Goal: Information Seeking & Learning: Learn about a topic

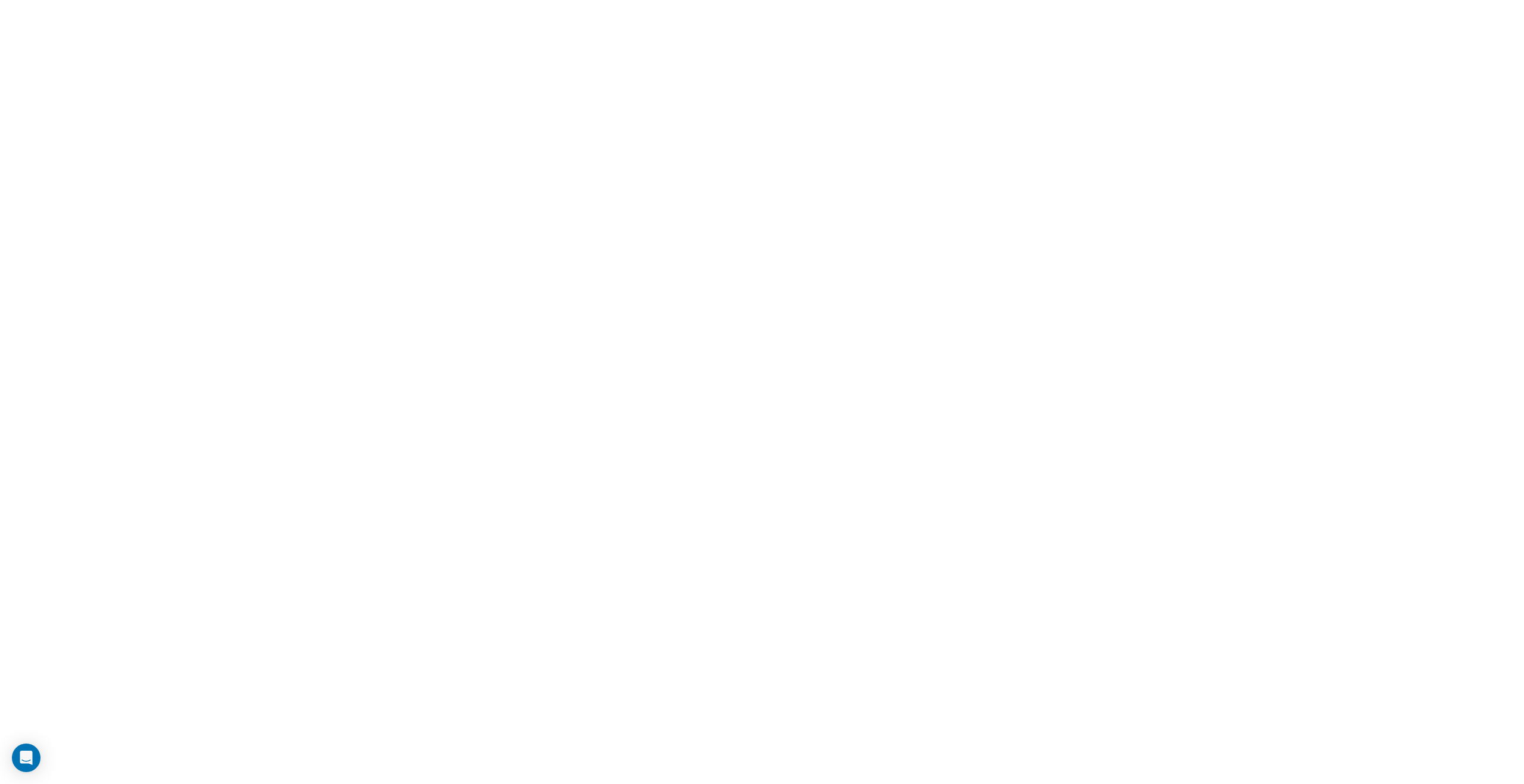
click at [905, 0] on html at bounding box center [762, 0] width 1524 height 0
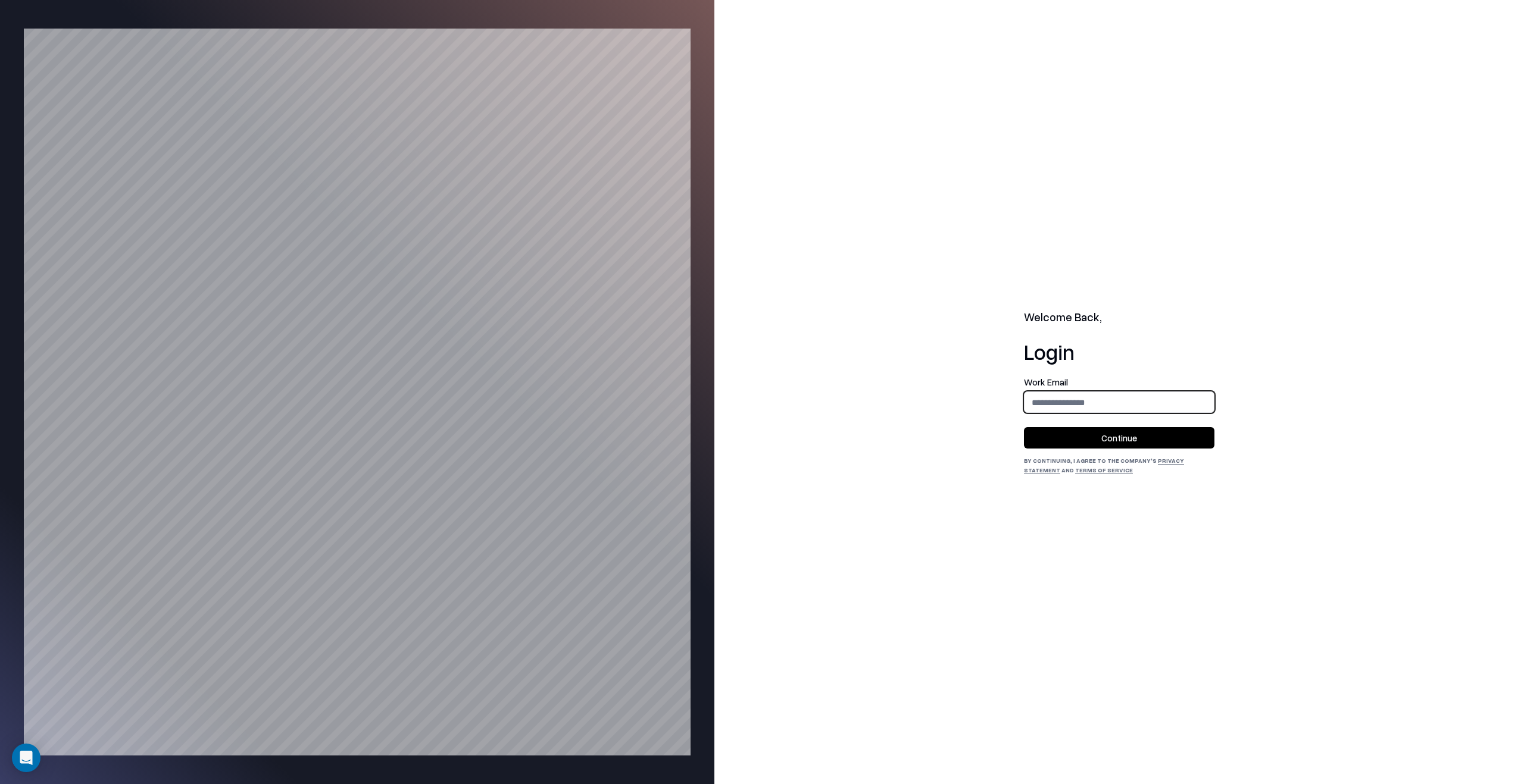
click at [1053, 401] on input "email" at bounding box center [1119, 403] width 189 height 22
type input "**********"
click at [1089, 437] on button "Continue" at bounding box center [1119, 437] width 191 height 21
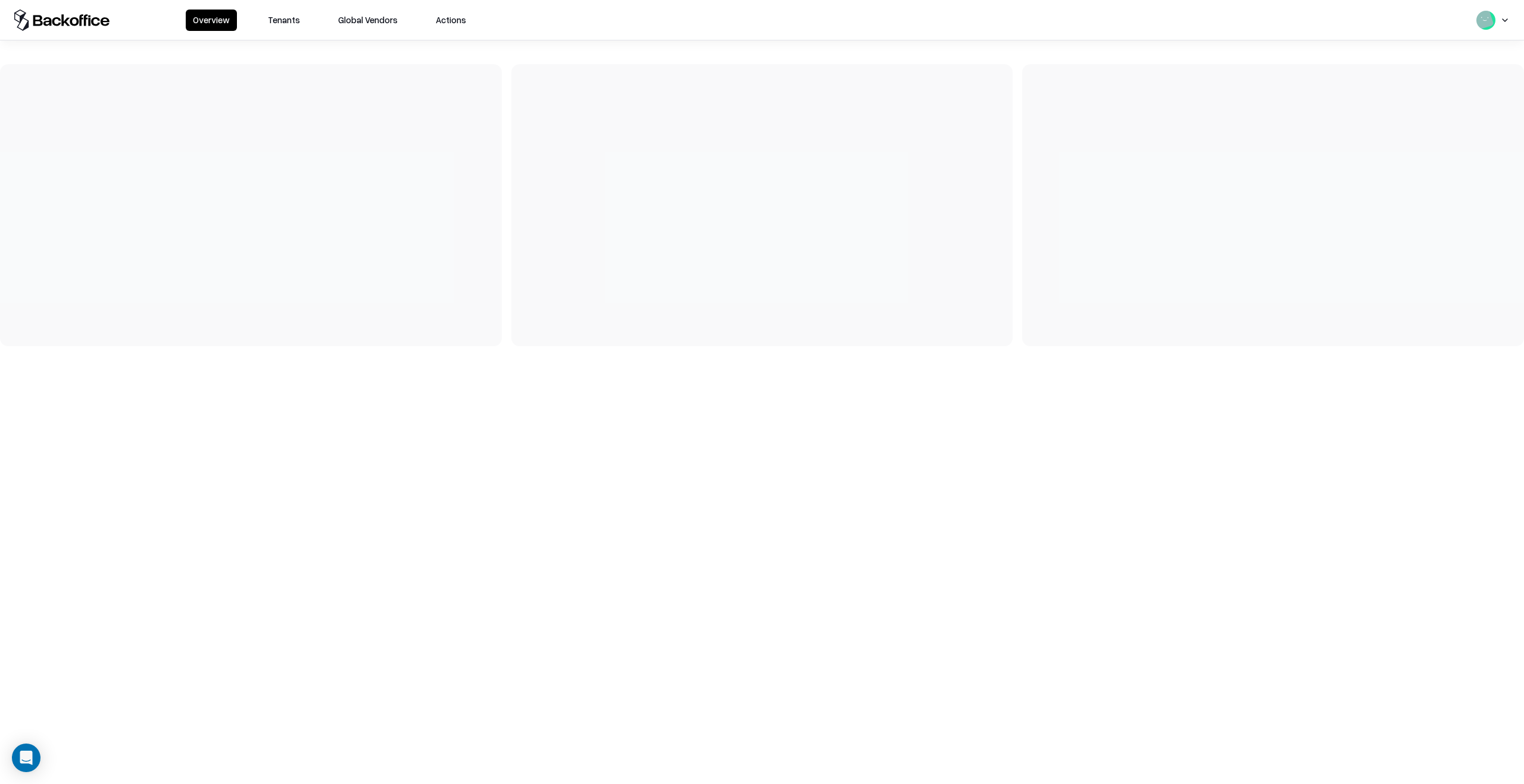
click at [294, 19] on button "Tenants" at bounding box center [283, 20] width 46 height 21
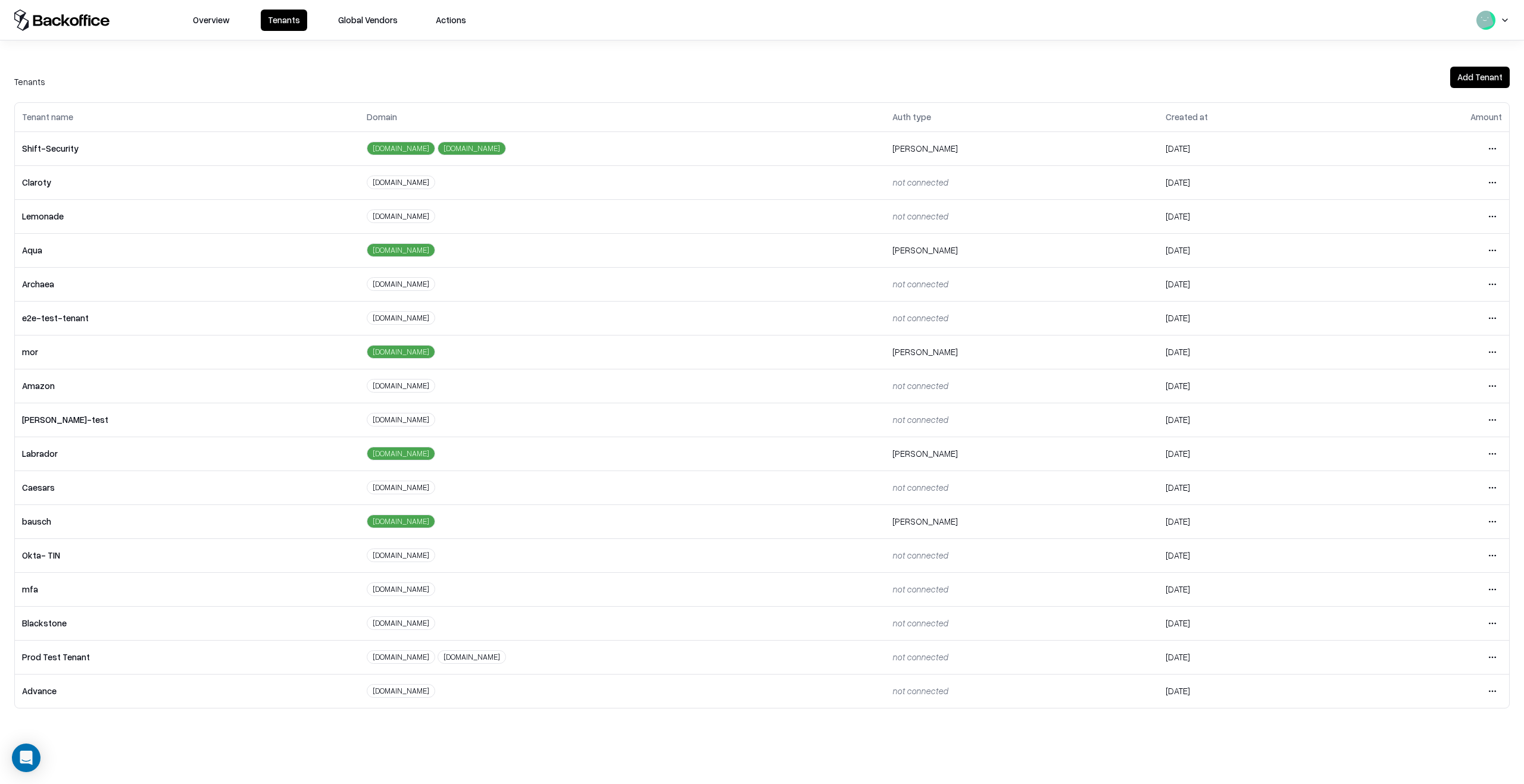
click at [1496, 521] on html "Overview Tenants Global Vendors Actions Tenants Add Tenant Tenant name Domain A…" at bounding box center [762, 392] width 1524 height 784
click at [1433, 615] on div "Login to tenant" at bounding box center [1442, 621] width 129 height 23
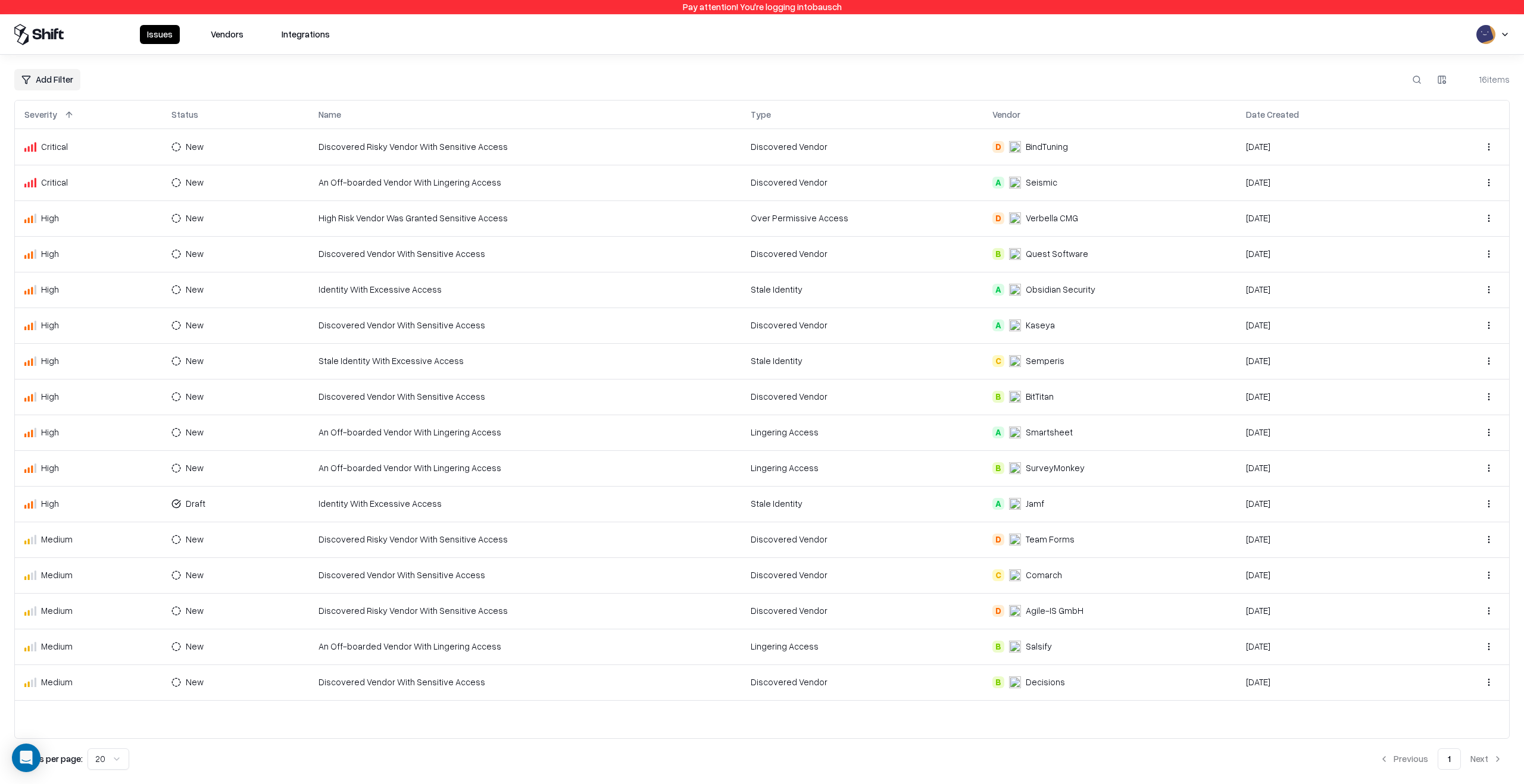
click at [225, 17] on div "Issues Vendors Integrations" at bounding box center [762, 35] width 1524 height 41
click at [232, 30] on button "Vendors" at bounding box center [227, 35] width 47 height 19
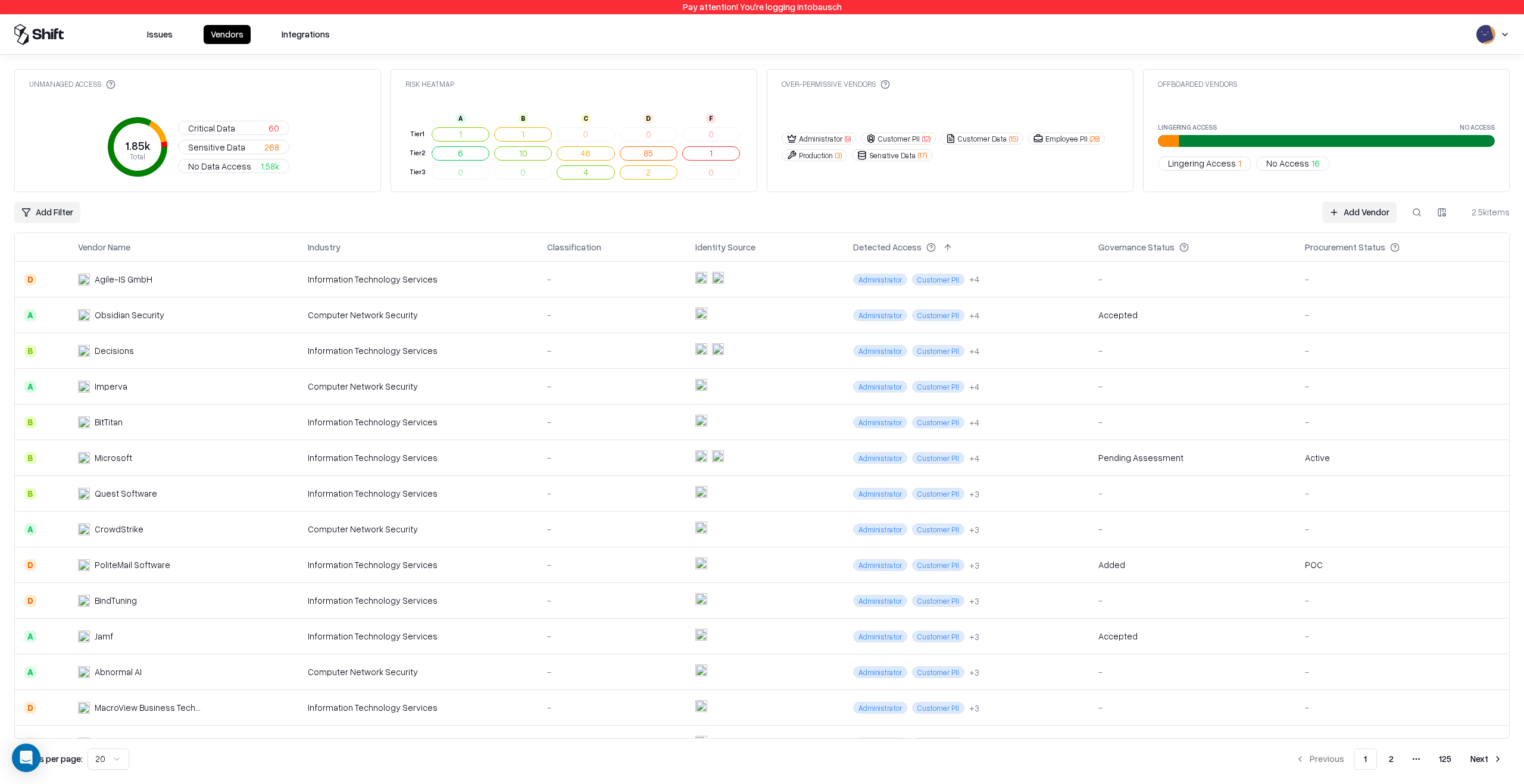
click at [1422, 217] on button at bounding box center [1416, 212] width 21 height 21
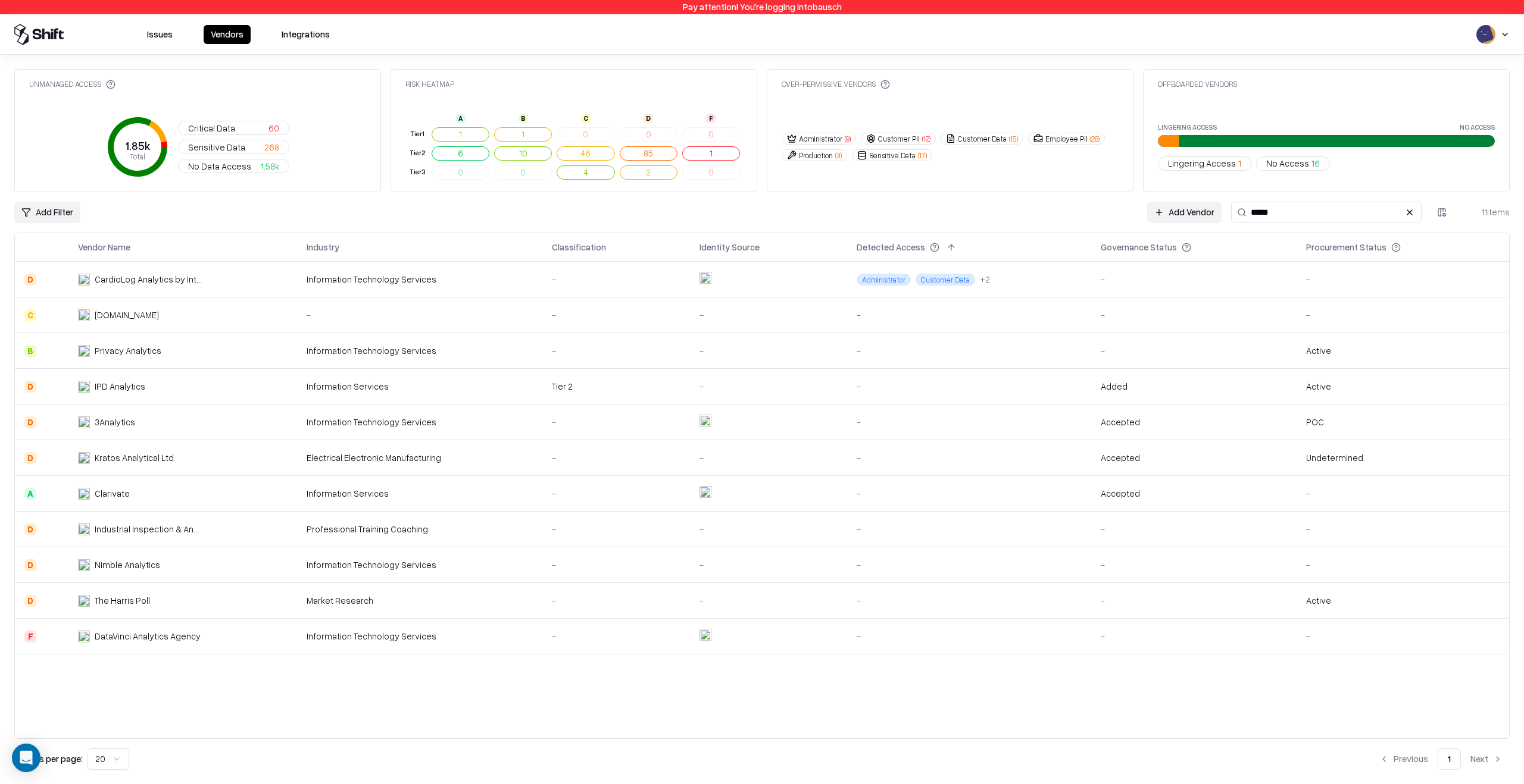
type input "*****"
click at [945, 413] on td "-" at bounding box center [968, 423] width 244 height 36
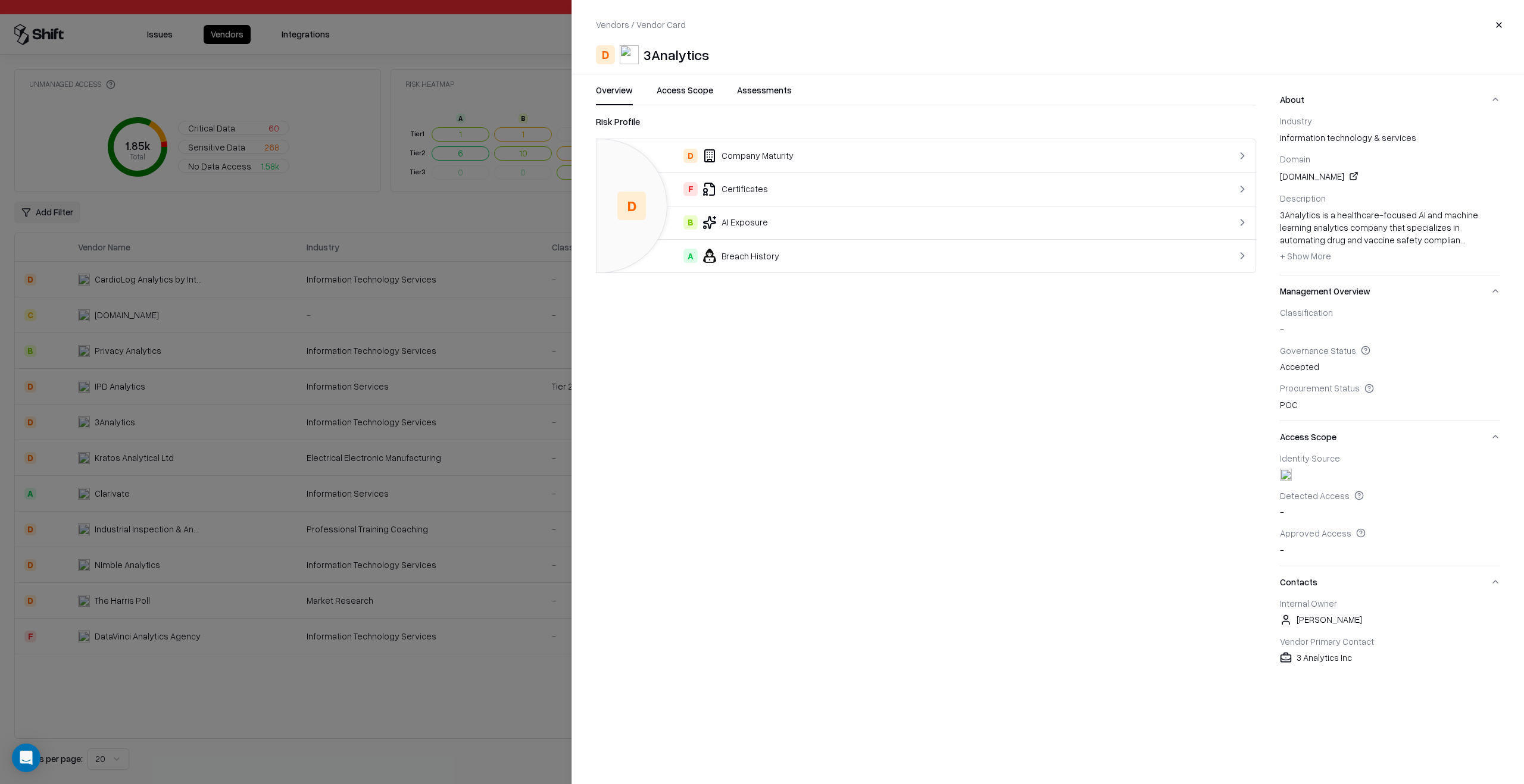
click at [769, 91] on button "Assessments" at bounding box center [764, 94] width 55 height 21
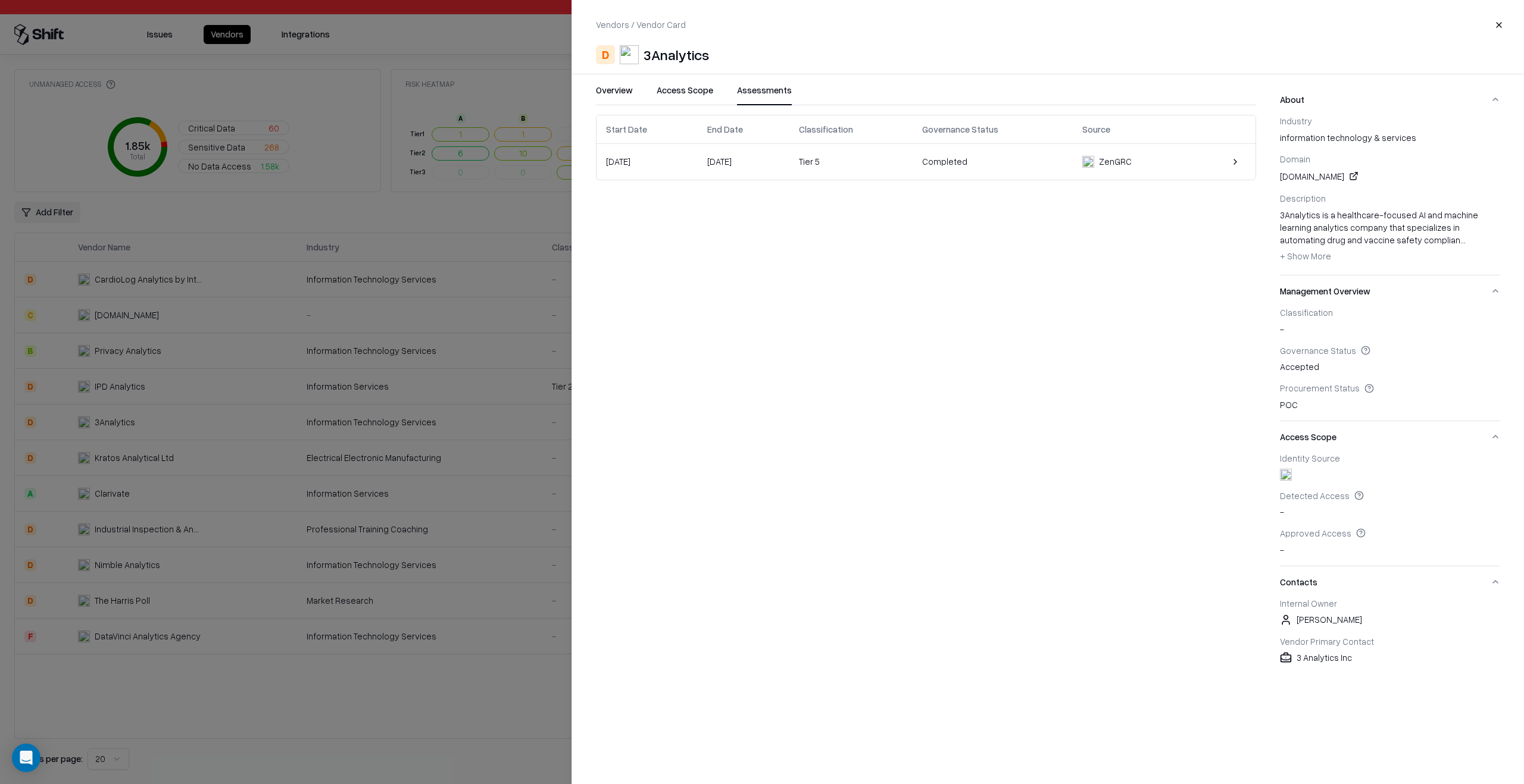
click at [849, 169] on td "Tier 5" at bounding box center [851, 162] width 123 height 36
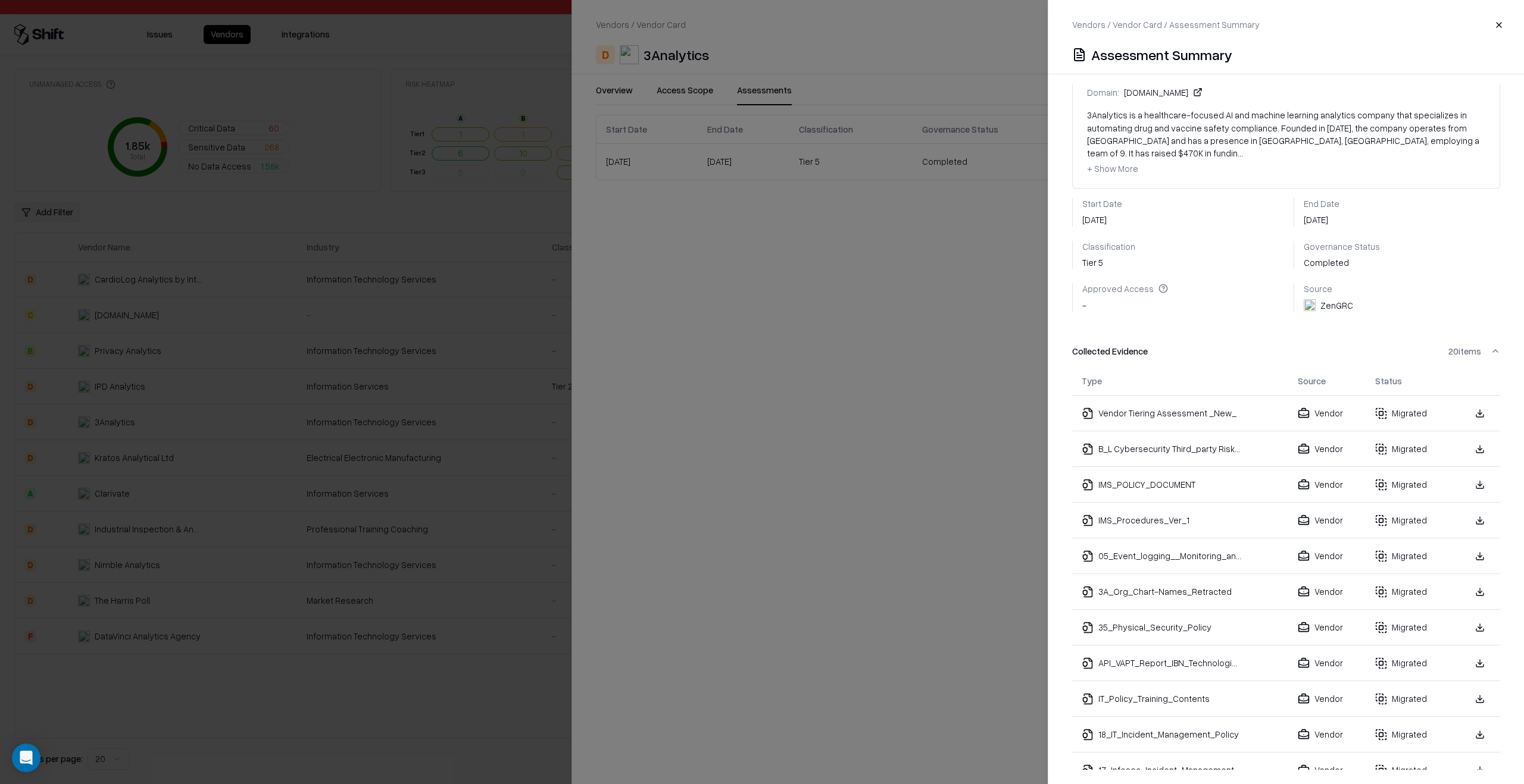
scroll to position [112, 0]
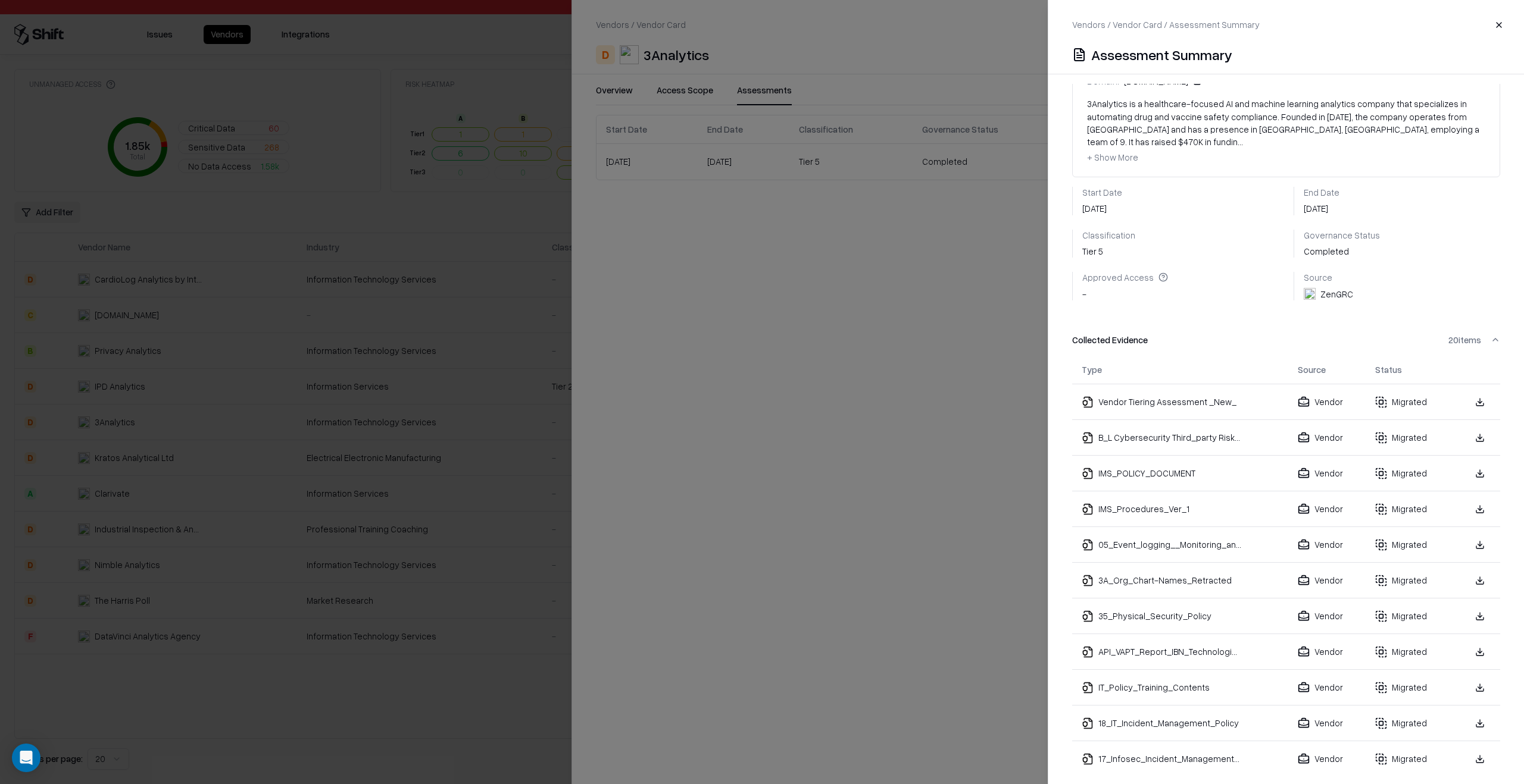
click at [1469, 606] on link at bounding box center [1479, 616] width 21 height 21
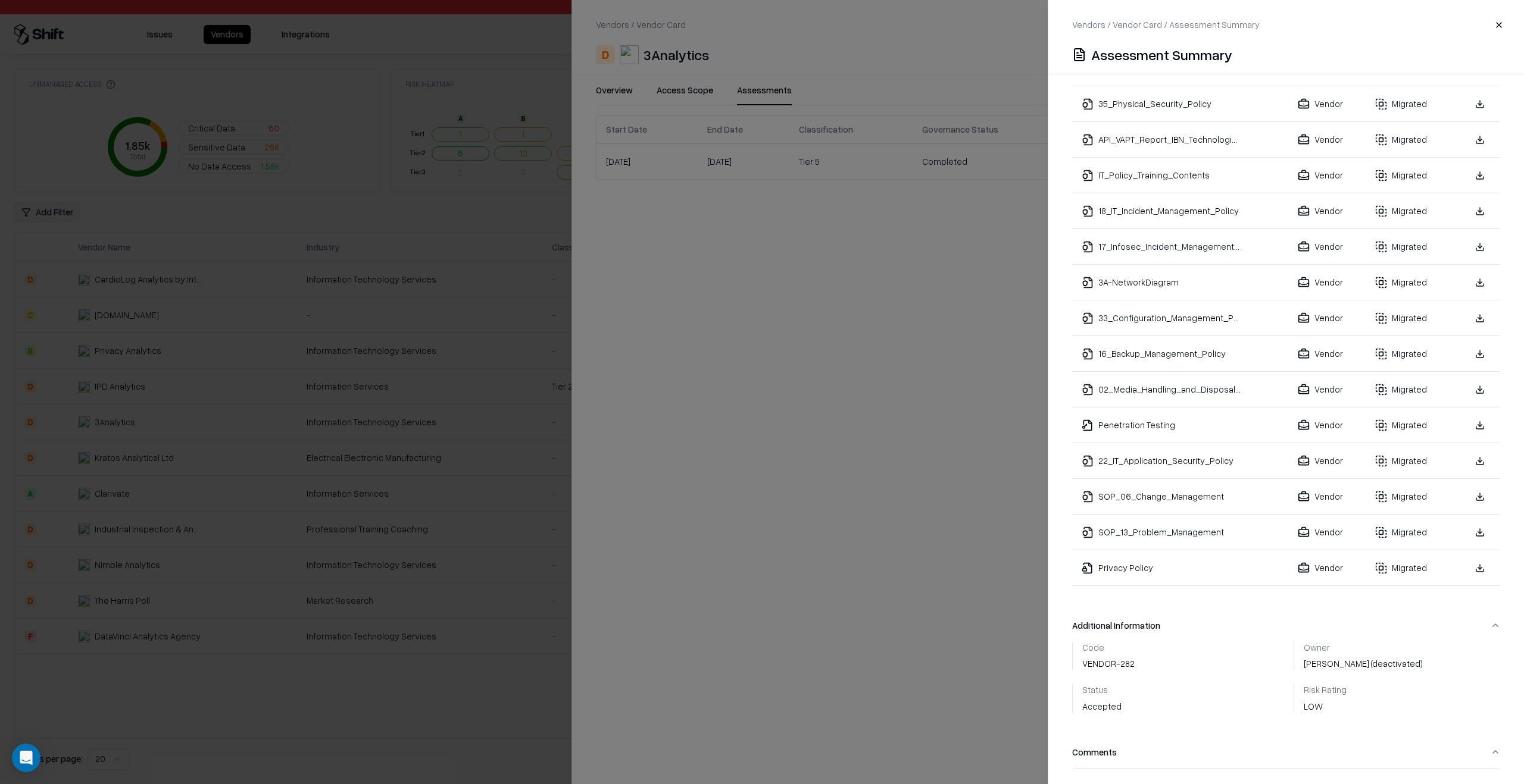
scroll to position [625, 0]
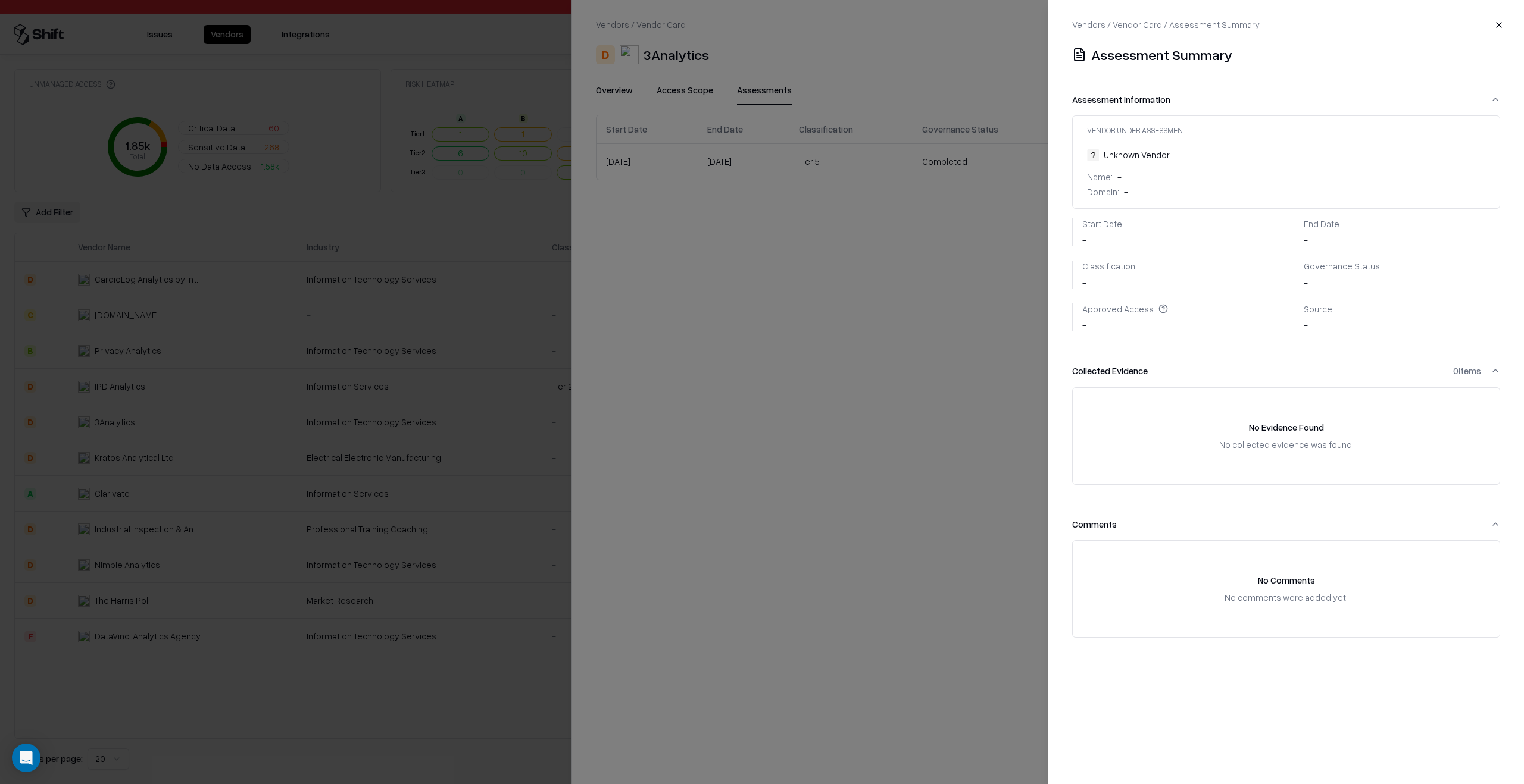
click at [802, 303] on div at bounding box center [762, 392] width 1524 height 784
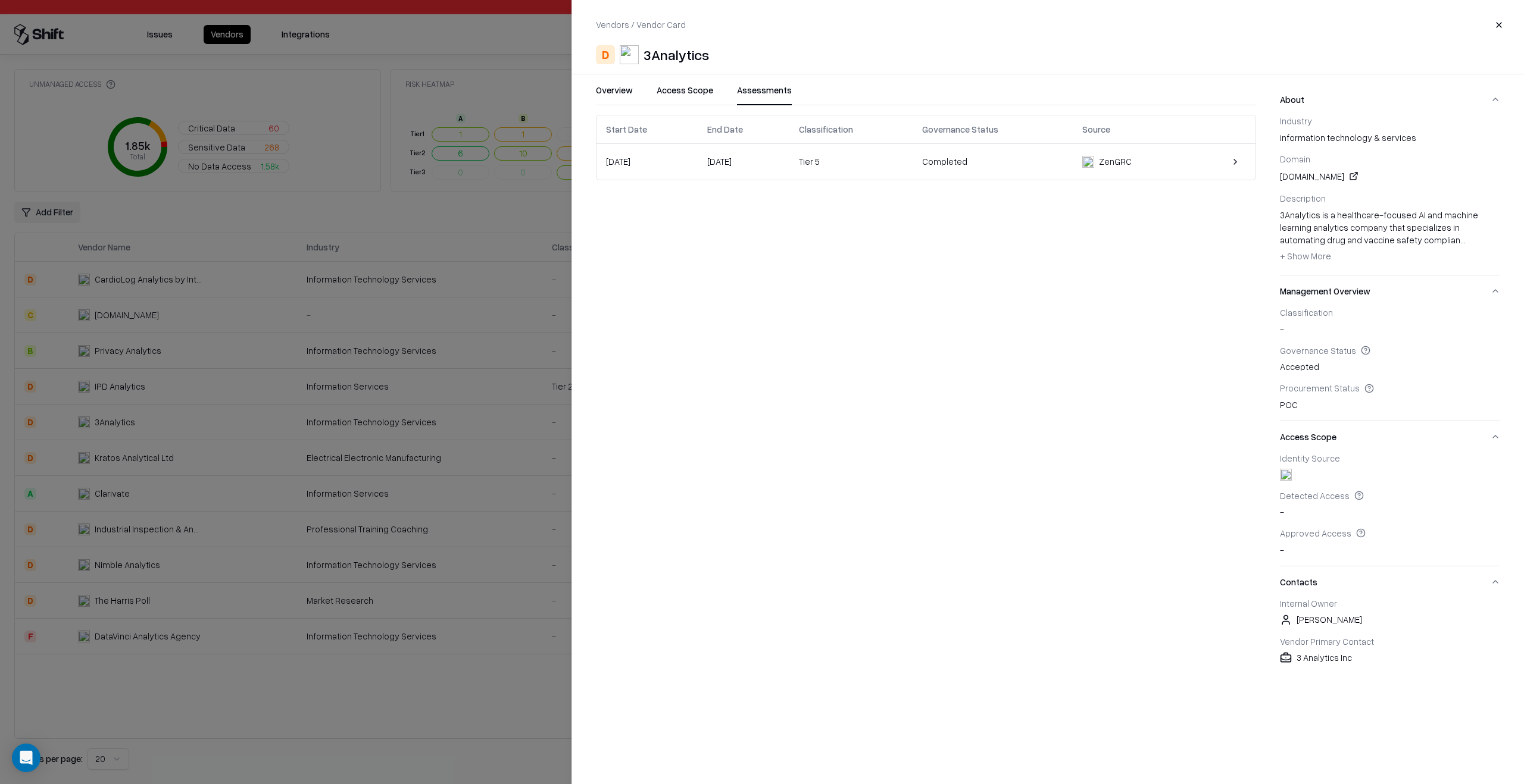
click at [802, 303] on div "Start Date End Date Classification Governance Status Source [DATE] [DATE] Tier …" at bounding box center [925, 394] width 660 height 559
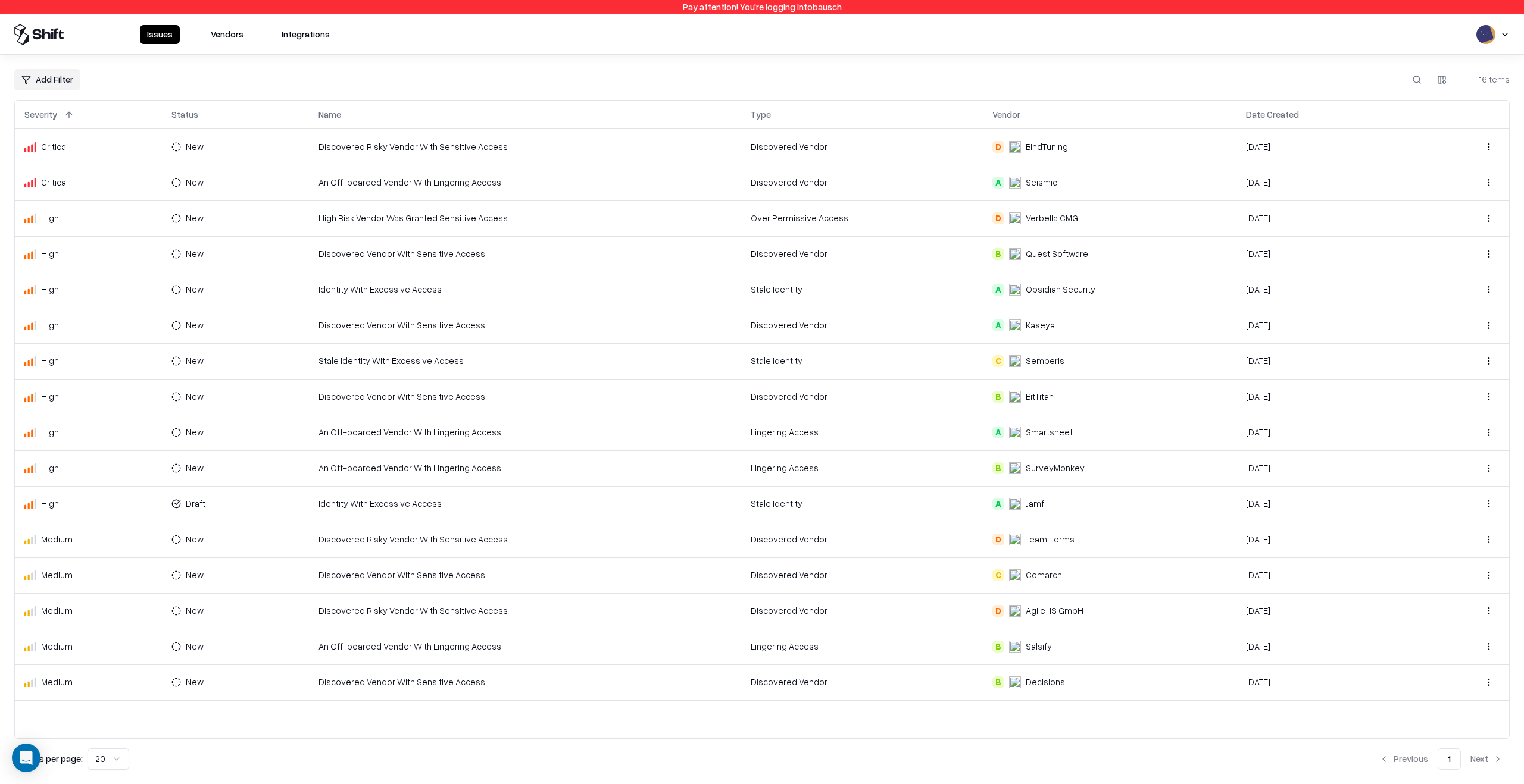
click at [225, 40] on button "Vendors" at bounding box center [227, 35] width 47 height 19
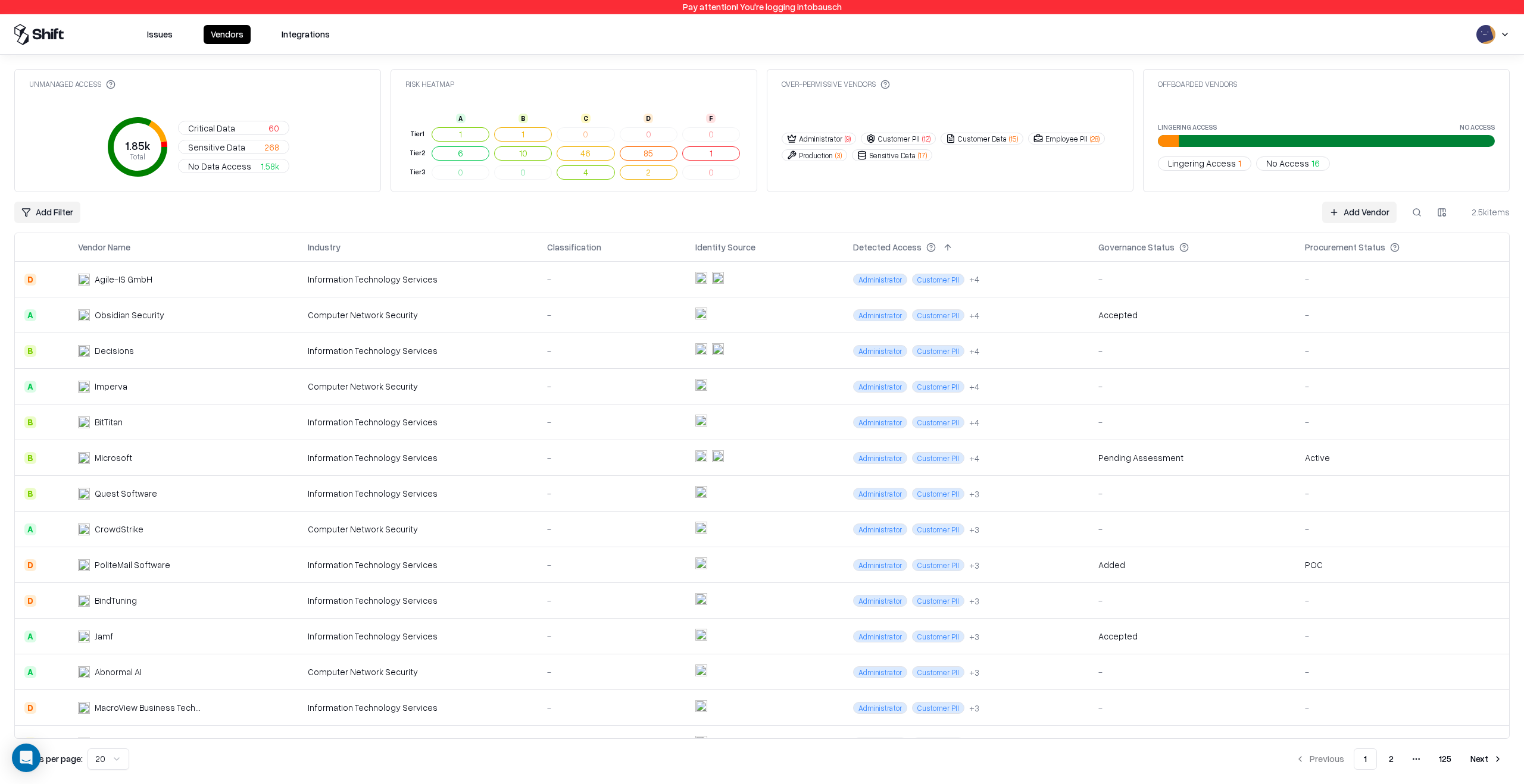
click at [1411, 209] on button at bounding box center [1416, 212] width 21 height 21
click at [1029, 223] on div "Unmanaged Access 1.85k Total Critical Data 60 Sensitive Data 268 No Data Access…" at bounding box center [762, 419] width 1495 height 700
click at [1404, 245] on button at bounding box center [1411, 247] width 15 height 15
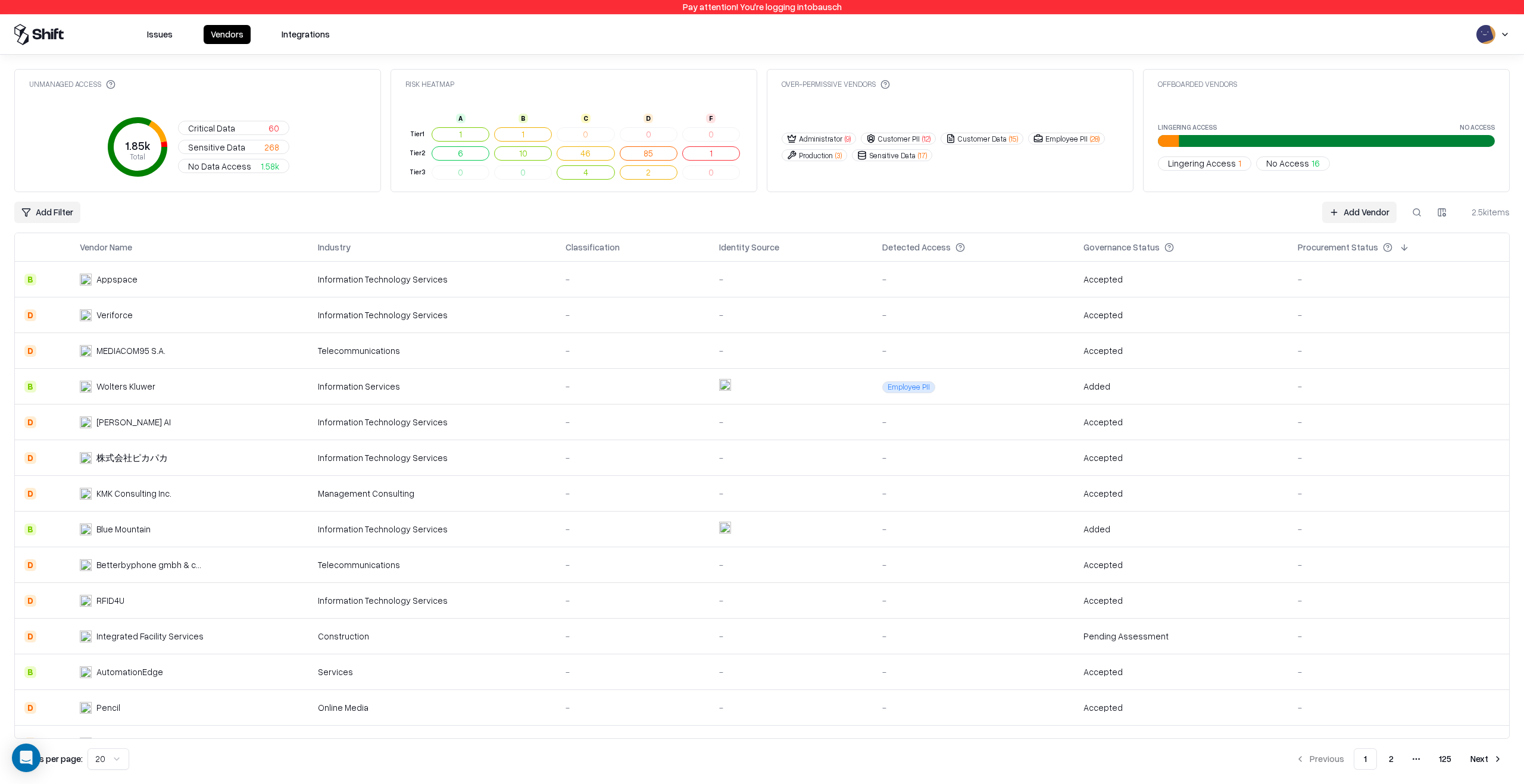
click at [1397, 245] on button at bounding box center [1404, 247] width 15 height 15
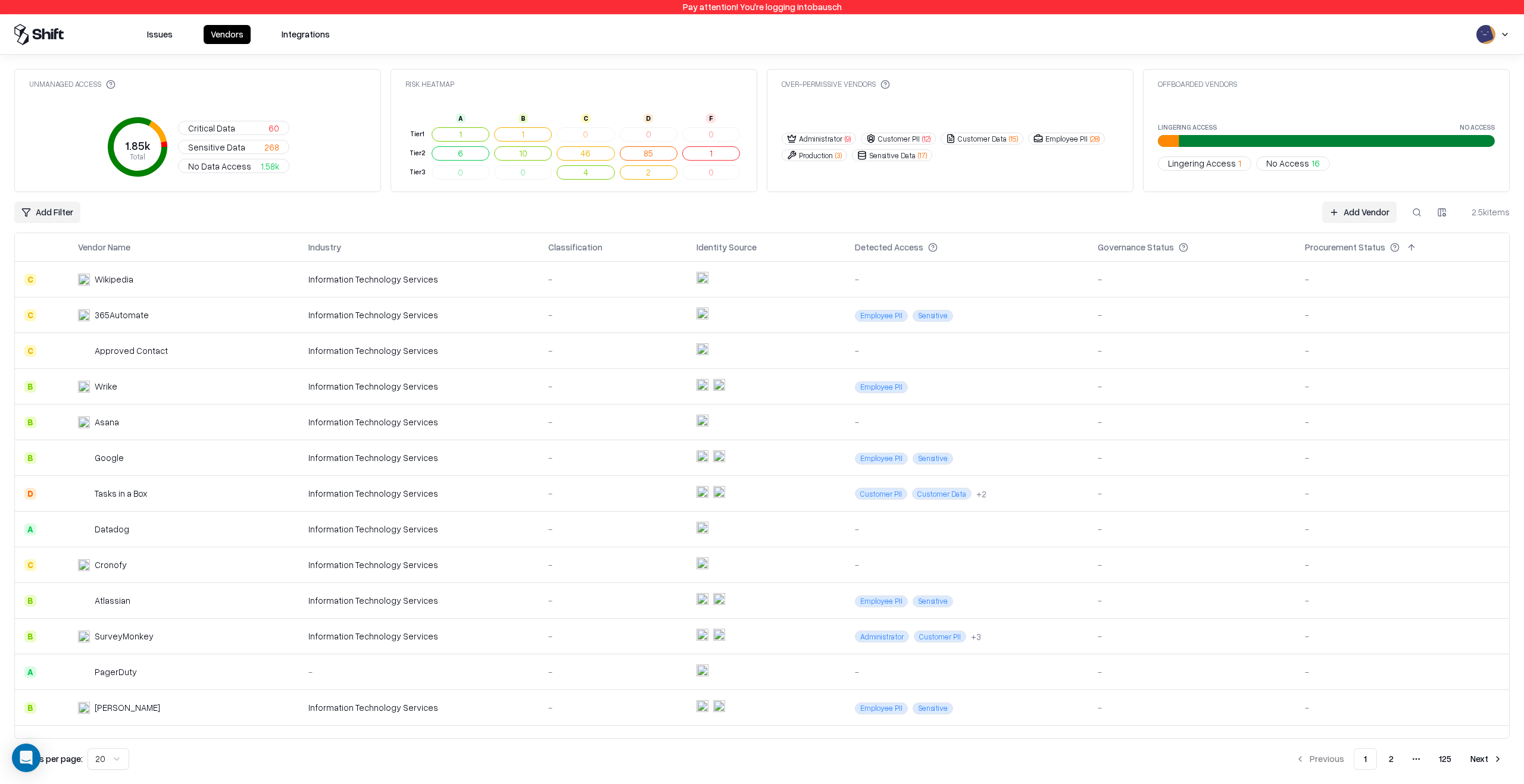
click at [45, 208] on html "Pay attention! You're logging into bausch Issues Vendors Integrations Unmanaged…" at bounding box center [762, 392] width 1524 height 784
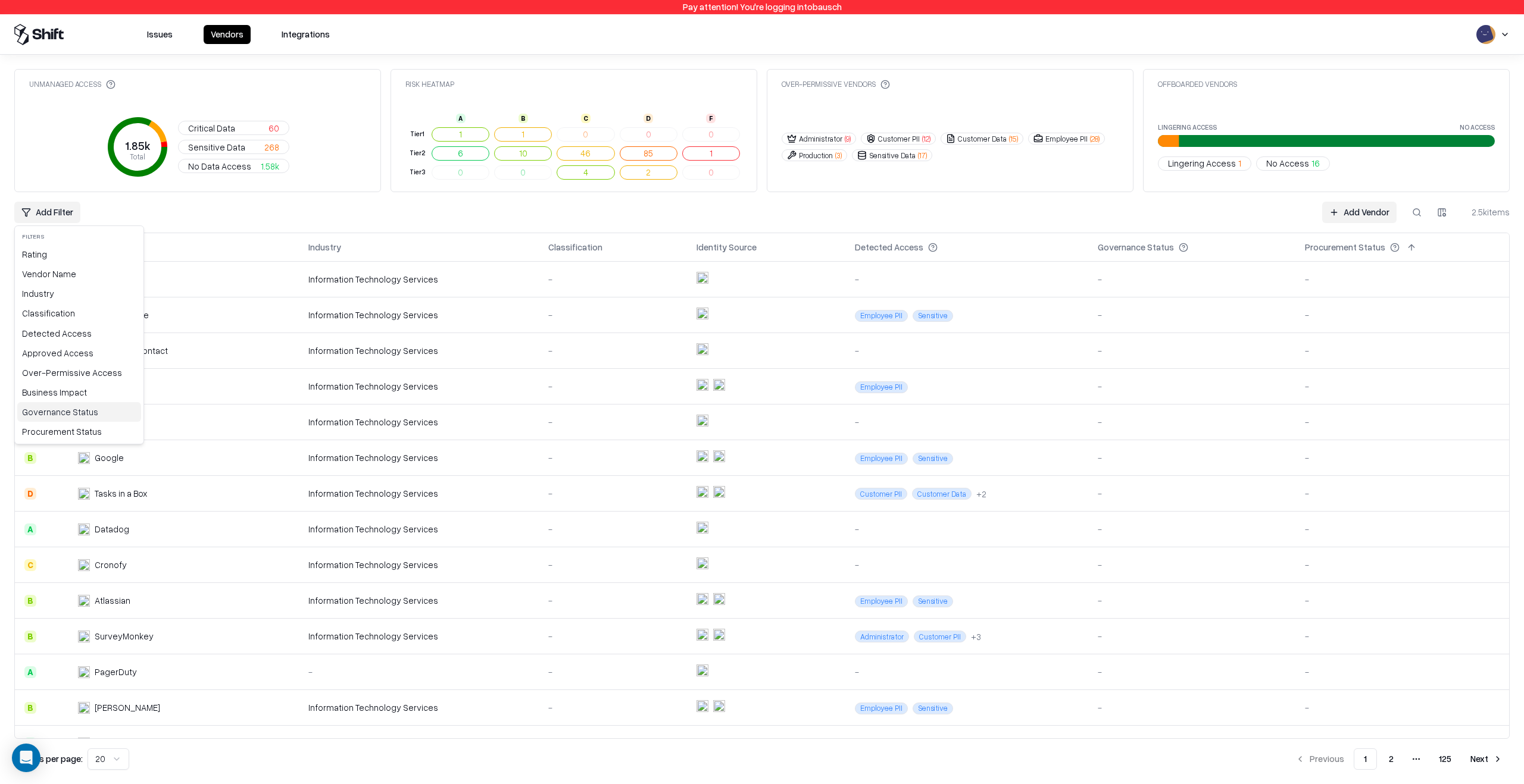
click at [69, 414] on div "Governance Status" at bounding box center [79, 412] width 124 height 19
click at [83, 358] on div "Rejected" at bounding box center [86, 356] width 137 height 19
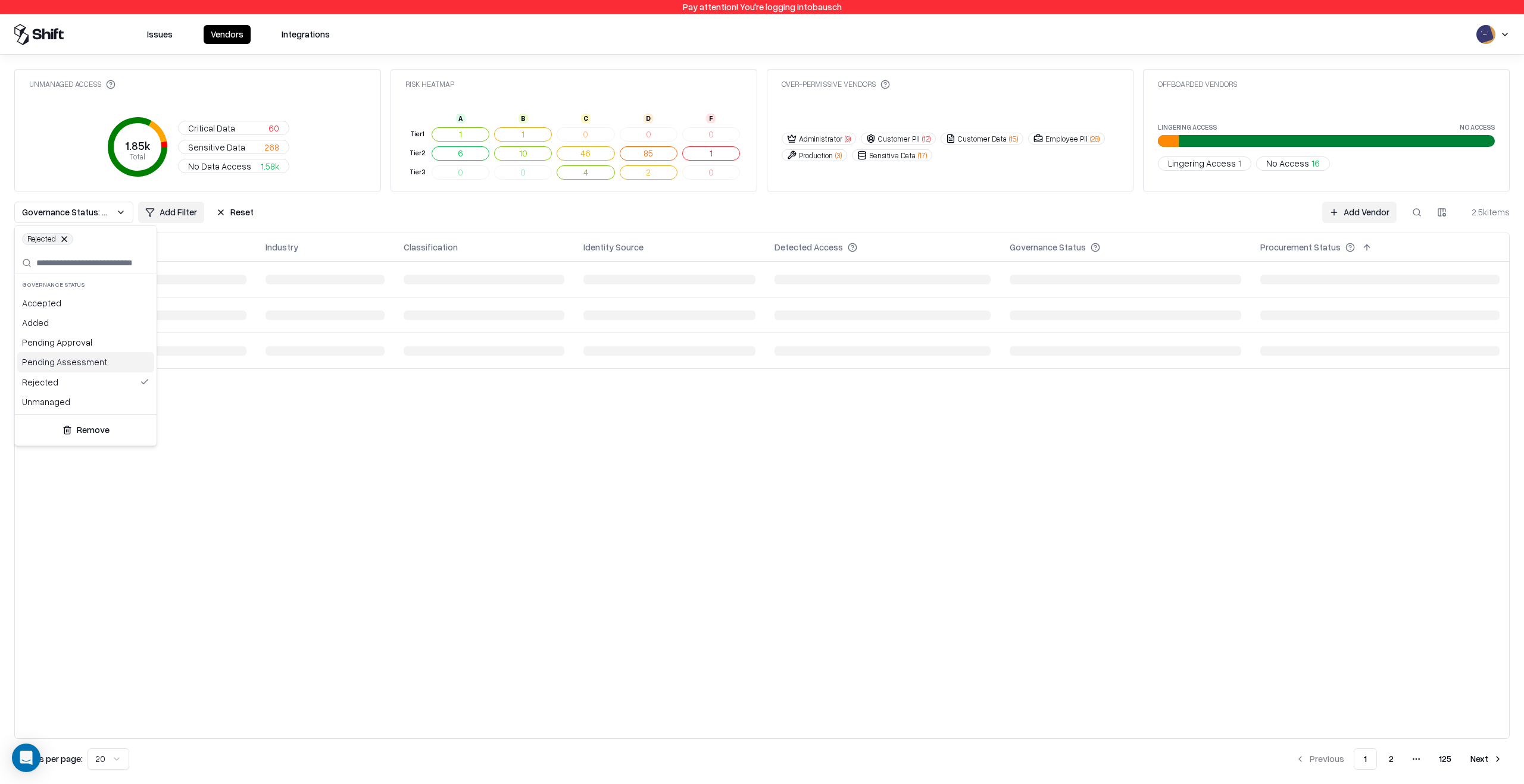
click at [82, 365] on div "Pending Assessment" at bounding box center [86, 362] width 137 height 19
click at [82, 355] on div "Pending Approval" at bounding box center [86, 356] width 137 height 19
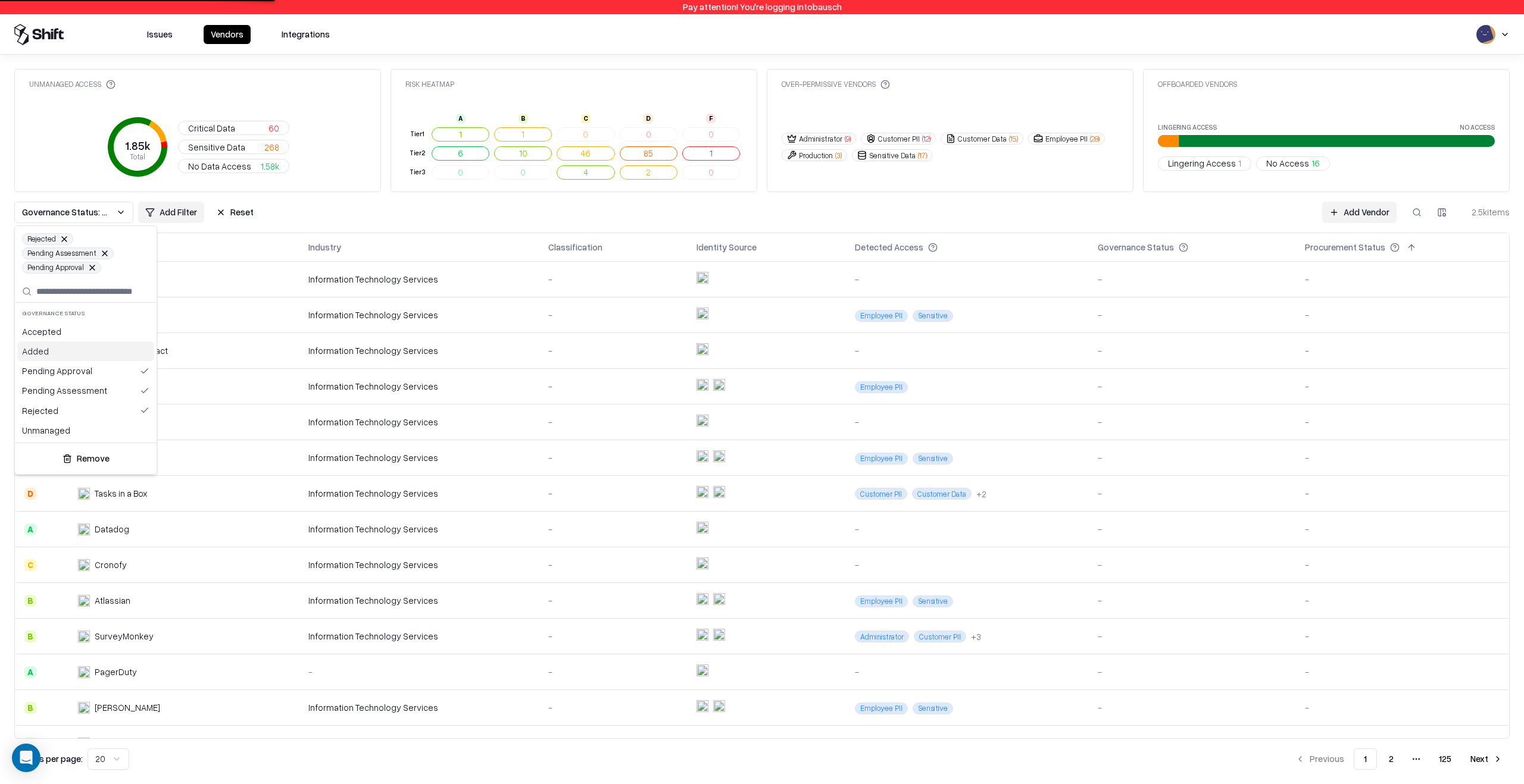
click at [81, 350] on div "Added" at bounding box center [86, 351] width 137 height 19
click at [82, 336] on div "Accepted" at bounding box center [86, 332] width 137 height 19
click at [402, 209] on html "Pay attention! You're logging into bausch Issues Vendors Integrations Unmanaged…" at bounding box center [762, 392] width 1524 height 784
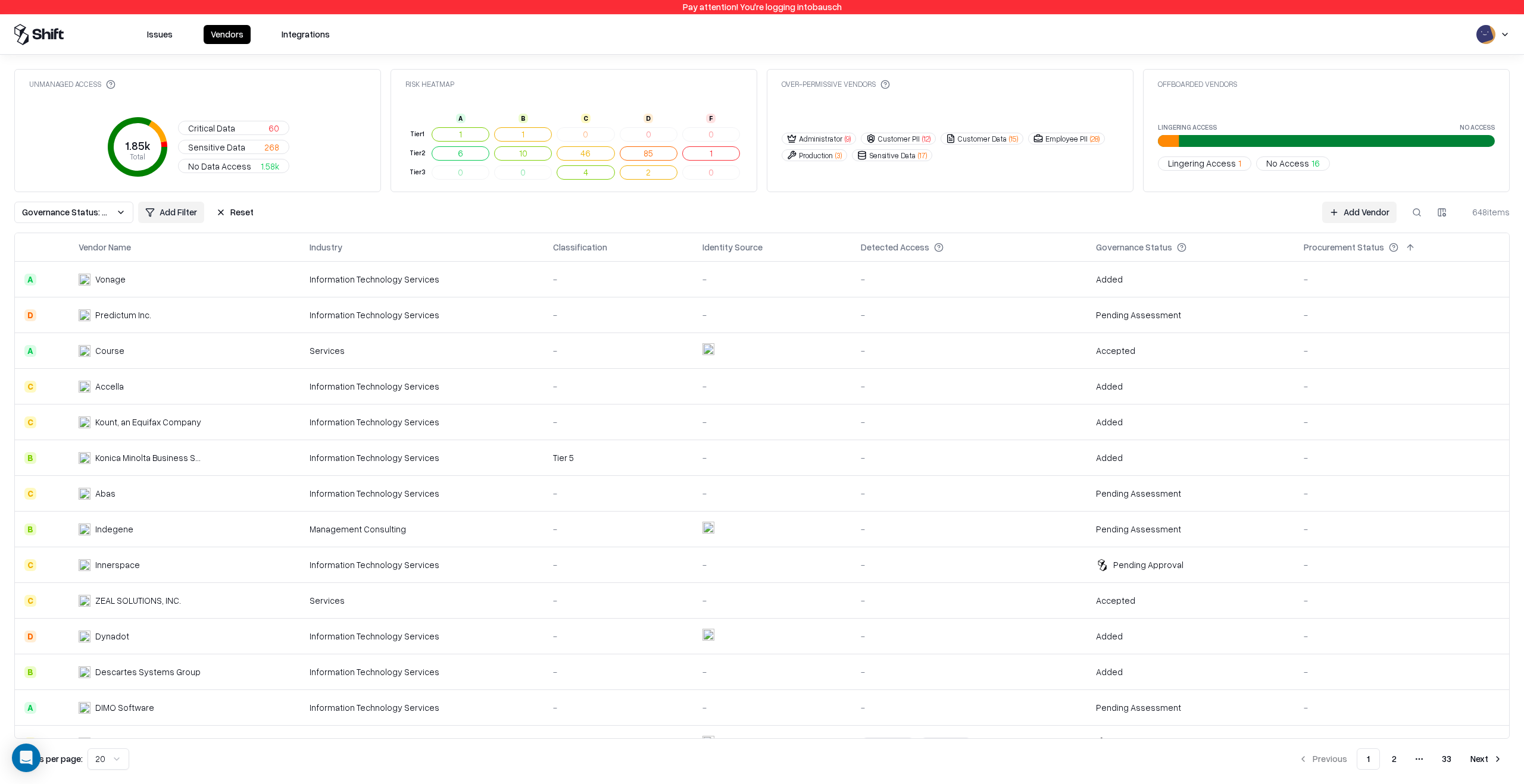
click at [1411, 213] on button at bounding box center [1416, 212] width 21 height 21
type input "*"
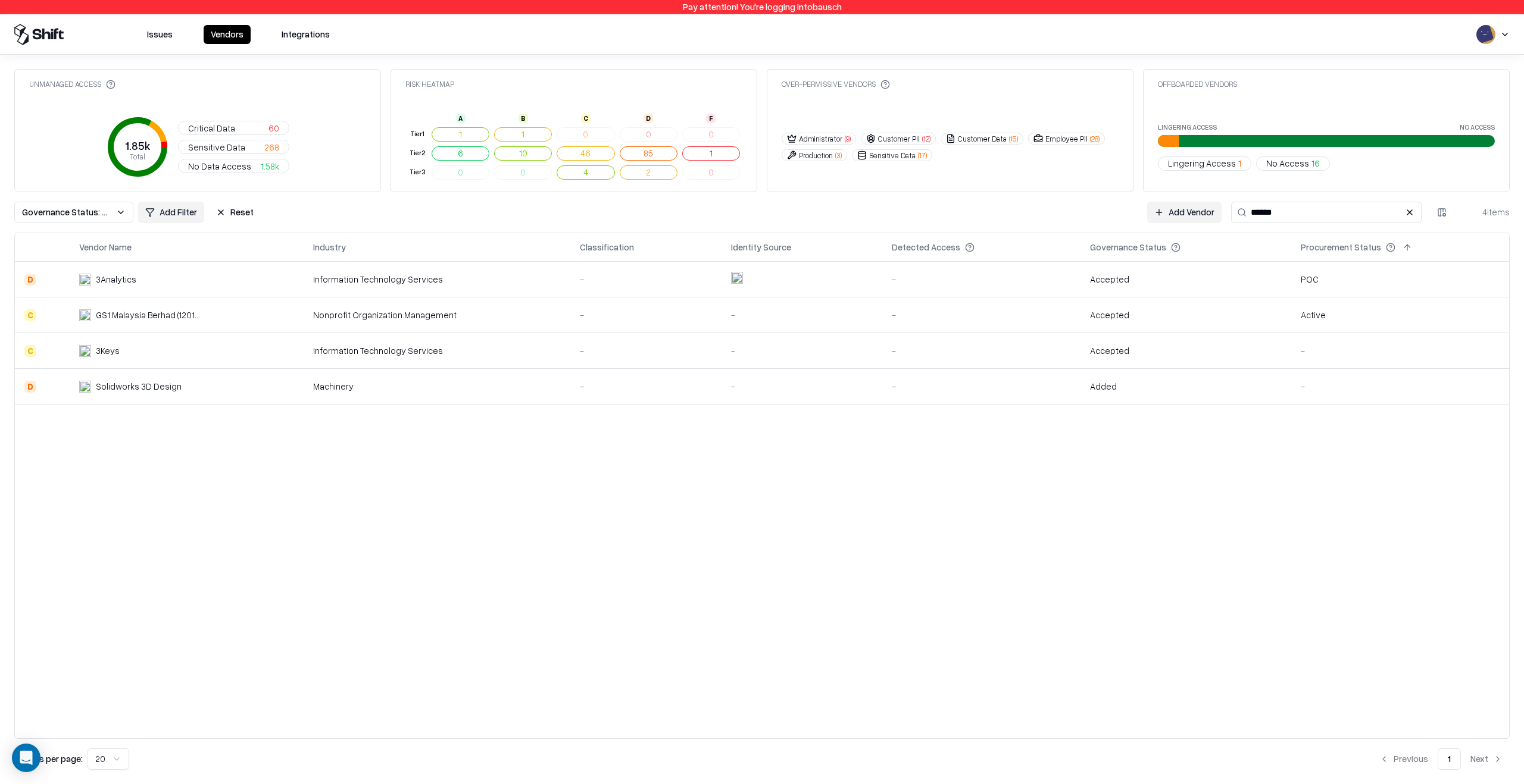
type input "*******"
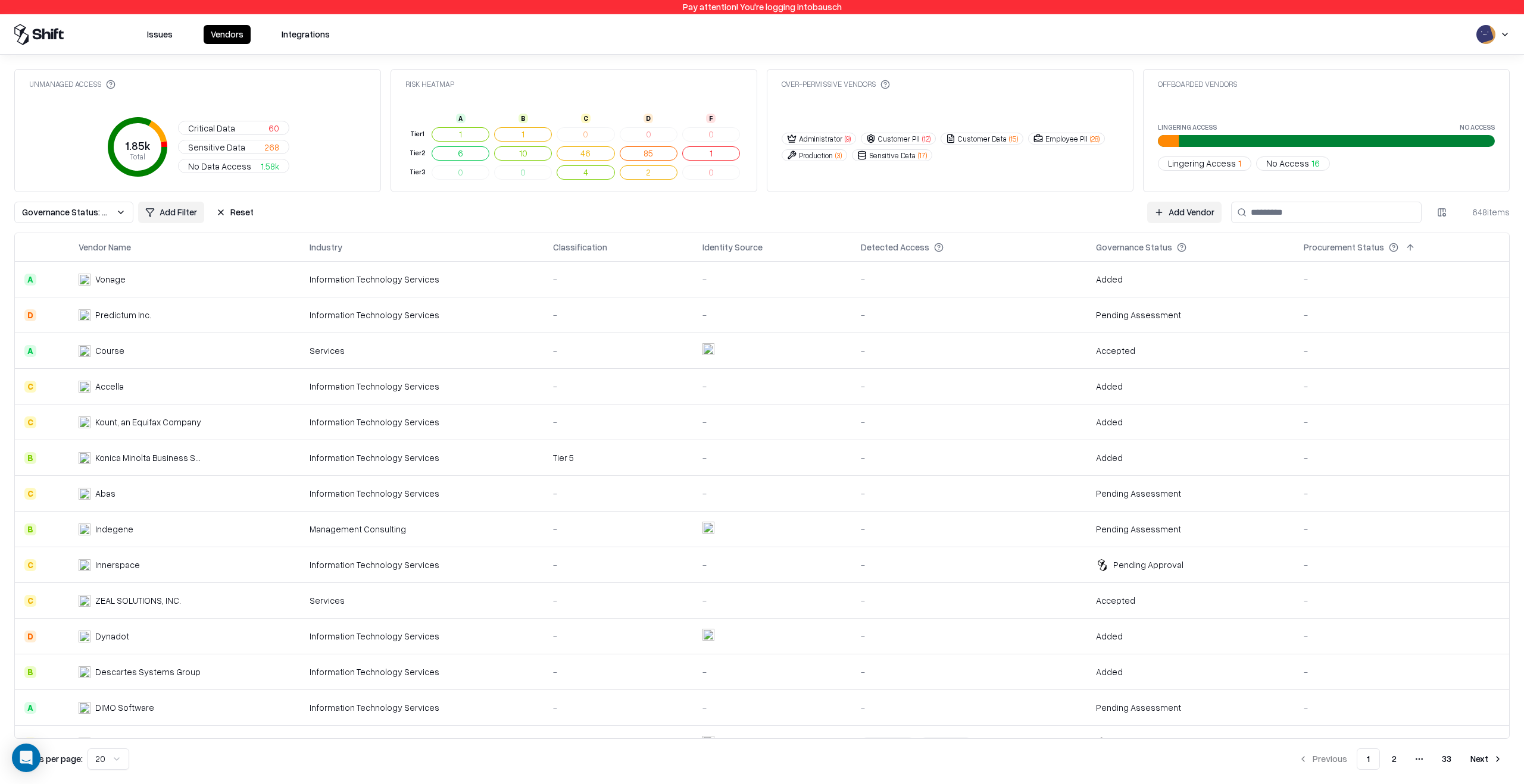
click at [218, 208] on button "Reset" at bounding box center [234, 212] width 52 height 21
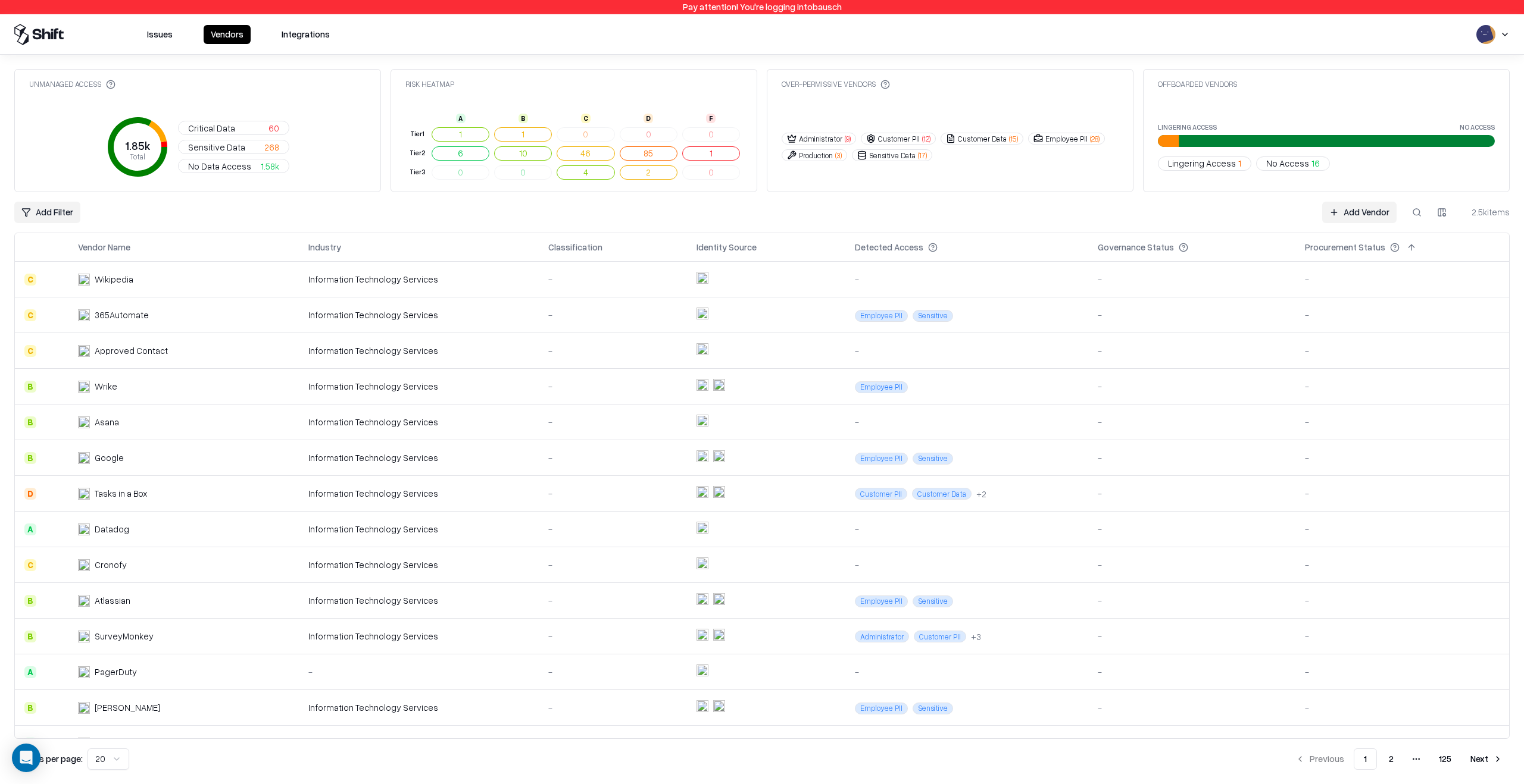
click at [766, 251] on button at bounding box center [768, 247] width 15 height 15
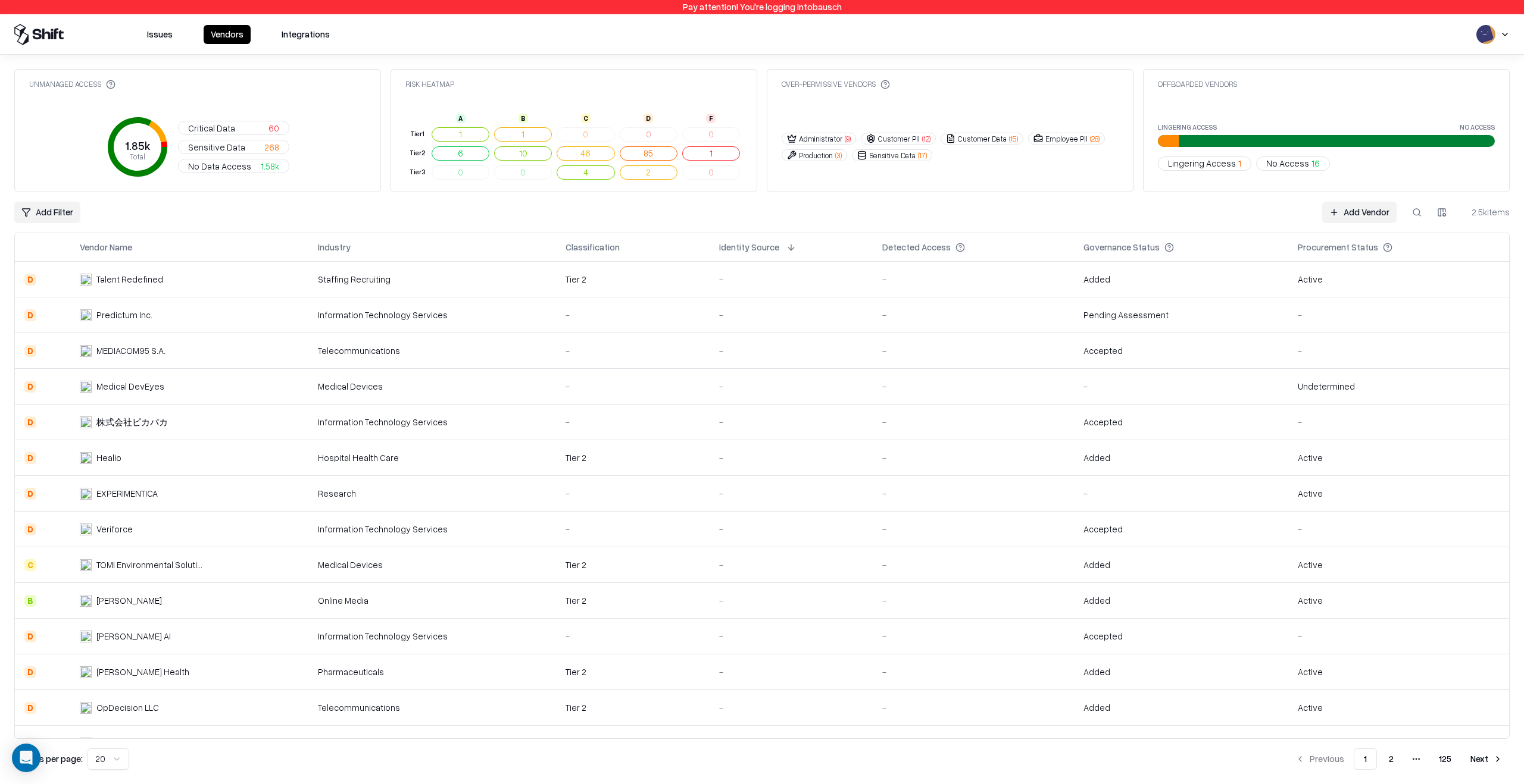
click at [970, 249] on button at bounding box center [977, 247] width 15 height 15
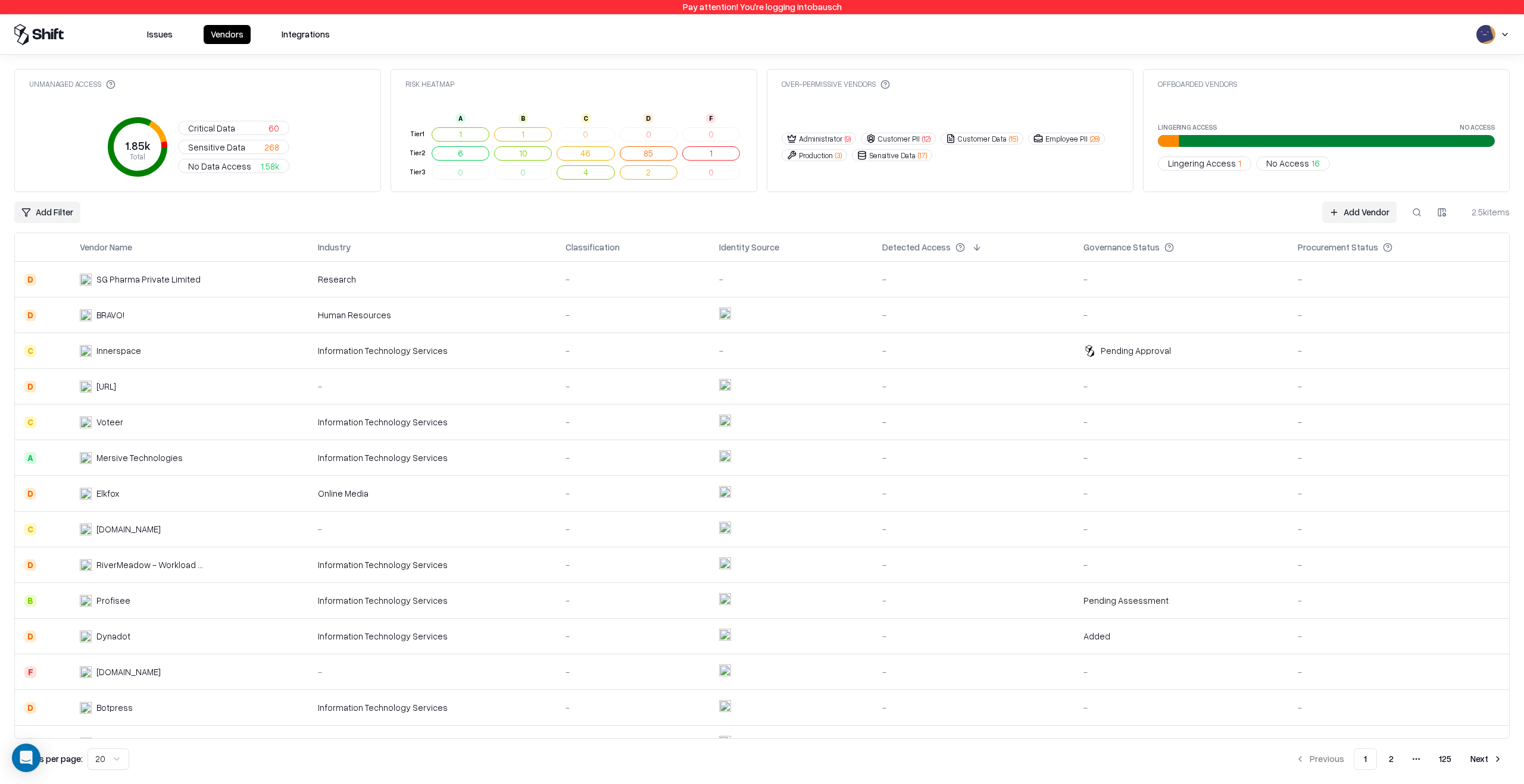
click at [971, 246] on button at bounding box center [977, 247] width 15 height 15
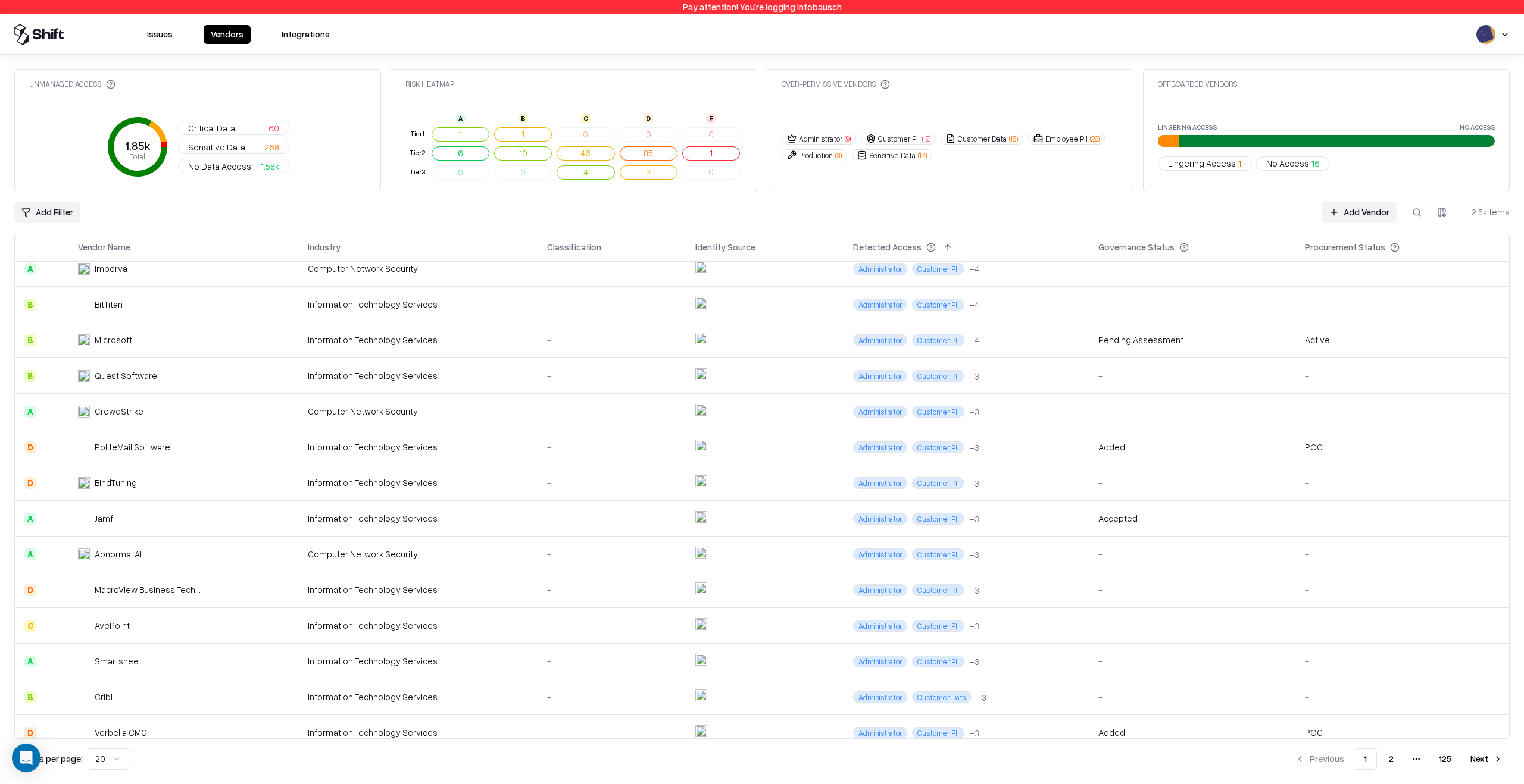
scroll to position [118, 0]
click at [491, 477] on div "Information Technology Services" at bounding box center [417, 482] width 220 height 12
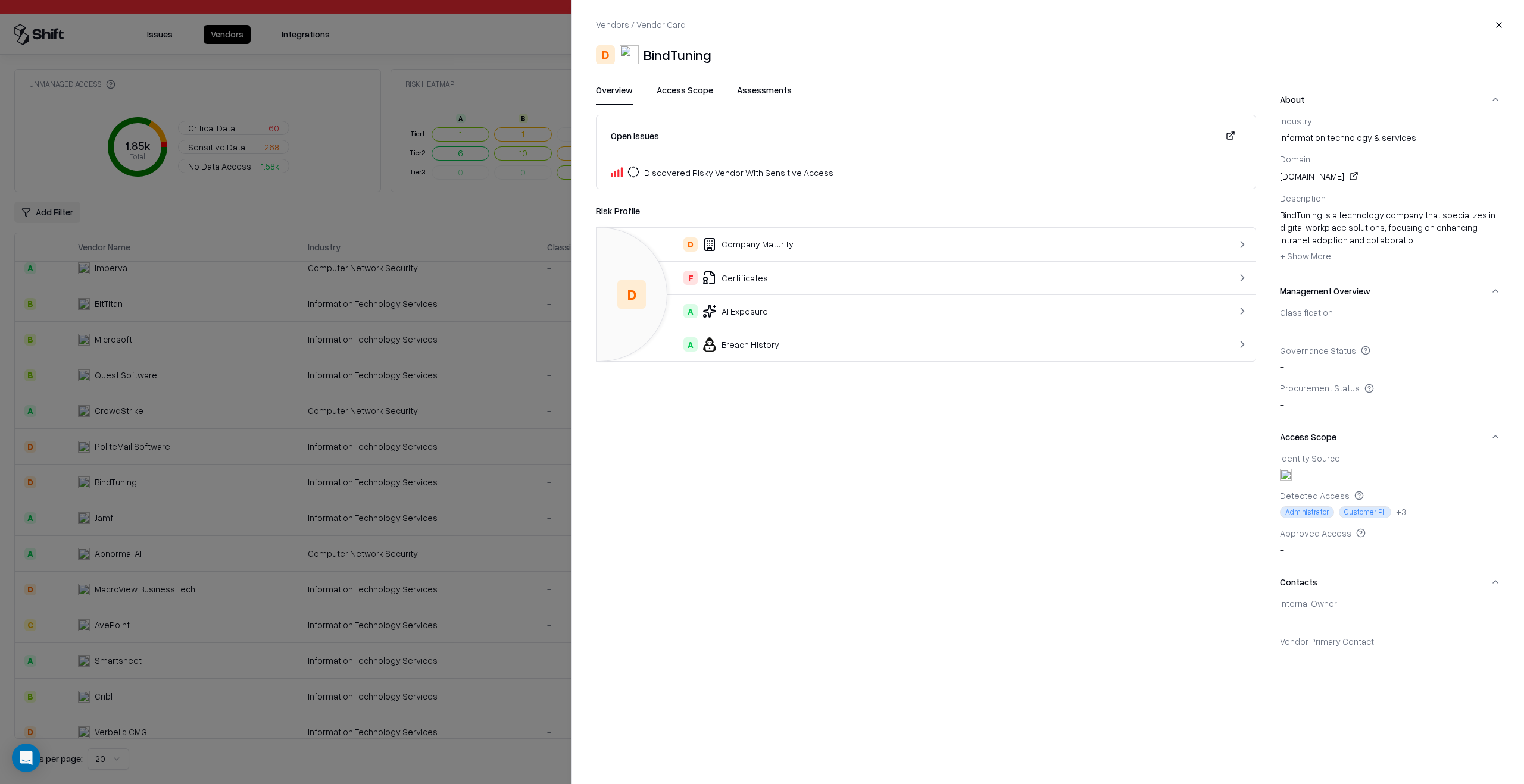
click at [774, 93] on button "Assessments" at bounding box center [764, 94] width 55 height 21
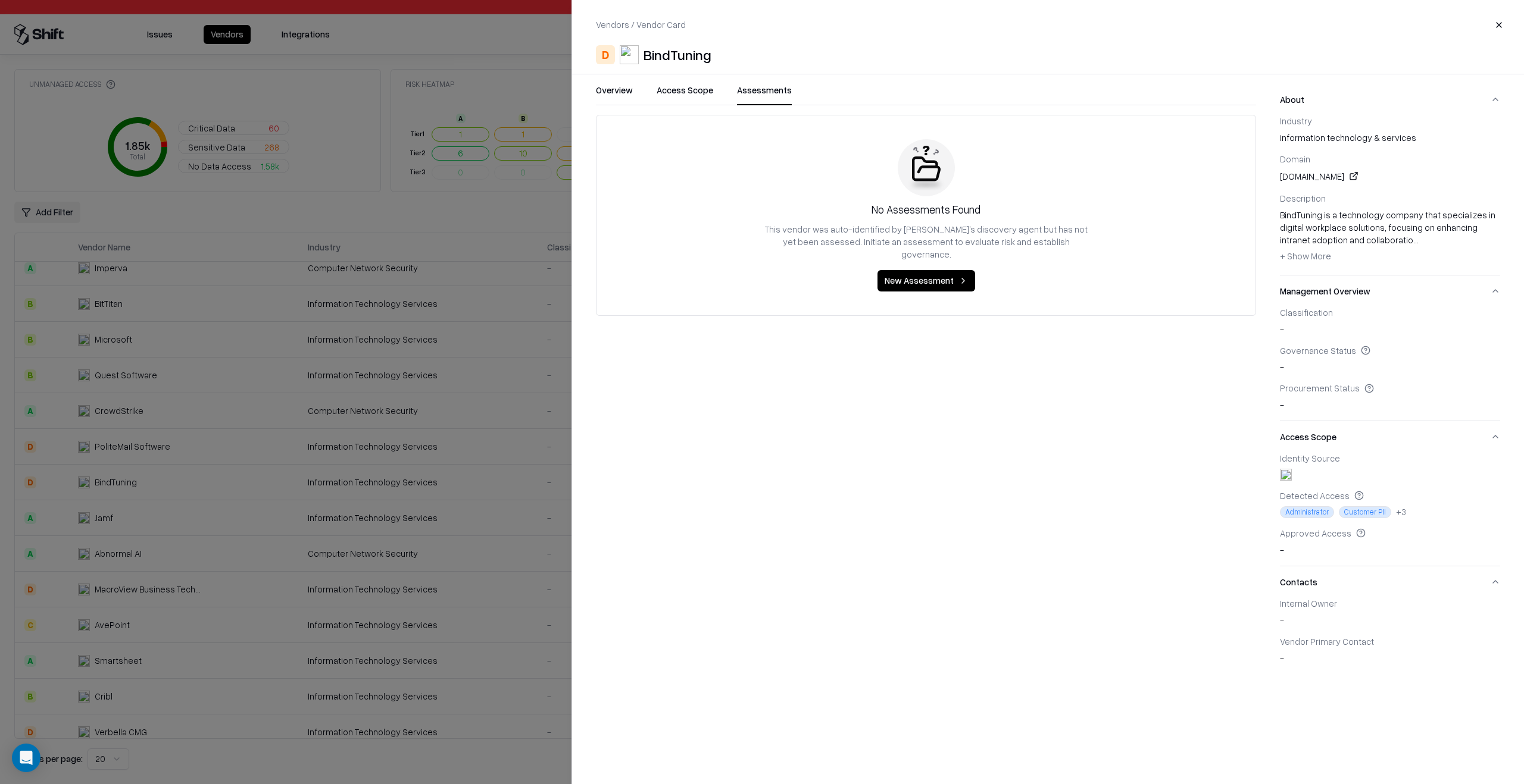
click at [505, 305] on div at bounding box center [762, 392] width 1524 height 784
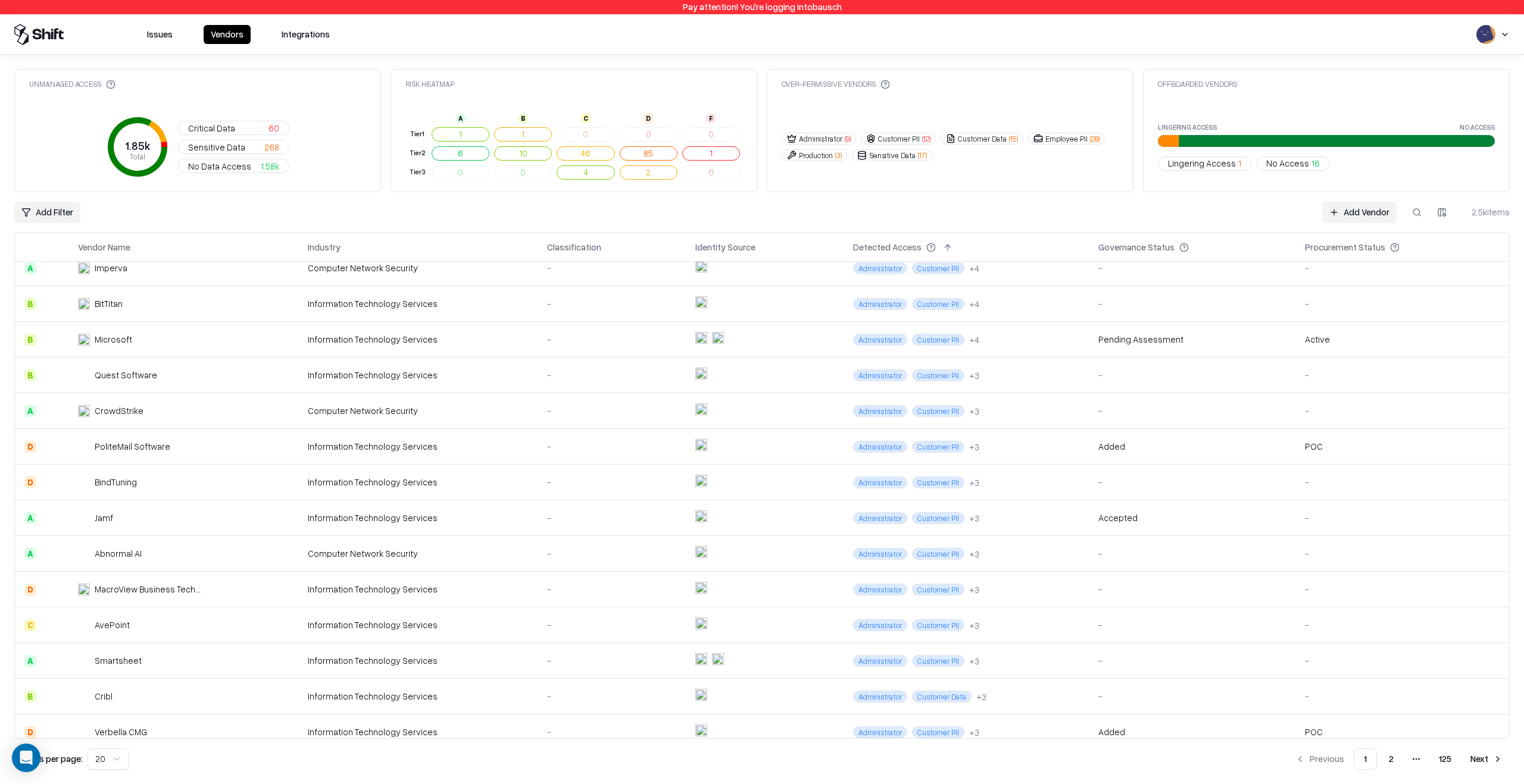
scroll to position [168, 0]
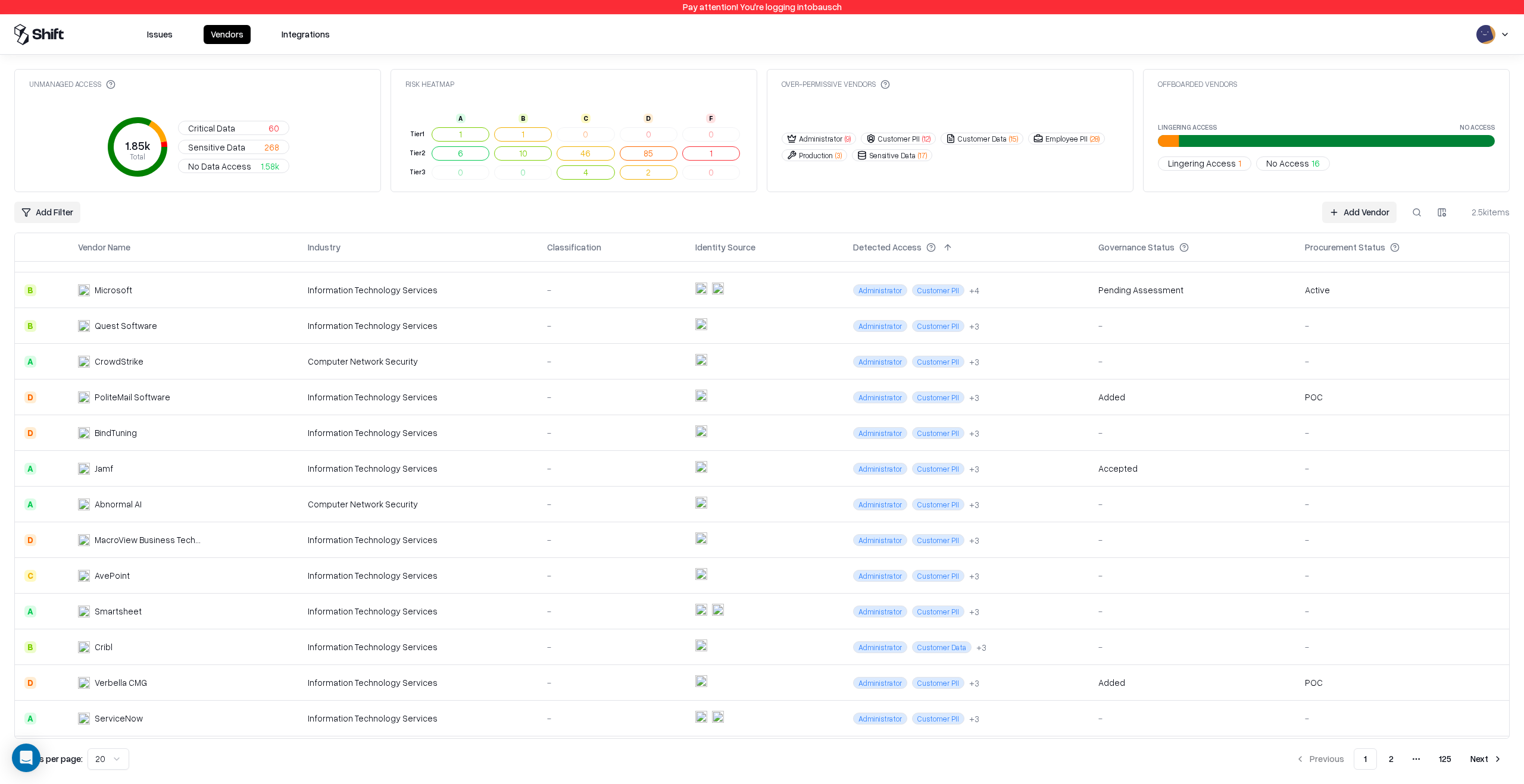
click at [554, 615] on div "-" at bounding box center [611, 611] width 129 height 12
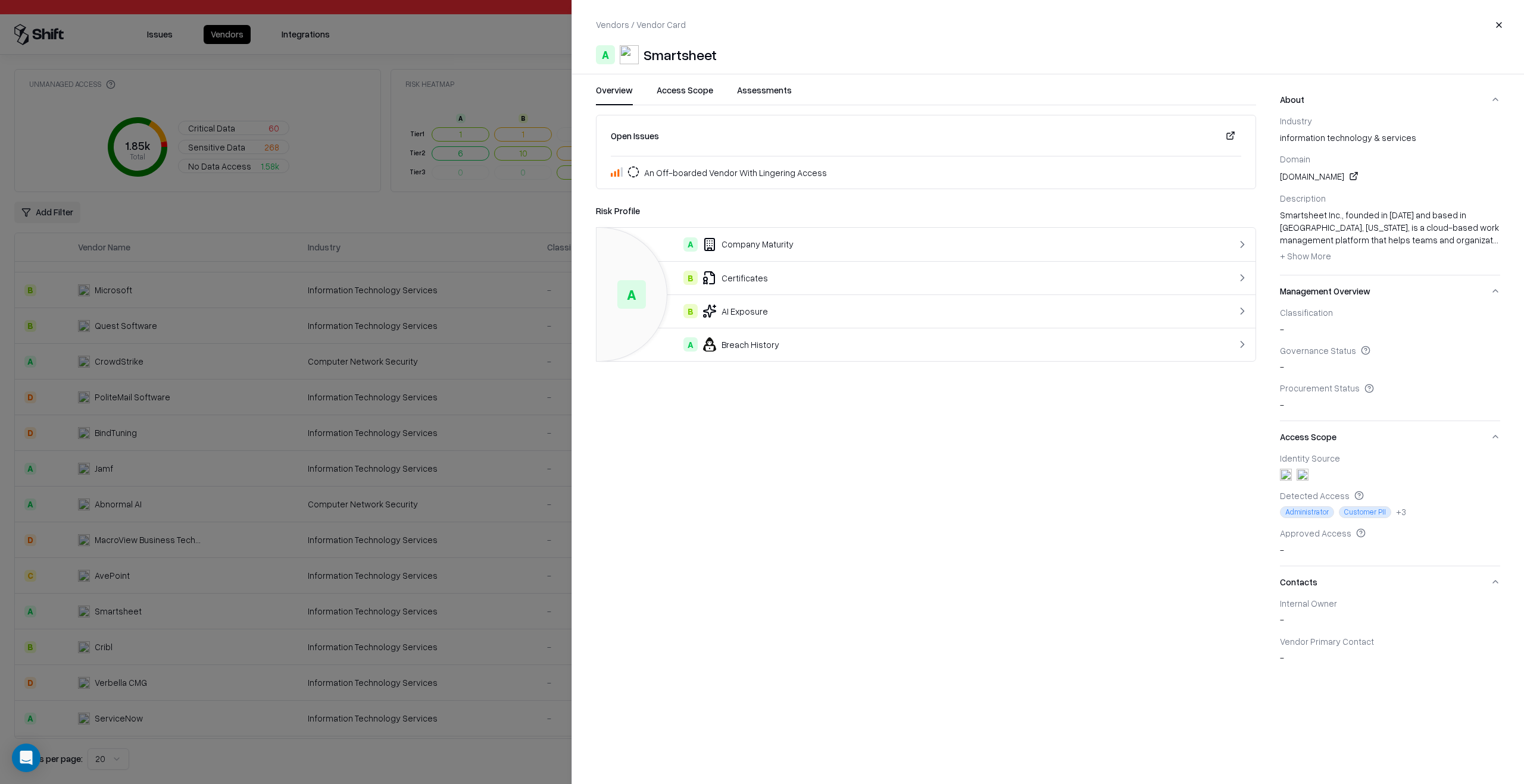
click at [769, 92] on button "Assessments" at bounding box center [764, 94] width 55 height 21
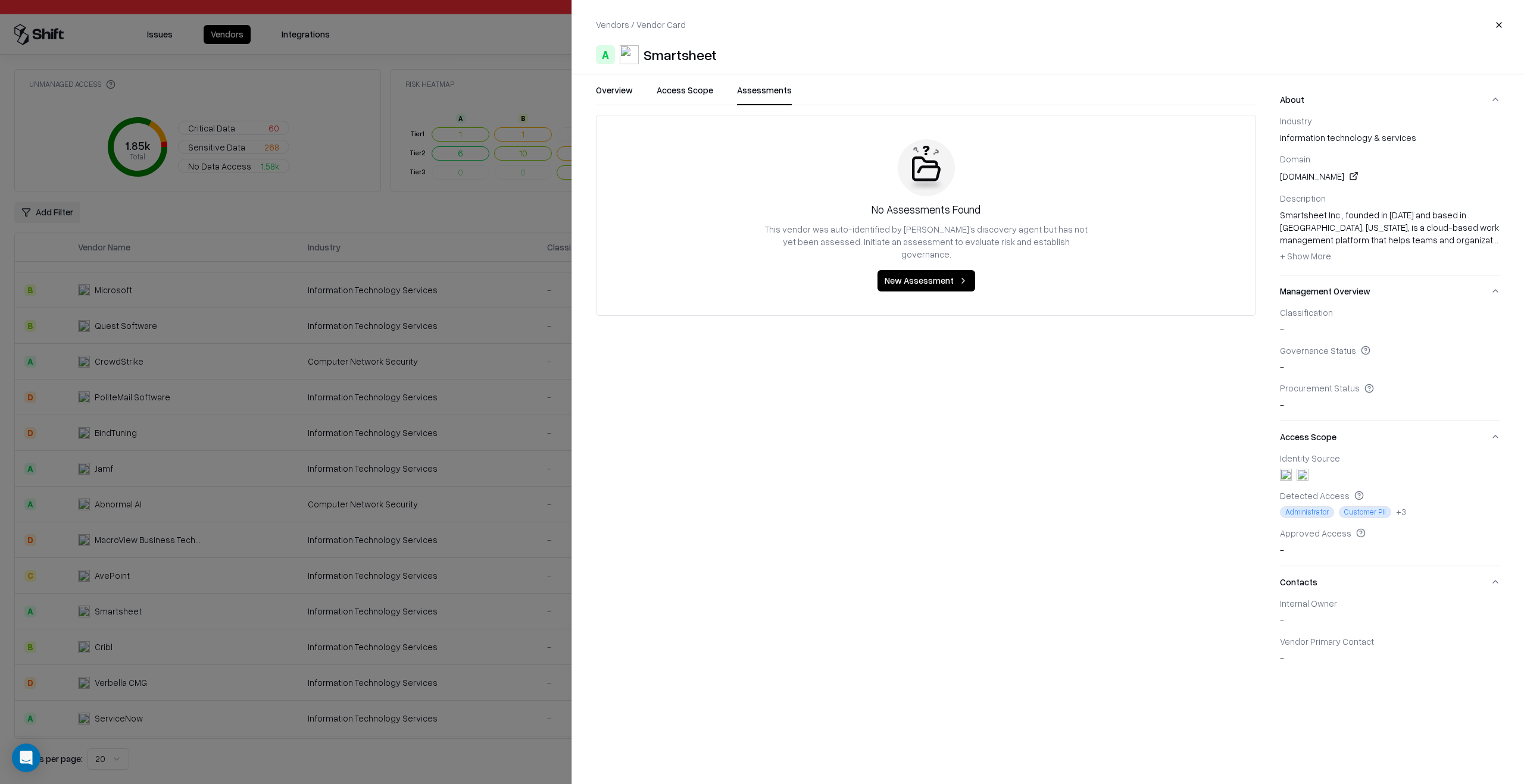
click at [487, 404] on div at bounding box center [762, 392] width 1524 height 784
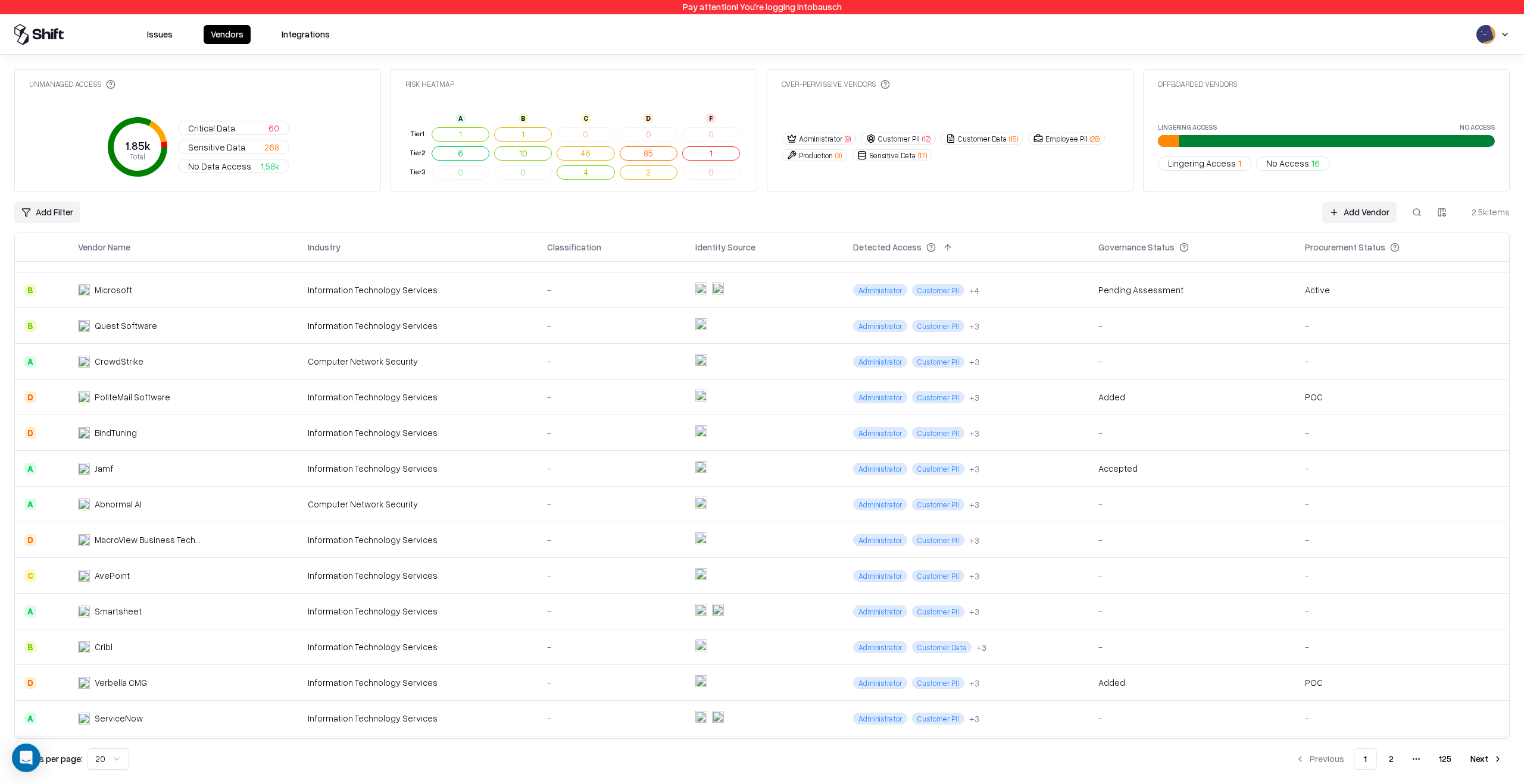
scroll to position [238, 0]
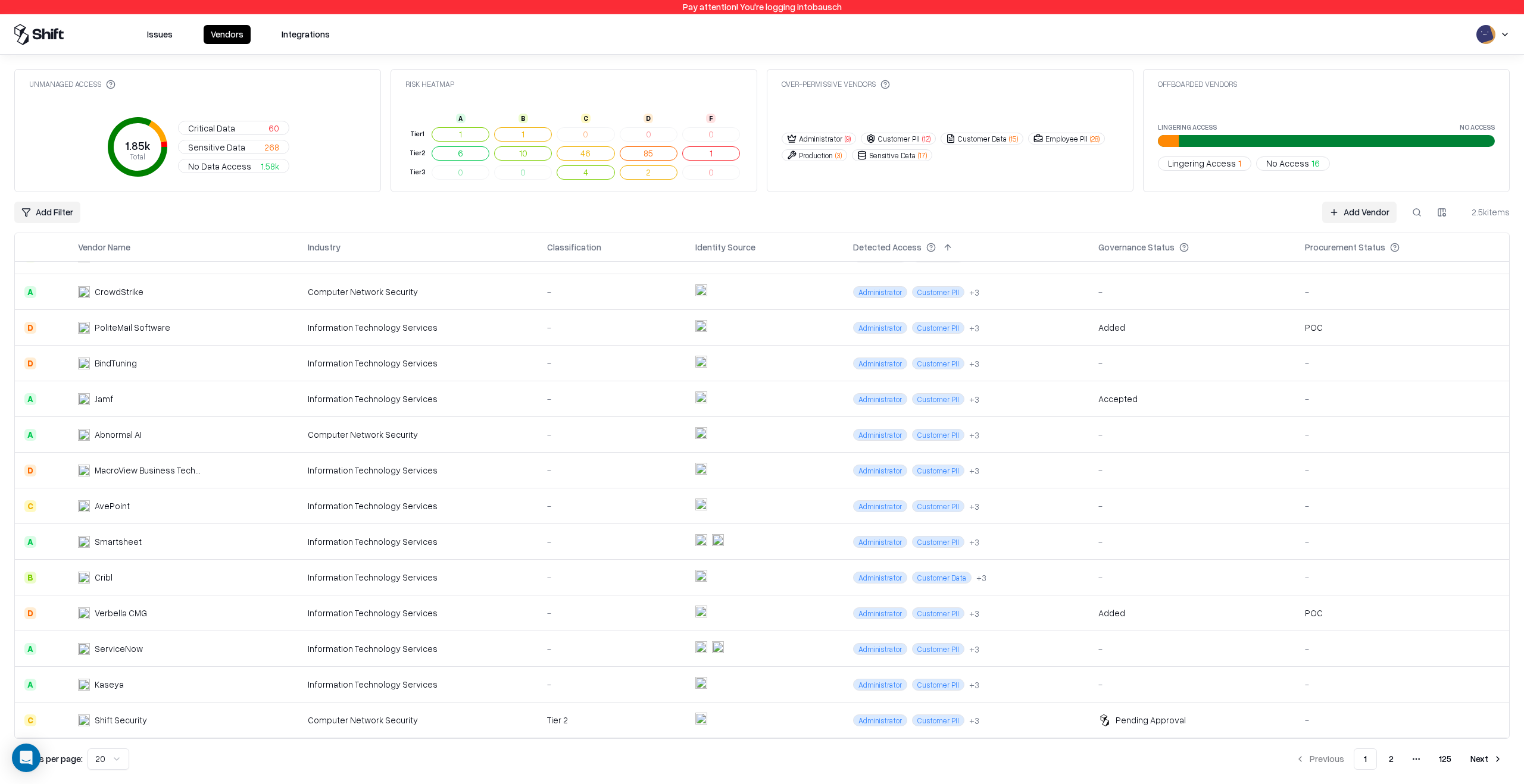
click at [514, 657] on td "Information Technology Services" at bounding box center [417, 649] width 239 height 36
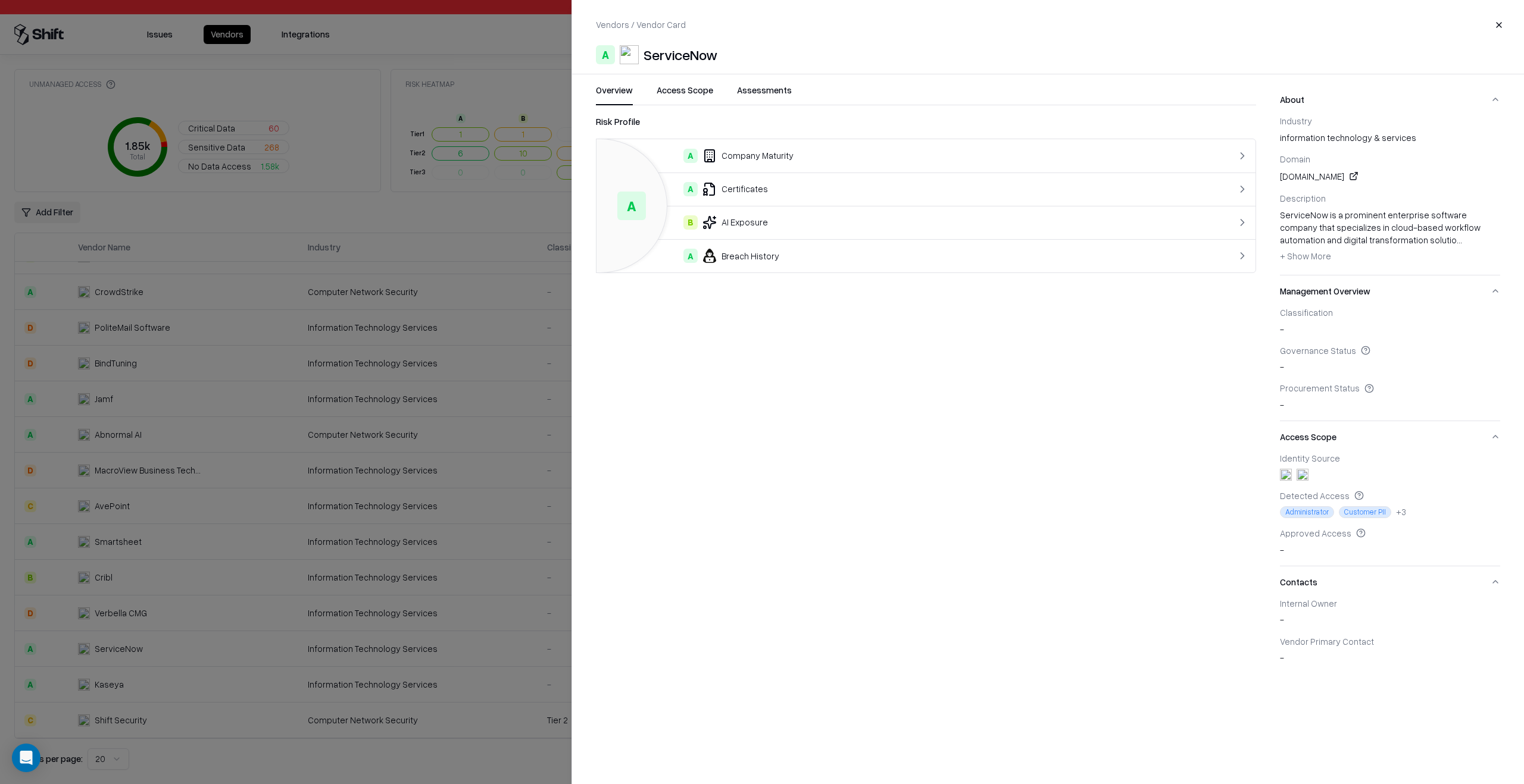
click at [775, 88] on button "Assessments" at bounding box center [764, 94] width 55 height 21
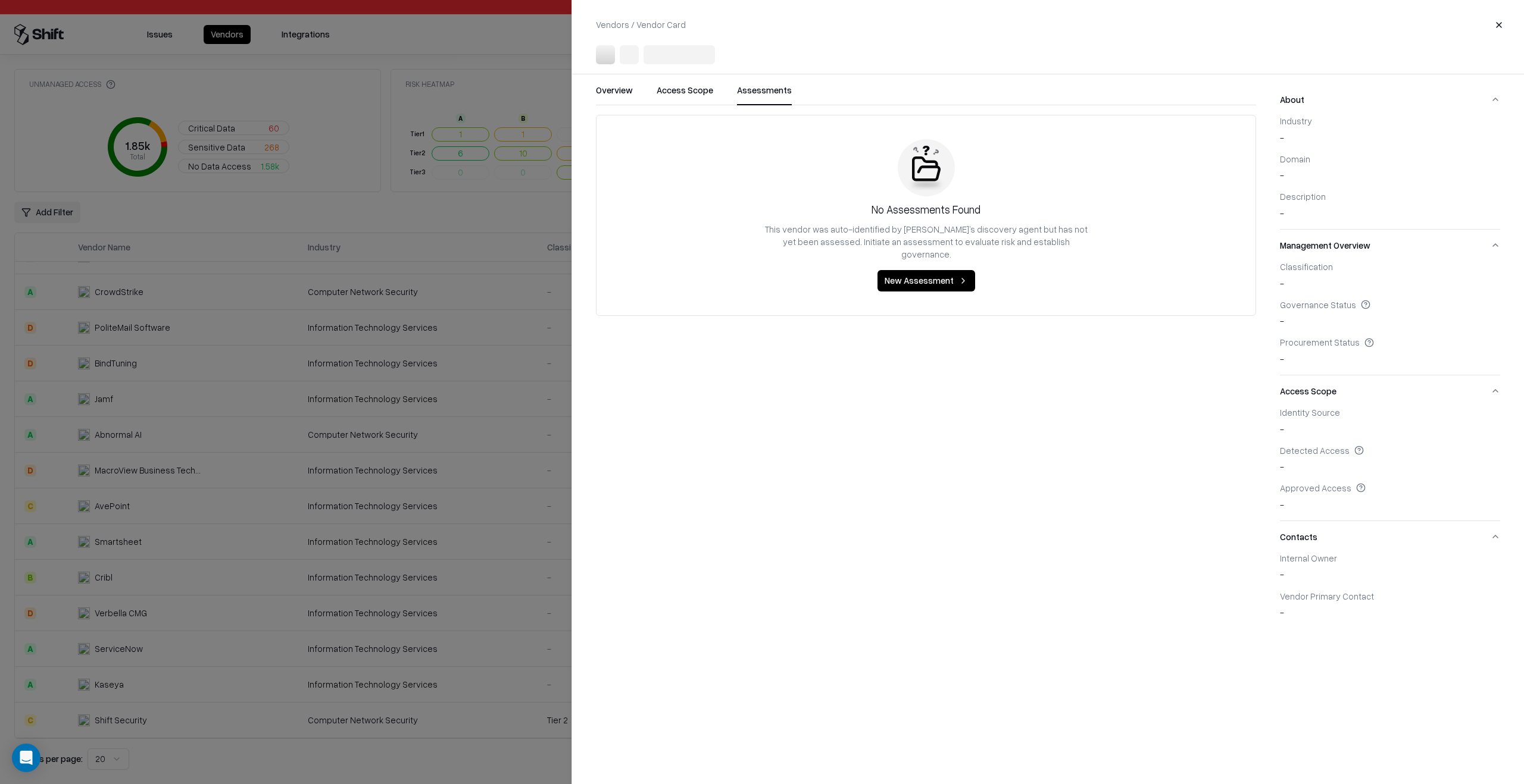
click at [506, 459] on div at bounding box center [762, 392] width 1524 height 784
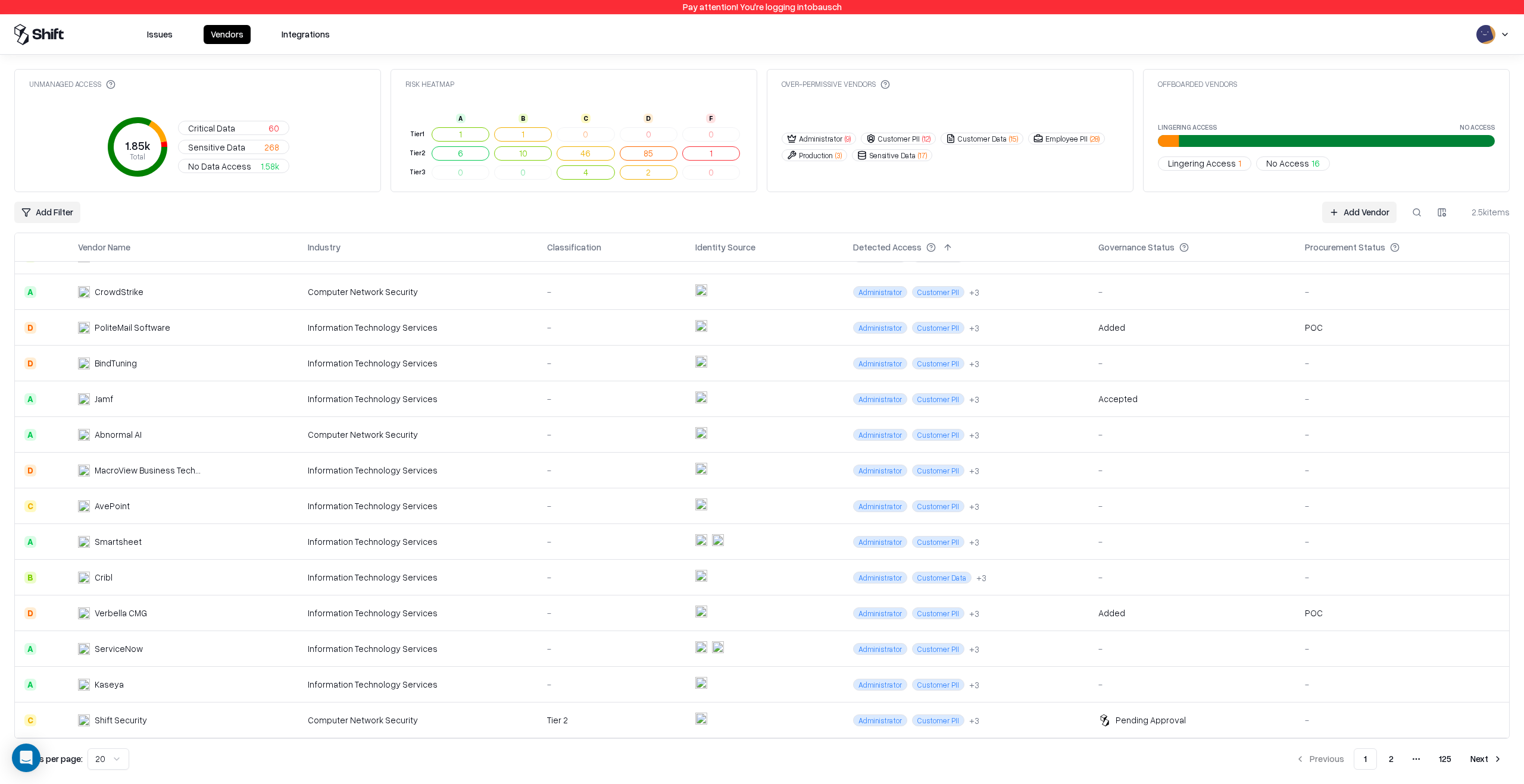
click at [478, 724] on div "Computer Network Security" at bounding box center [417, 720] width 220 height 12
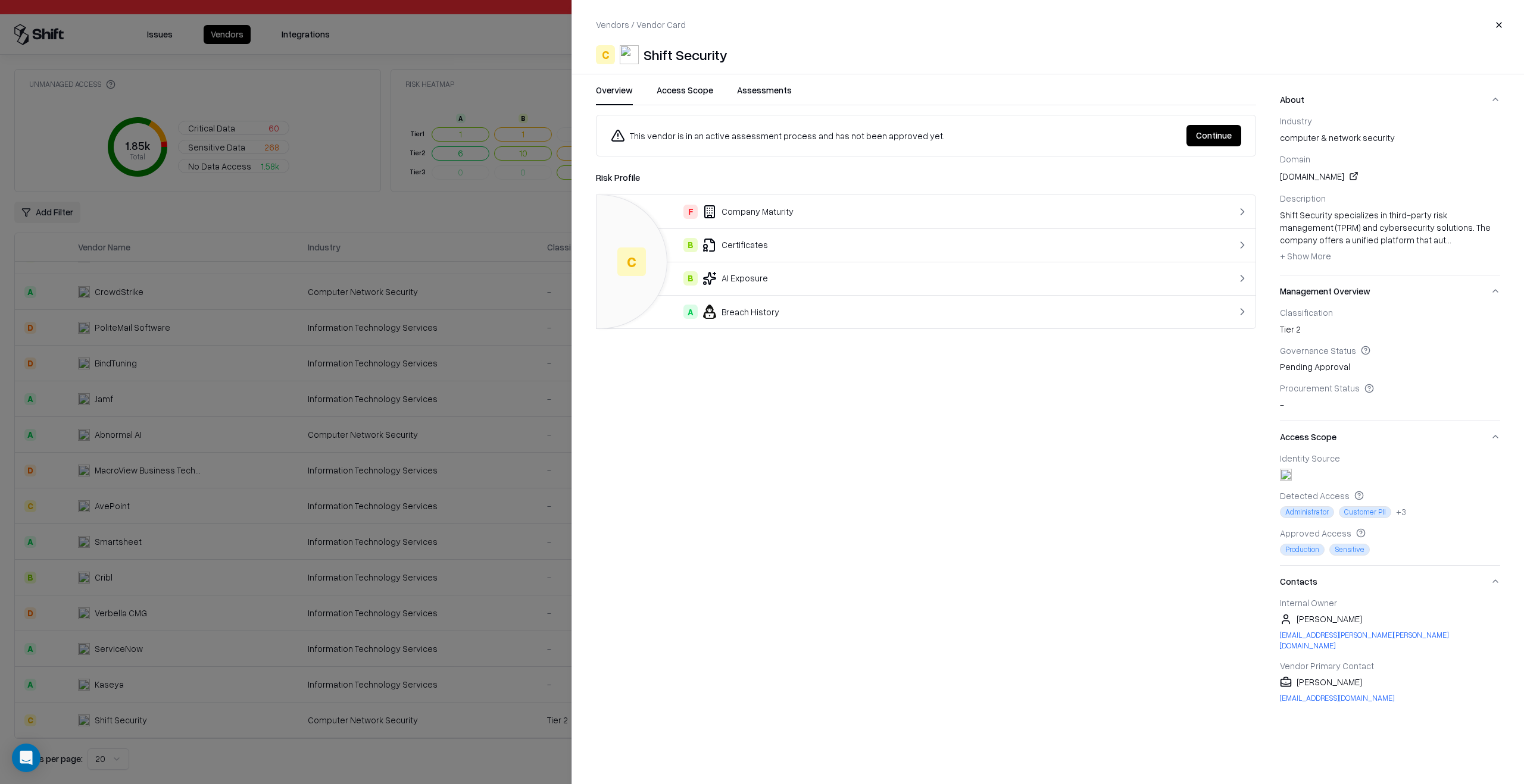
click at [778, 95] on button "Assessments" at bounding box center [764, 94] width 55 height 21
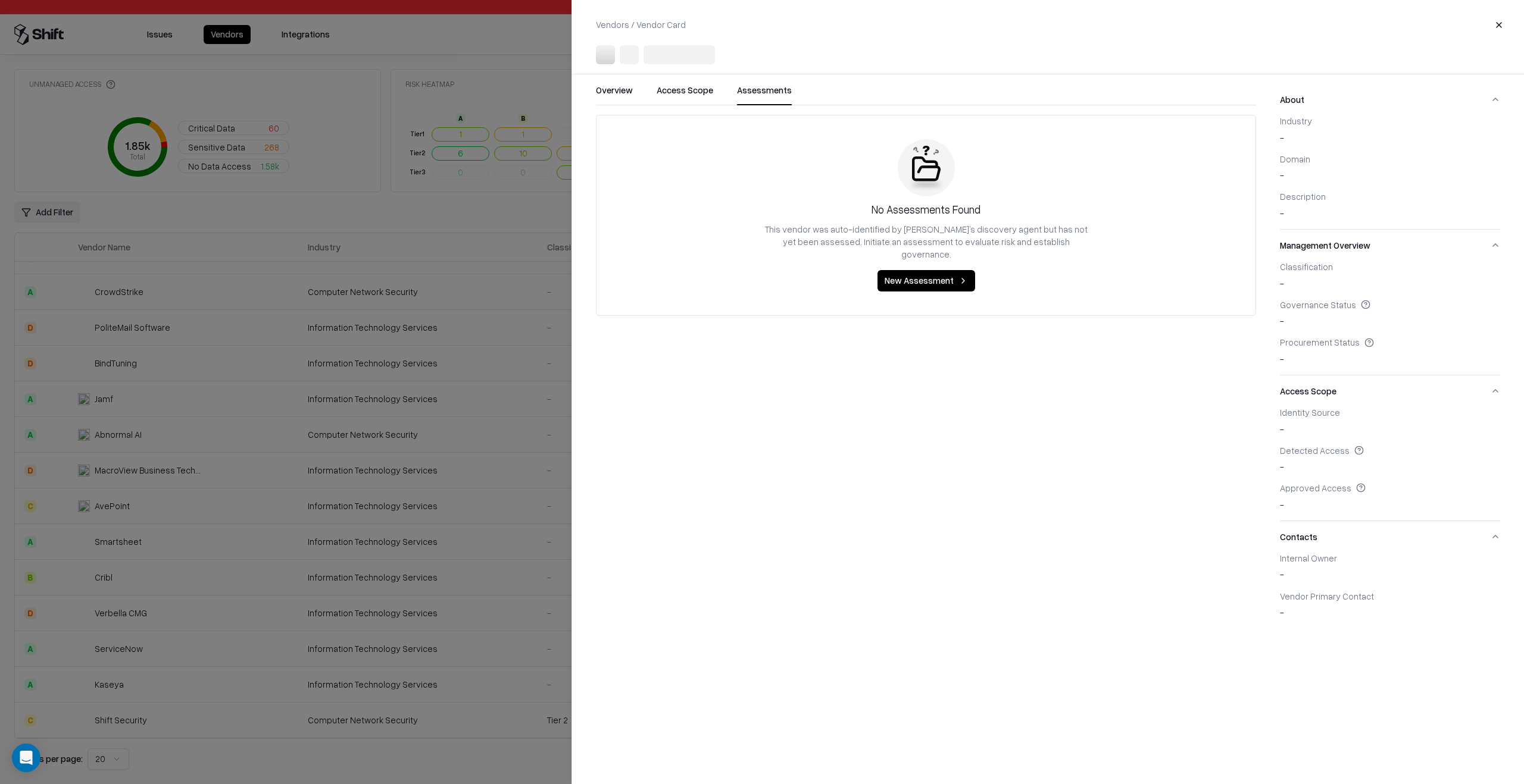
click at [495, 566] on div at bounding box center [762, 392] width 1524 height 784
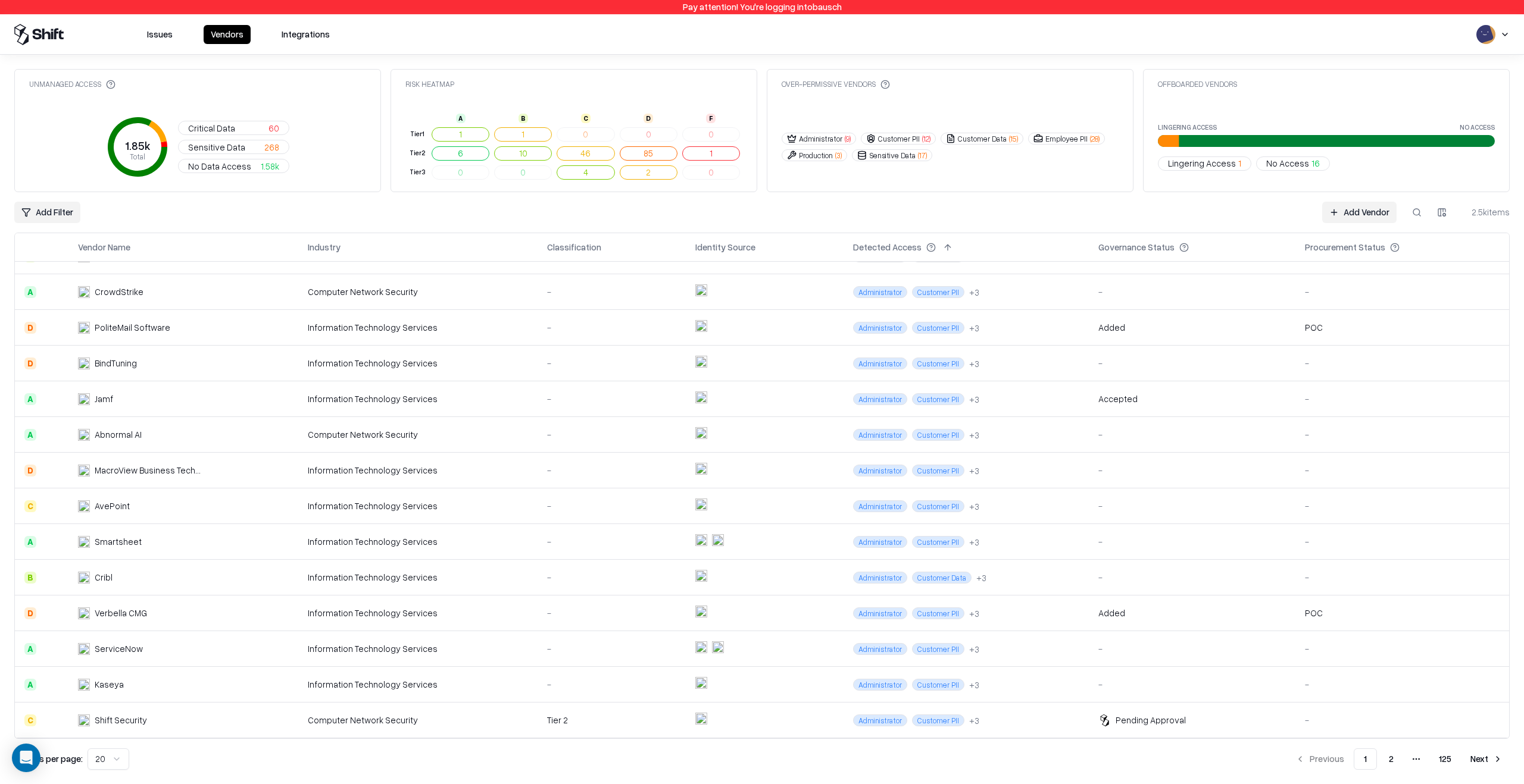
click at [485, 691] on td "Information Technology Services" at bounding box center [417, 685] width 239 height 36
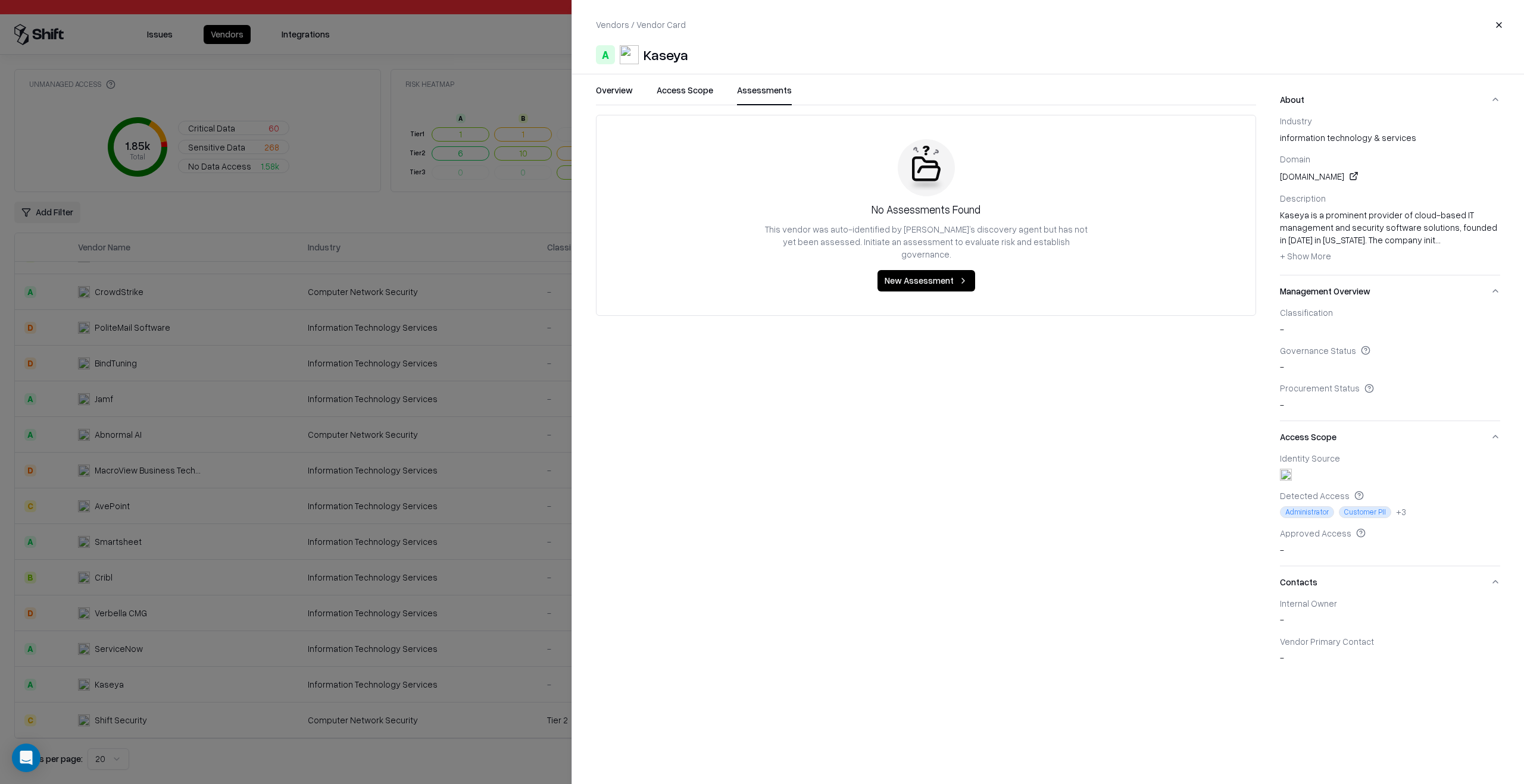
click at [766, 99] on button "Assessments" at bounding box center [764, 94] width 55 height 21
click at [625, 96] on button "Overview" at bounding box center [614, 94] width 37 height 21
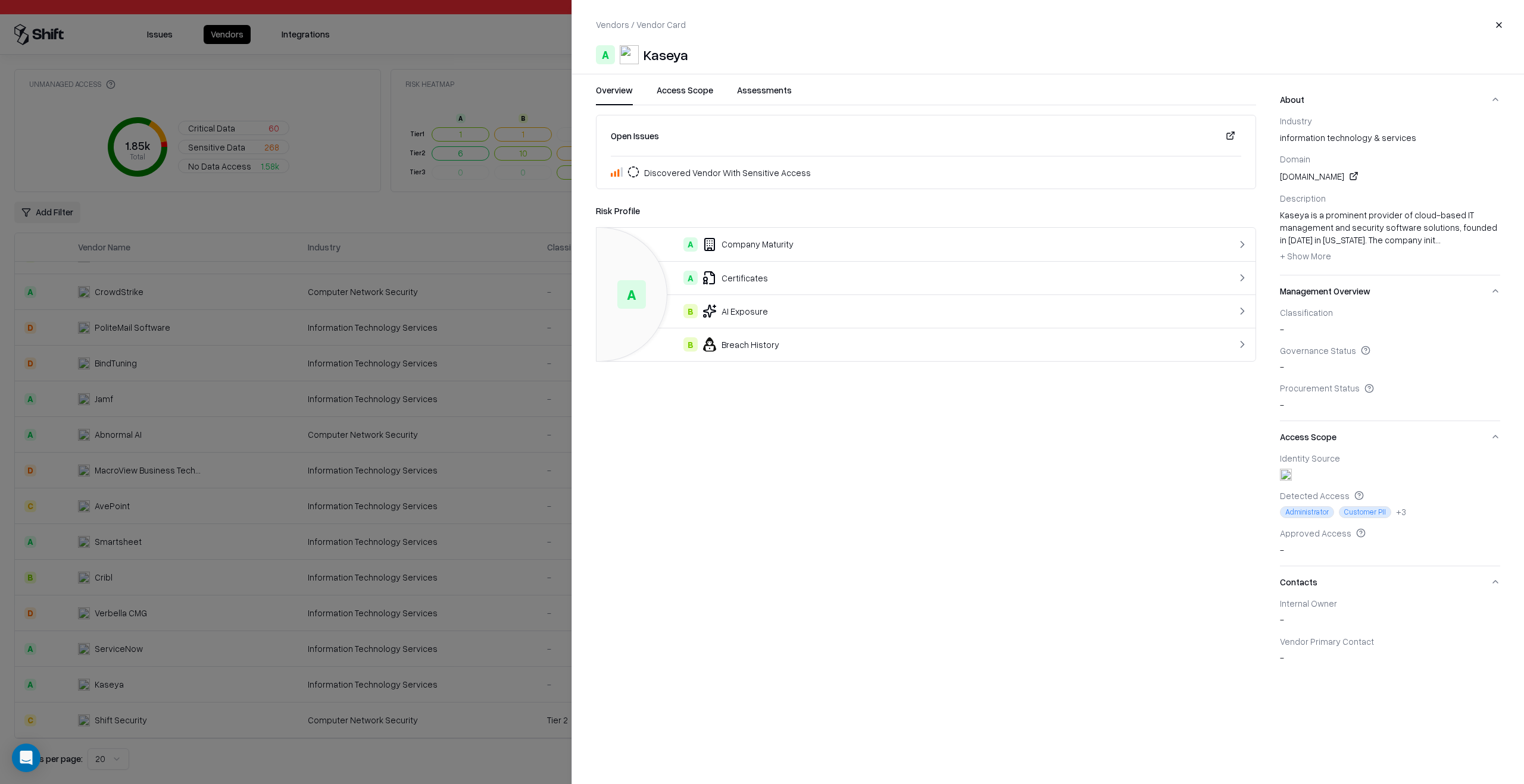
click at [491, 327] on div at bounding box center [762, 392] width 1524 height 784
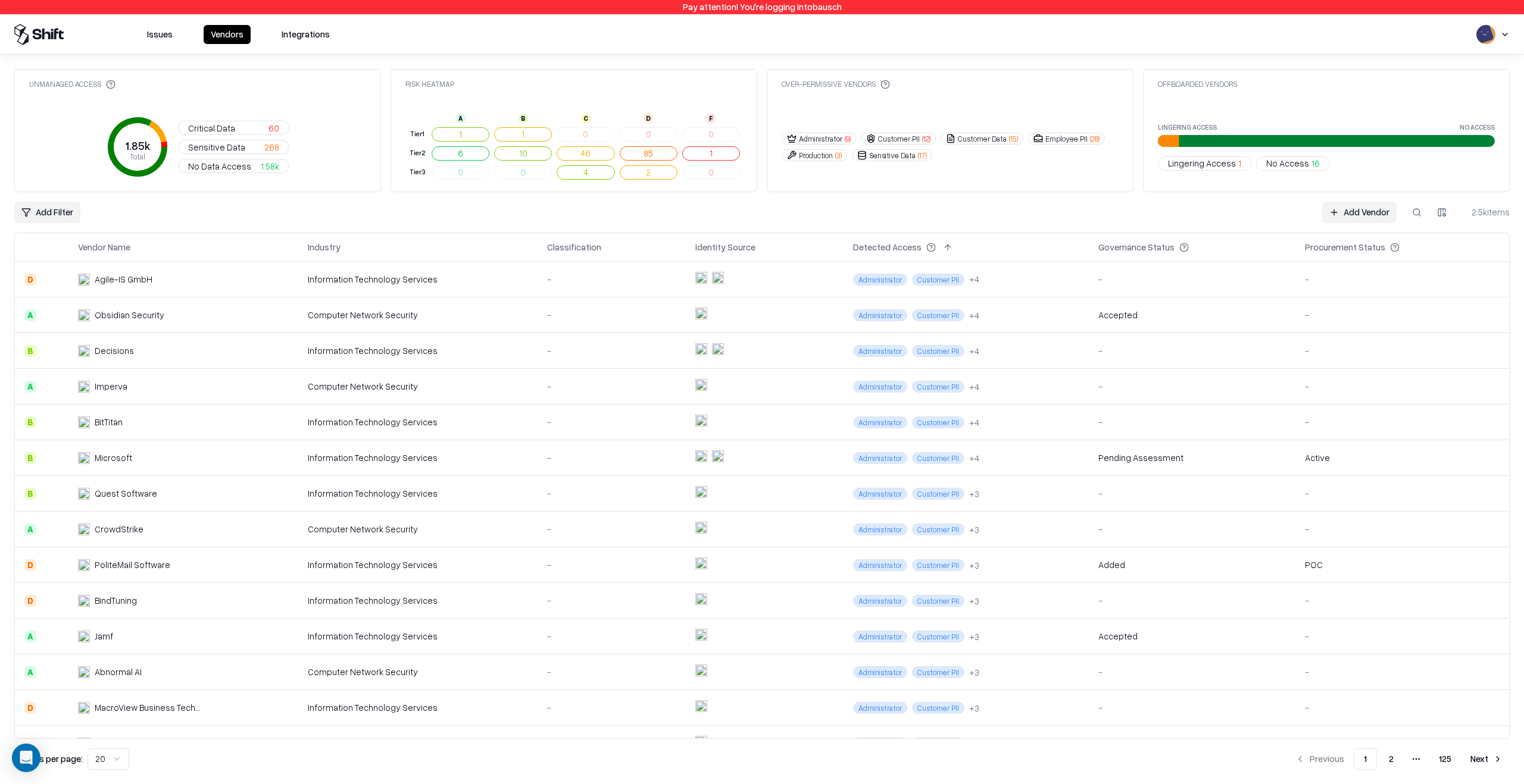
click at [1414, 216] on button at bounding box center [1416, 212] width 21 height 21
click at [1307, 213] on input at bounding box center [1326, 212] width 191 height 21
type input "****"
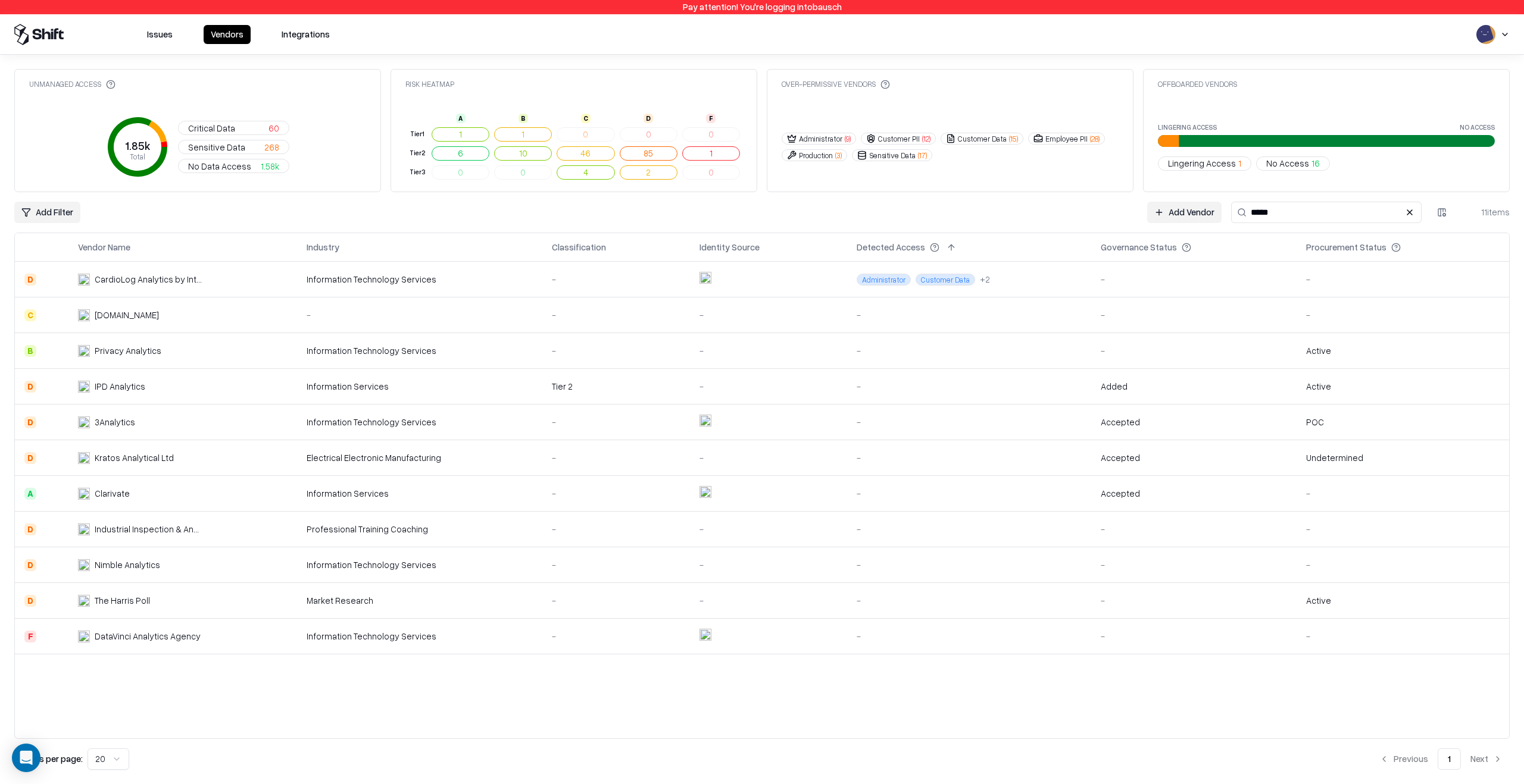
click at [276, 422] on td "3Analytics" at bounding box center [182, 423] width 229 height 36
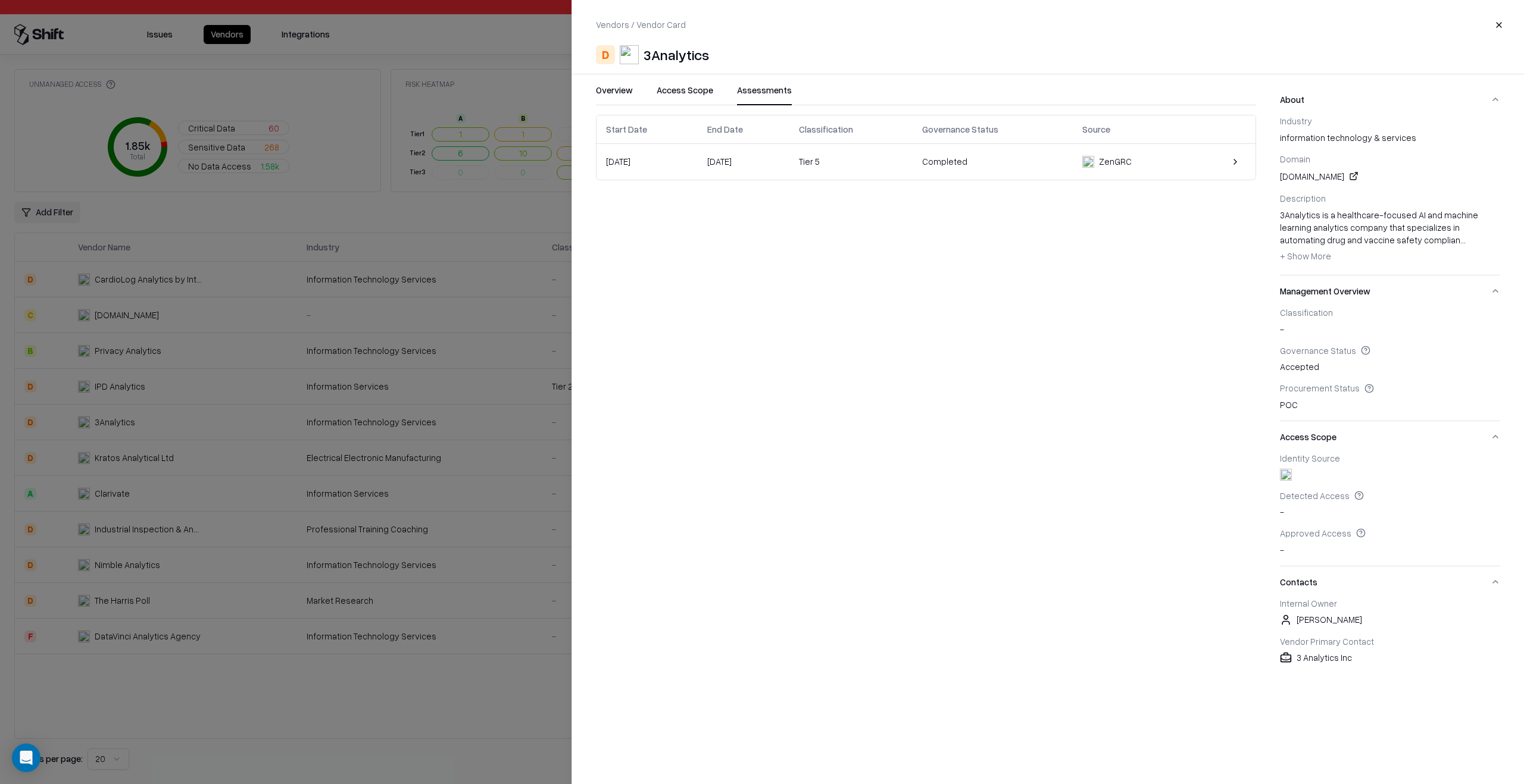
click at [776, 90] on button "Assessments" at bounding box center [764, 94] width 55 height 21
click at [1125, 165] on div "ZenGRC" at bounding box center [1115, 162] width 32 height 12
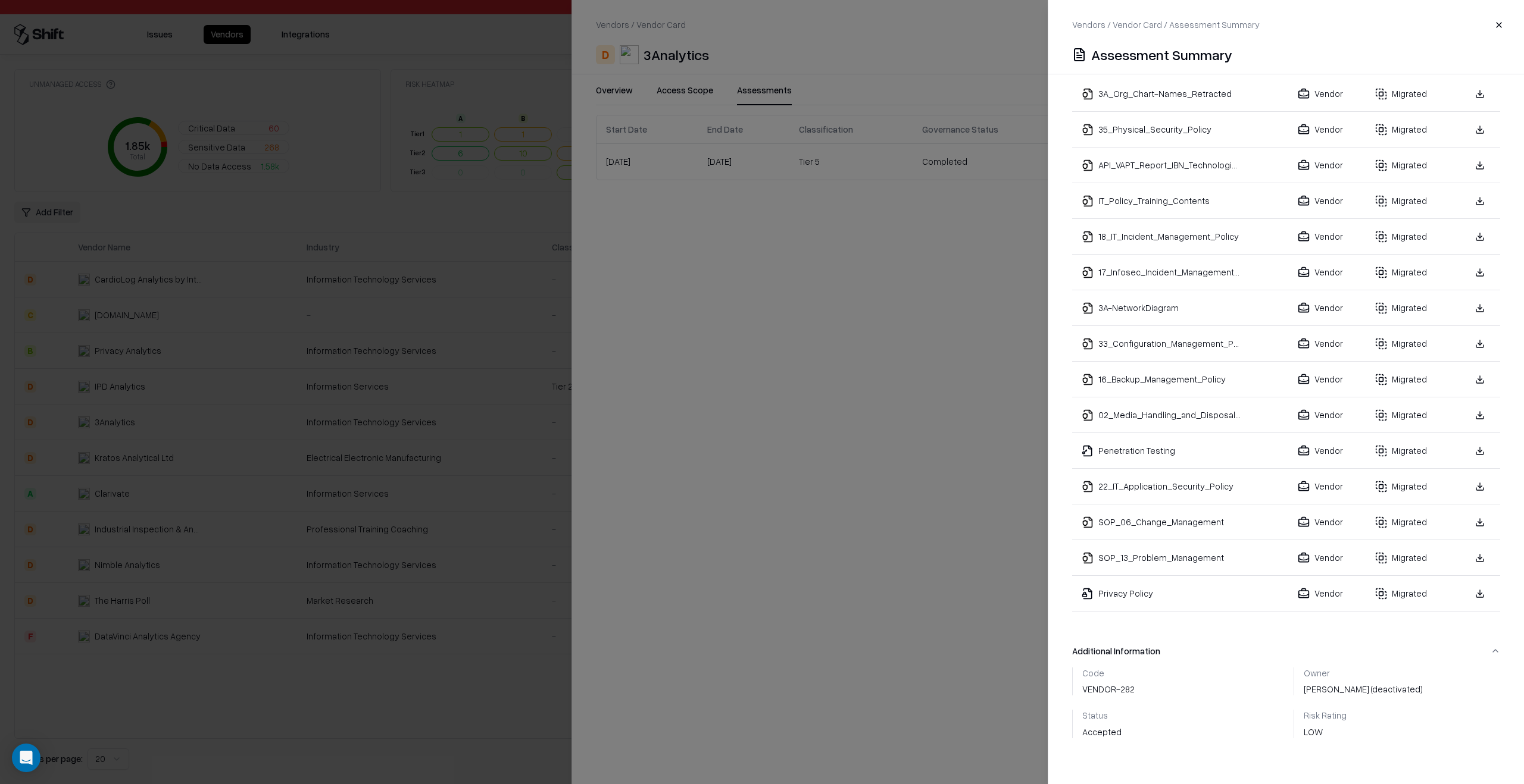
scroll to position [638, 0]
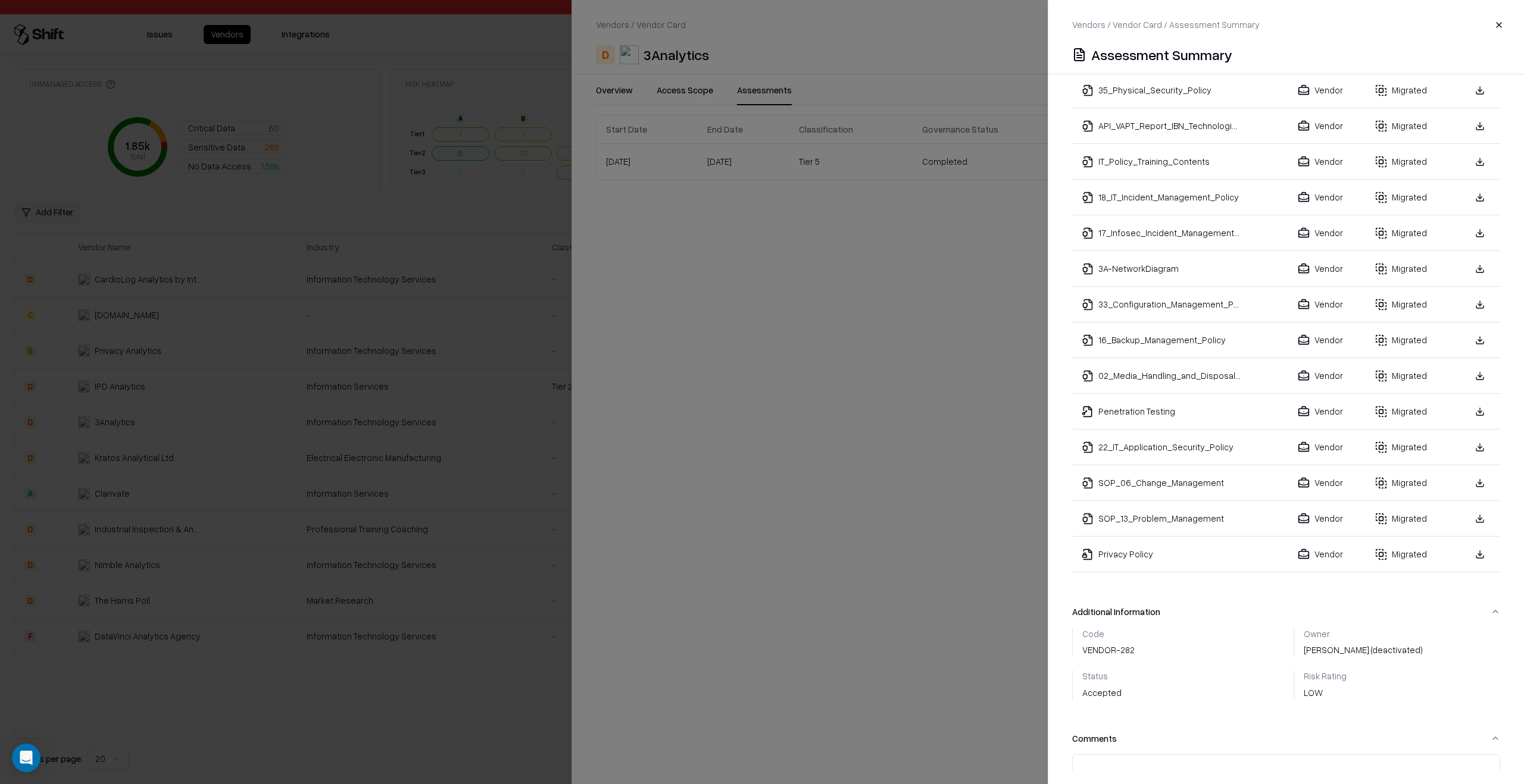
click at [1471, 401] on link at bounding box center [1479, 411] width 21 height 21
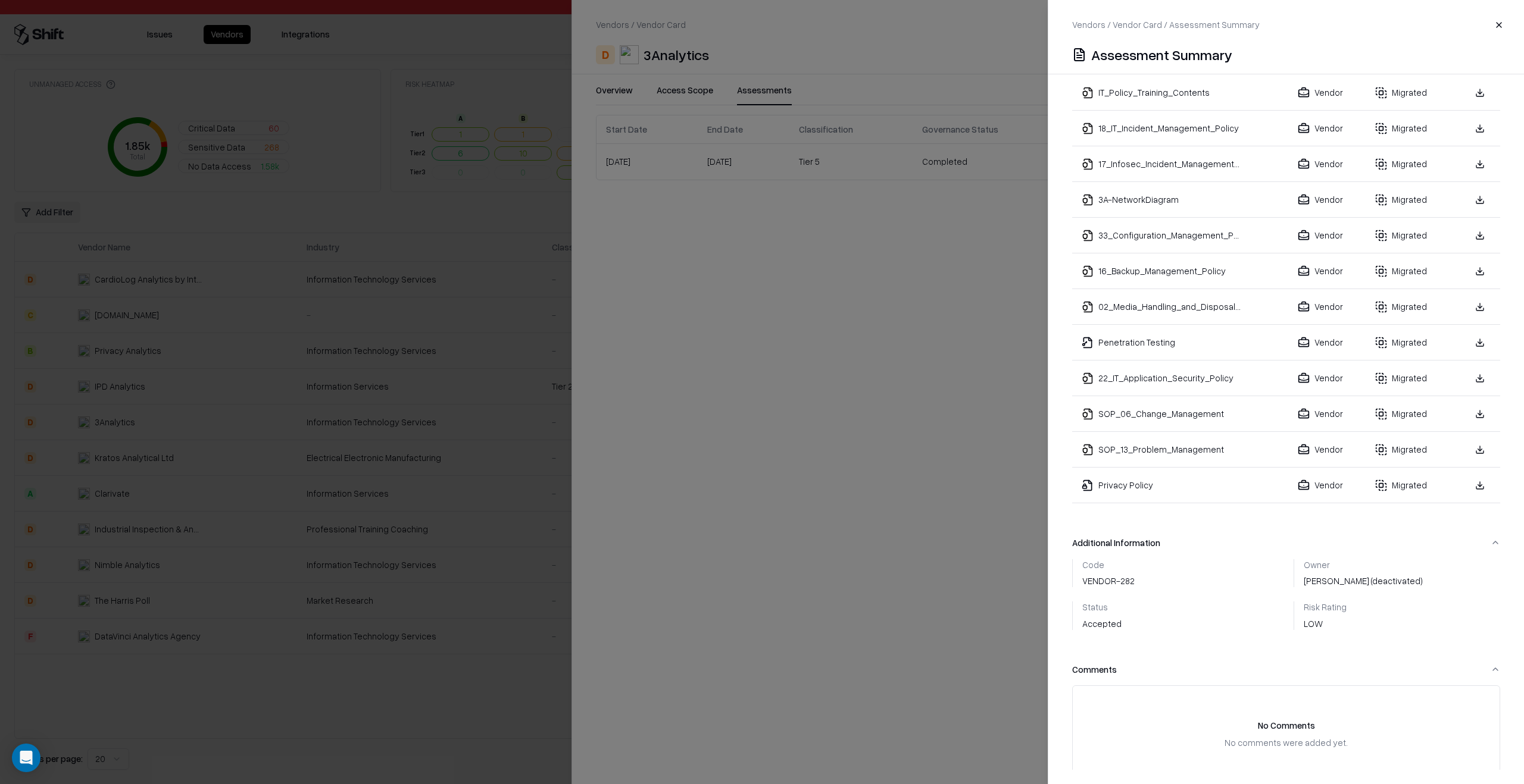
scroll to position [716, 0]
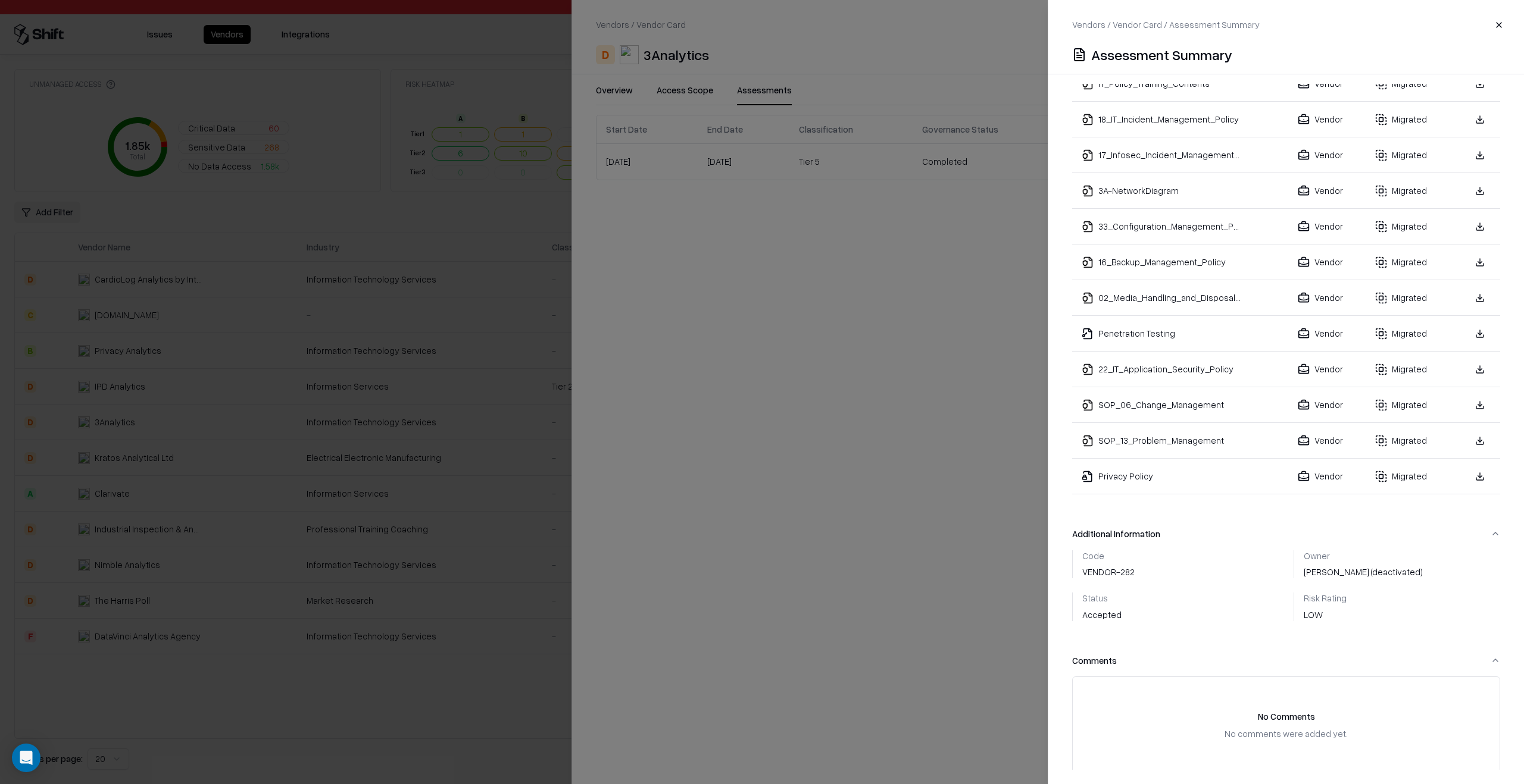
click at [1097, 559] on div "Code VENDOR-282" at bounding box center [1109, 564] width 53 height 28
click at [1196, 563] on div "Code VENDOR-282" at bounding box center [1176, 564] width 207 height 28
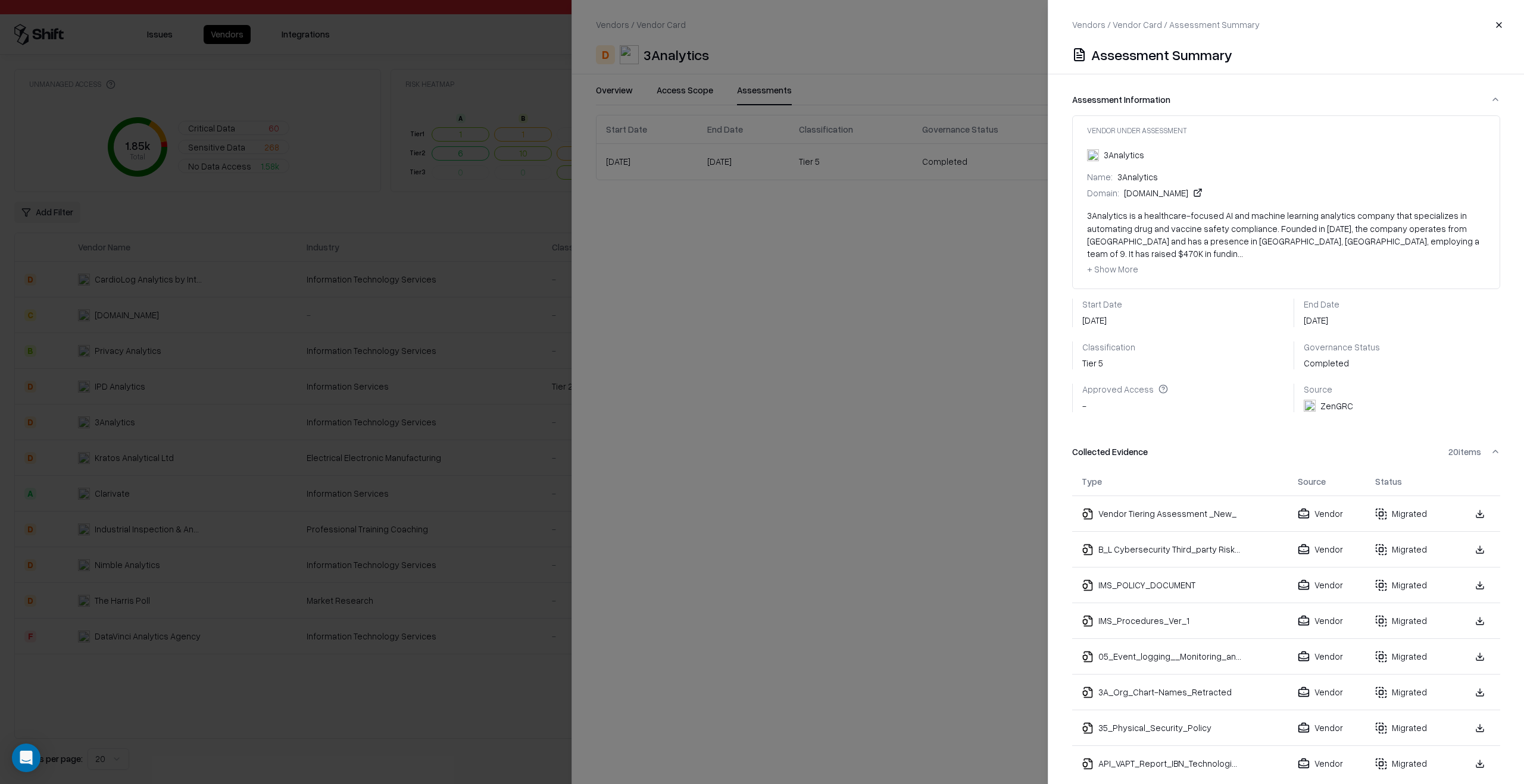
click at [930, 500] on div at bounding box center [762, 392] width 1524 height 784
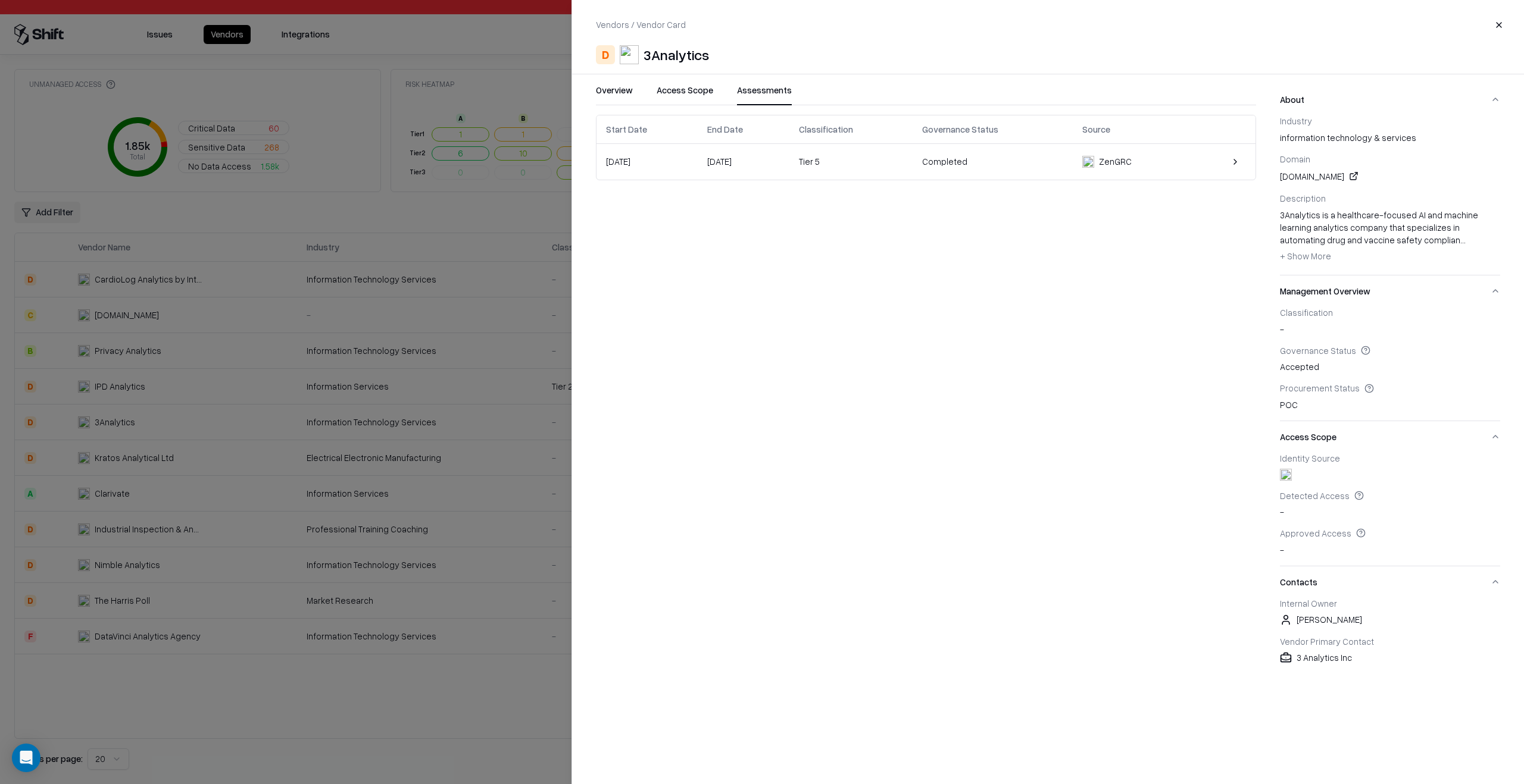
click at [894, 177] on td "Tier 5" at bounding box center [851, 162] width 123 height 36
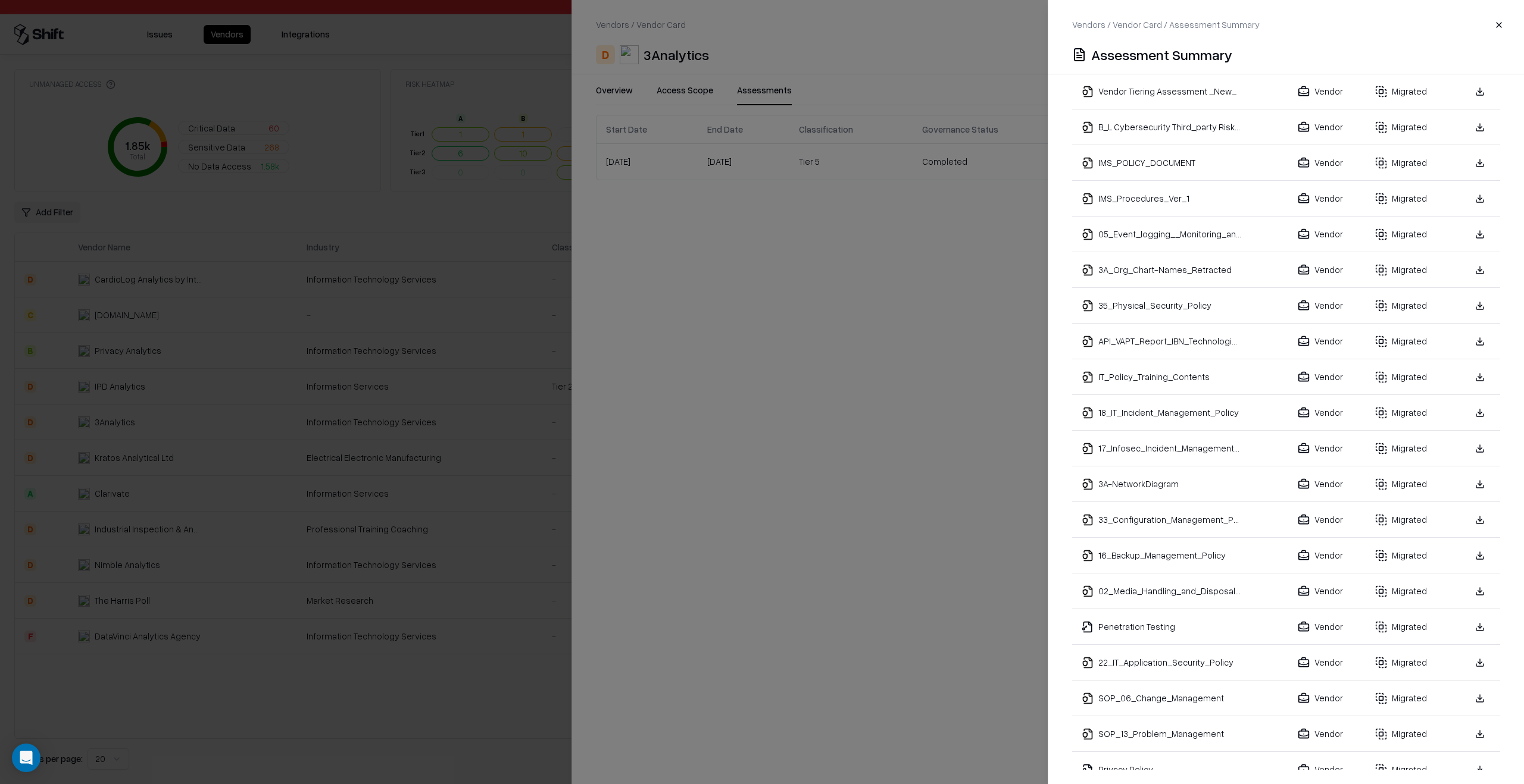
scroll to position [426, 0]
click at [529, 542] on div at bounding box center [762, 392] width 1524 height 784
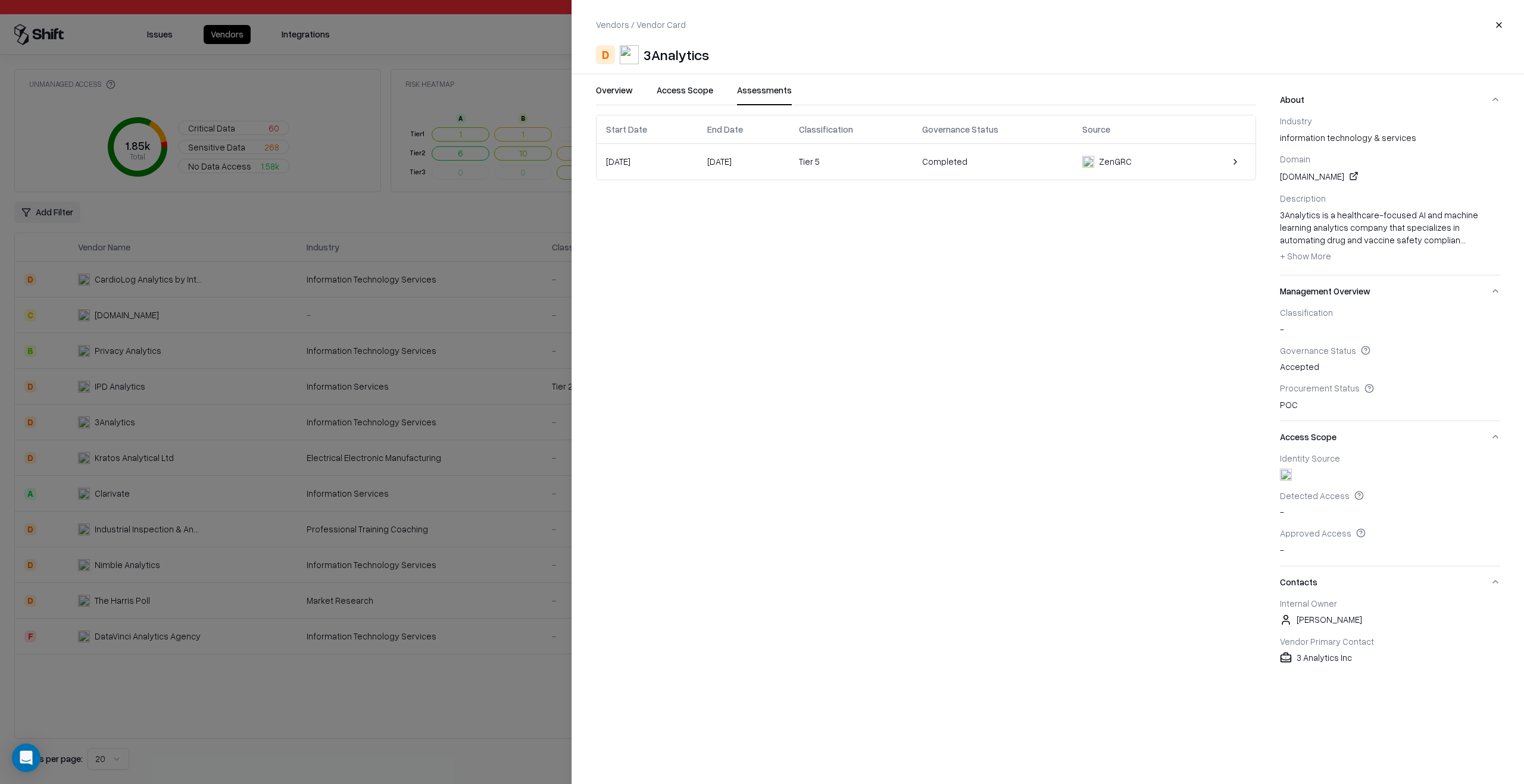
click at [529, 542] on div at bounding box center [762, 392] width 1524 height 784
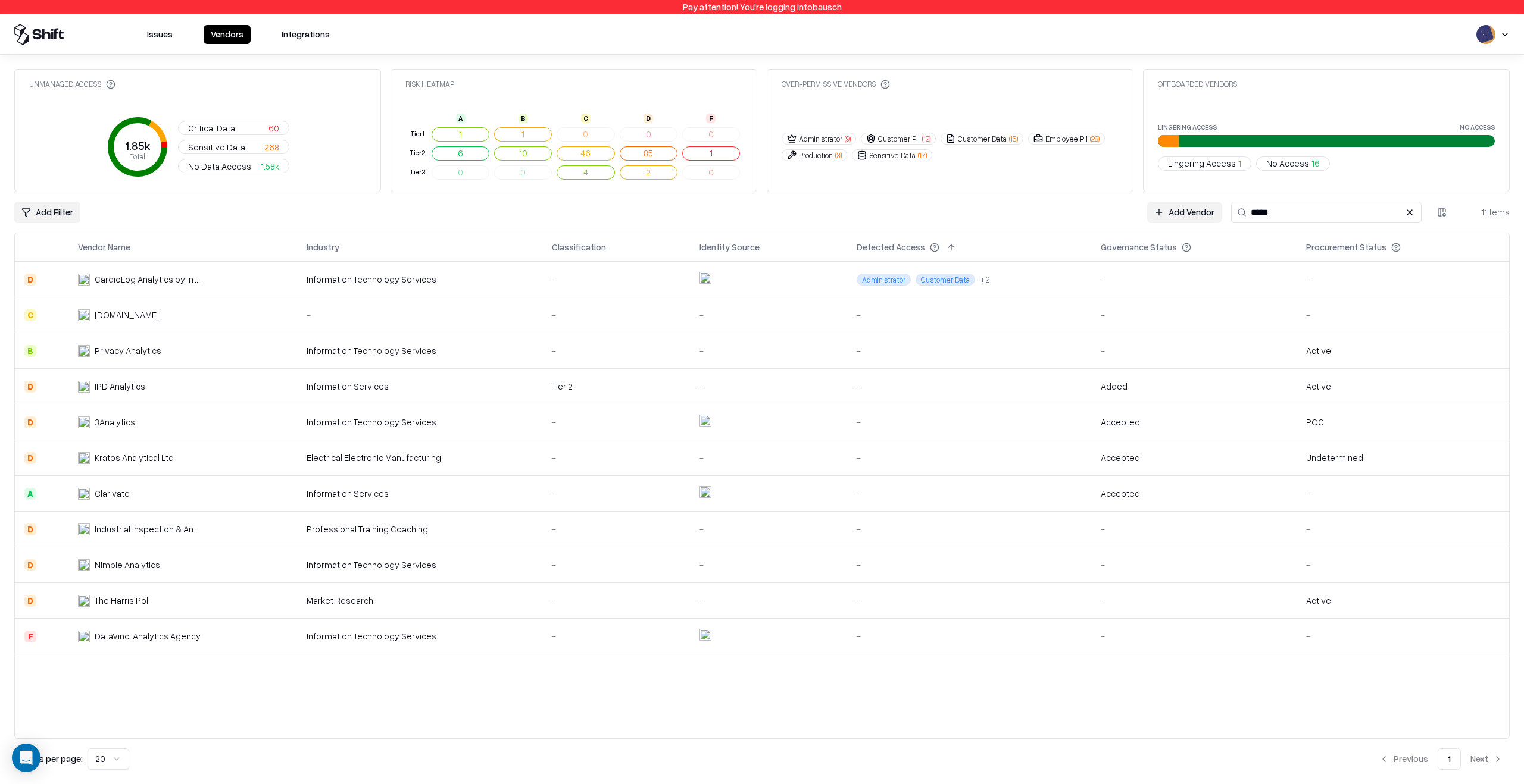
click at [1307, 205] on input "*****" at bounding box center [1326, 212] width 191 height 21
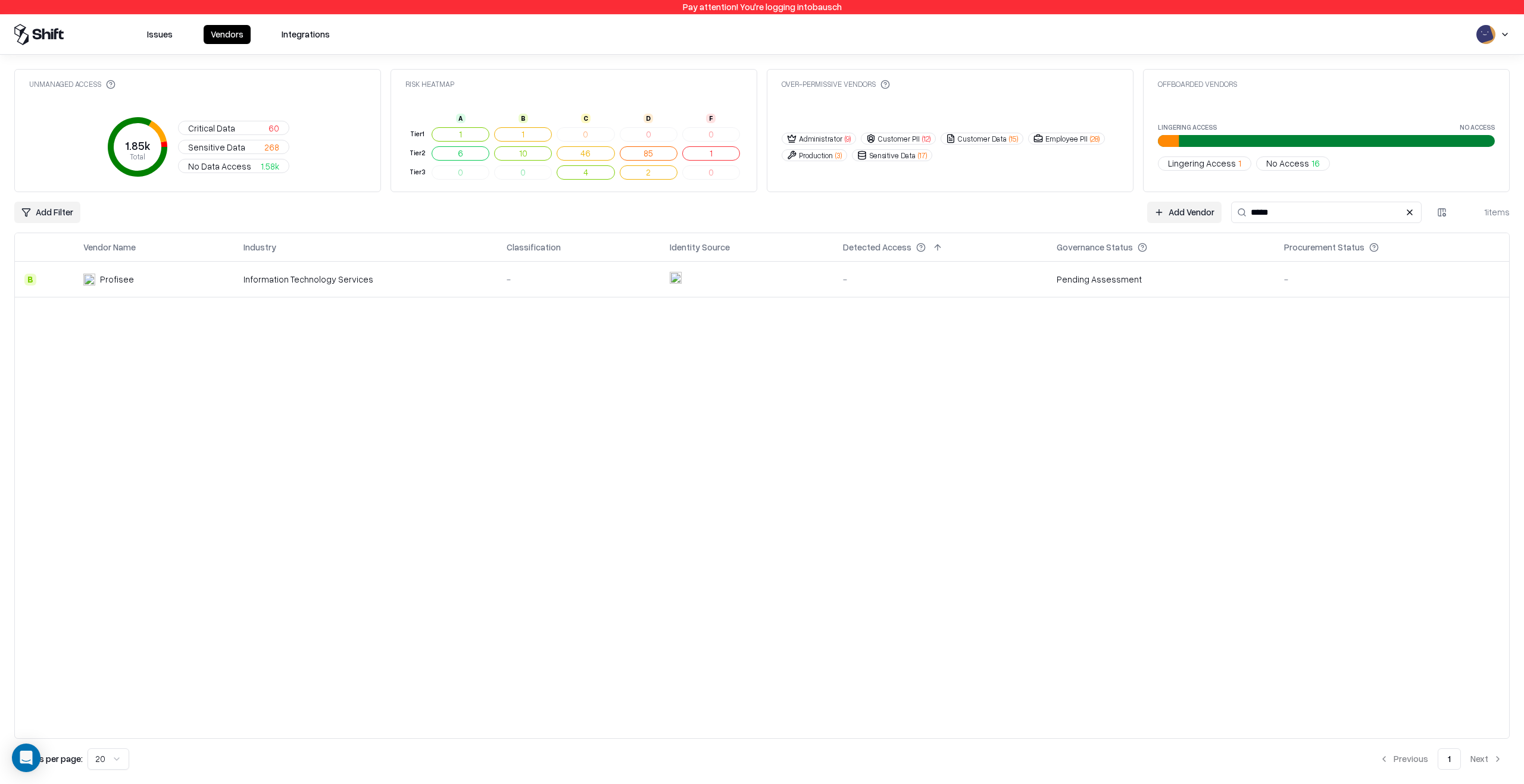
click at [602, 284] on div "-" at bounding box center [578, 279] width 144 height 12
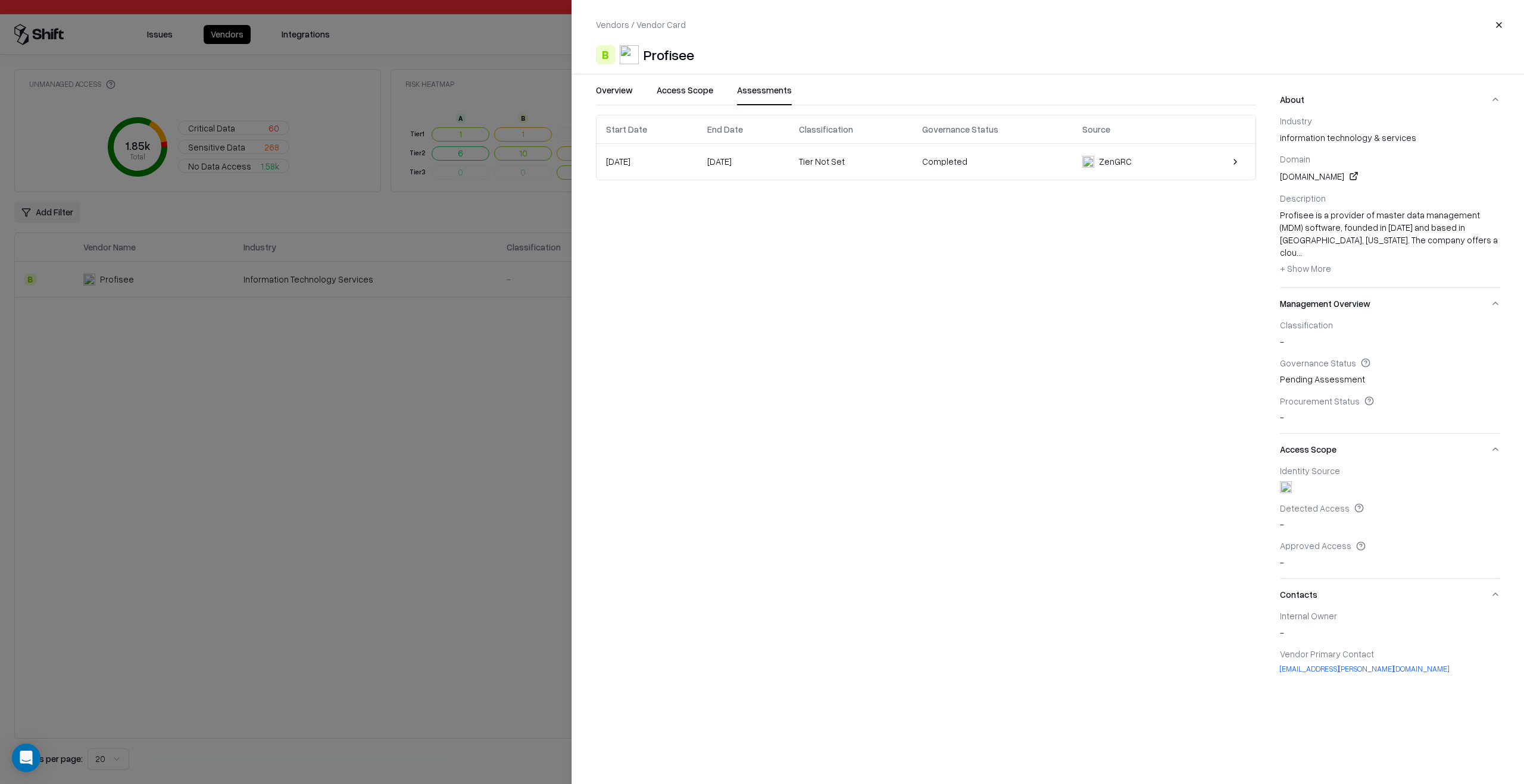
click at [769, 86] on button "Assessments" at bounding box center [764, 94] width 55 height 21
click at [1173, 163] on div "ZenGRC" at bounding box center [1130, 162] width 96 height 12
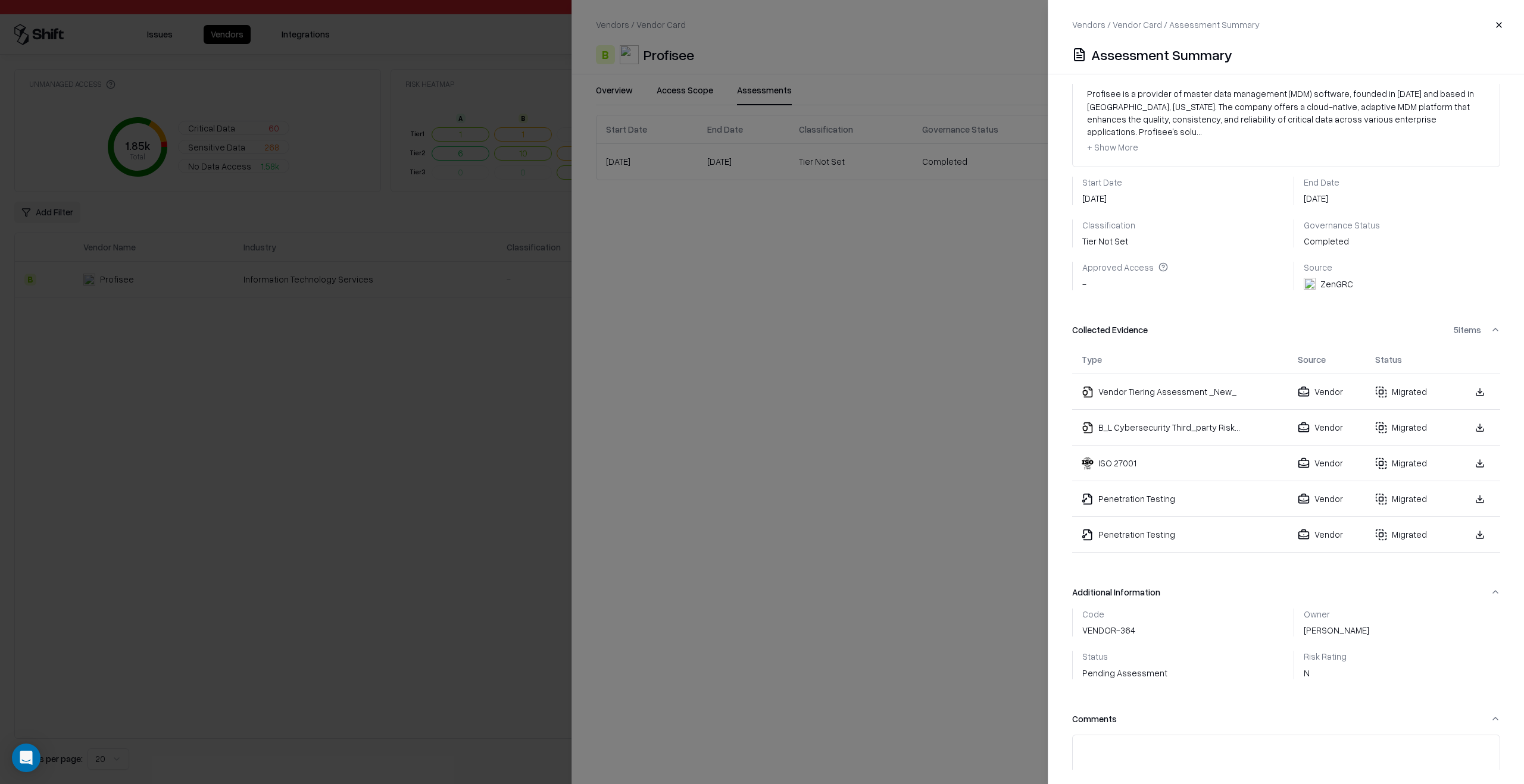
scroll to position [144, 0]
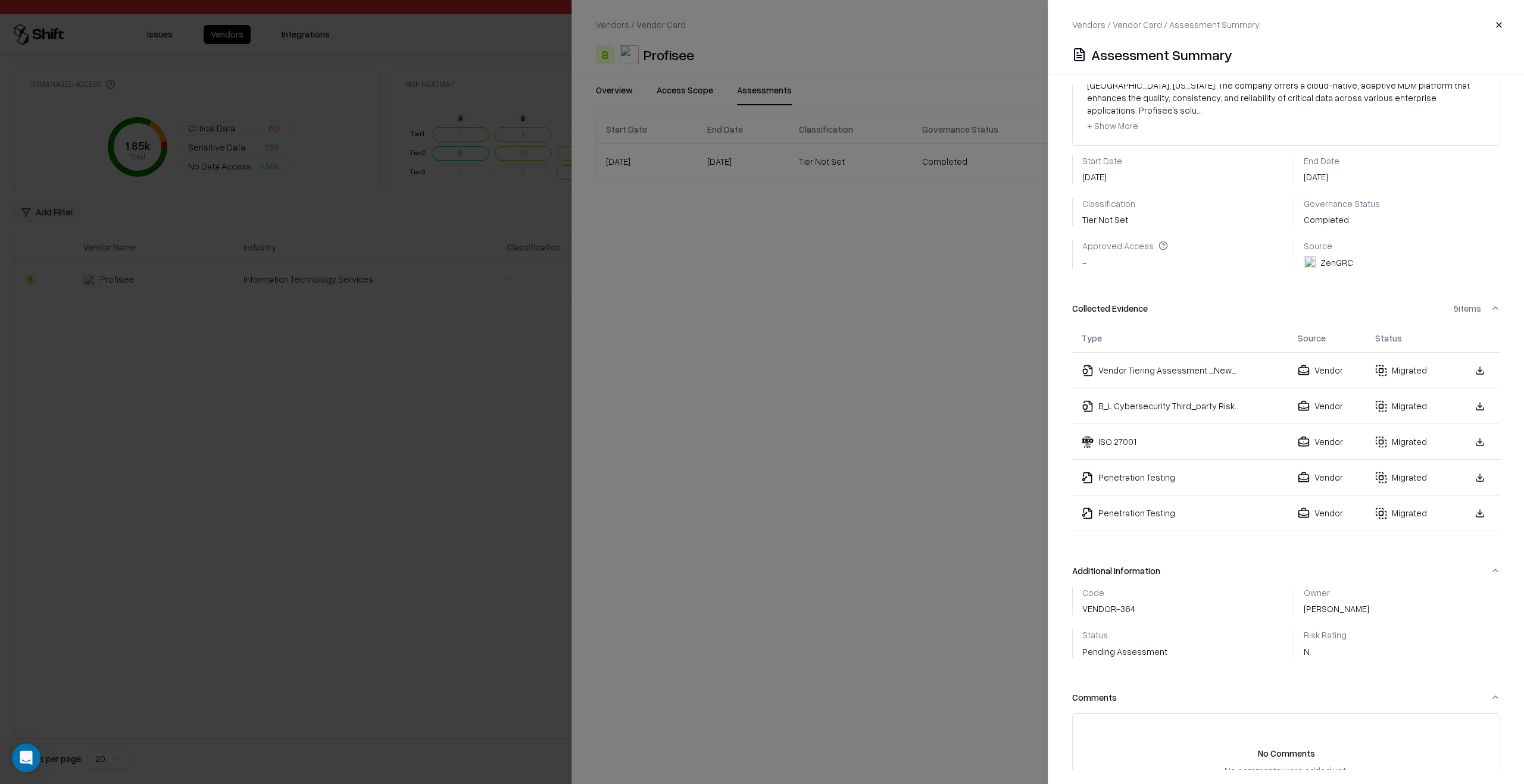
click at [1142, 637] on div "Status Pending Assessment" at bounding box center [1125, 643] width 85 height 28
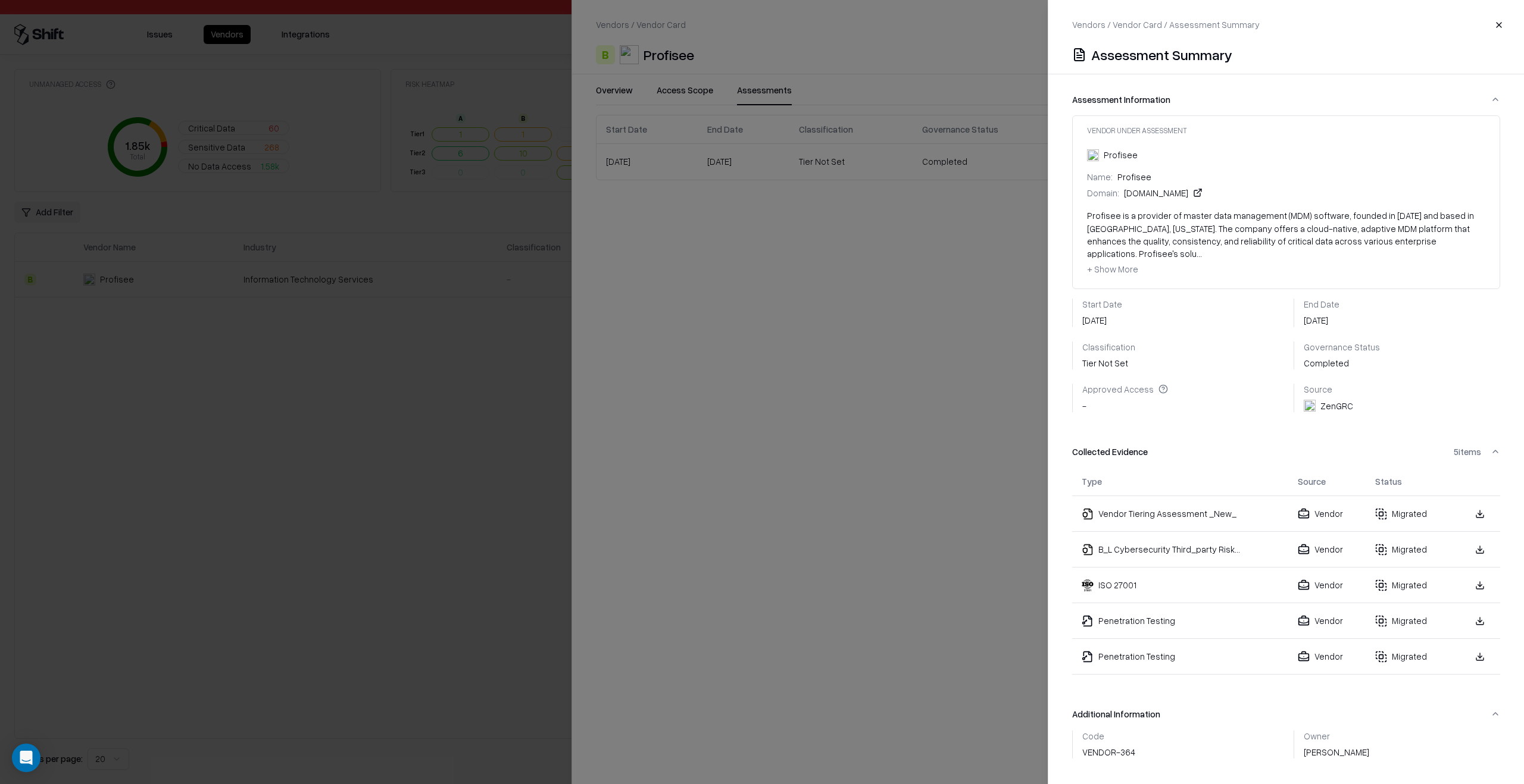
click at [1131, 176] on div "Name: Profisee" at bounding box center [1286, 177] width 398 height 12
copy div "Profisee"
click at [377, 392] on div at bounding box center [762, 392] width 1524 height 784
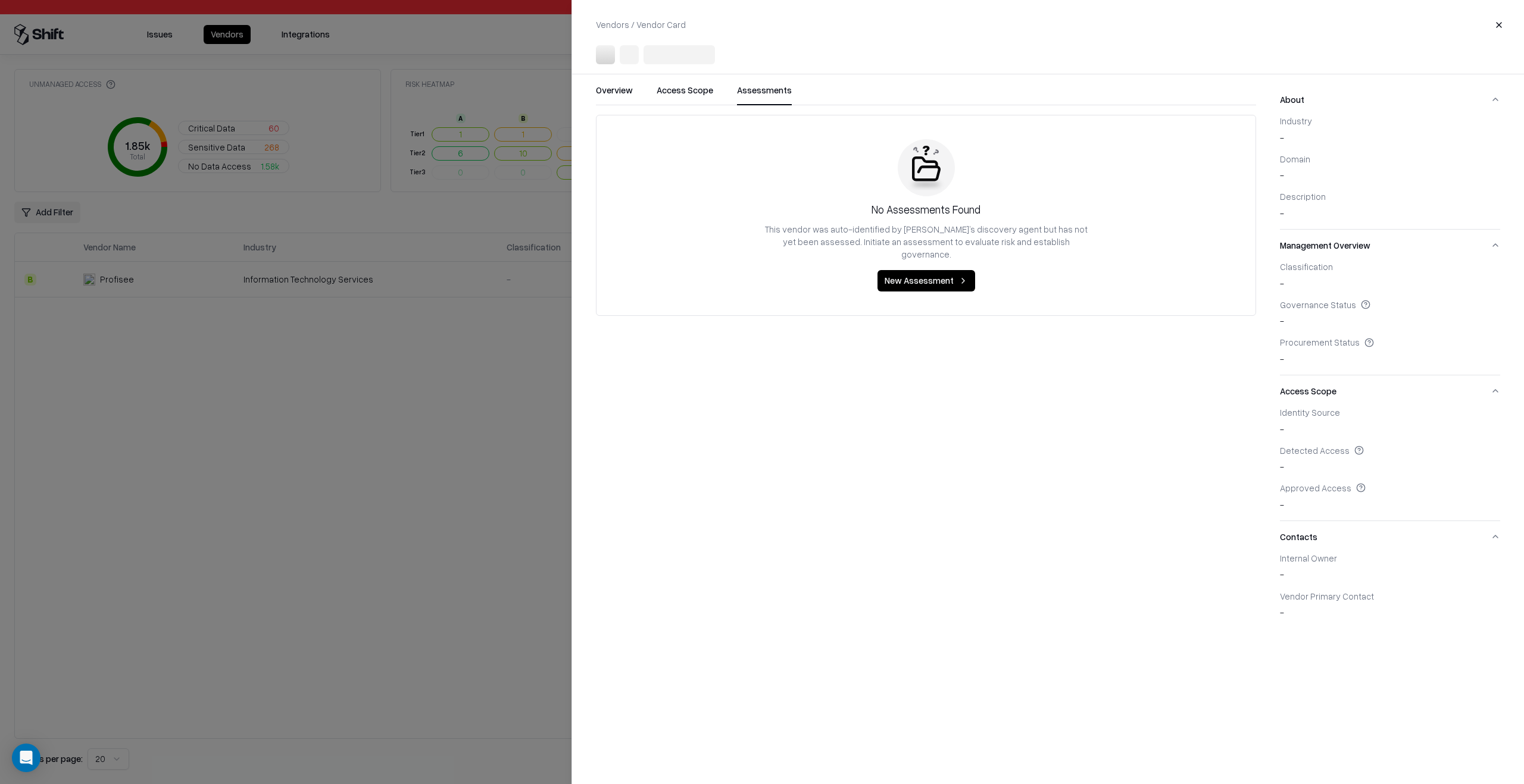
click at [444, 361] on div at bounding box center [762, 392] width 1524 height 784
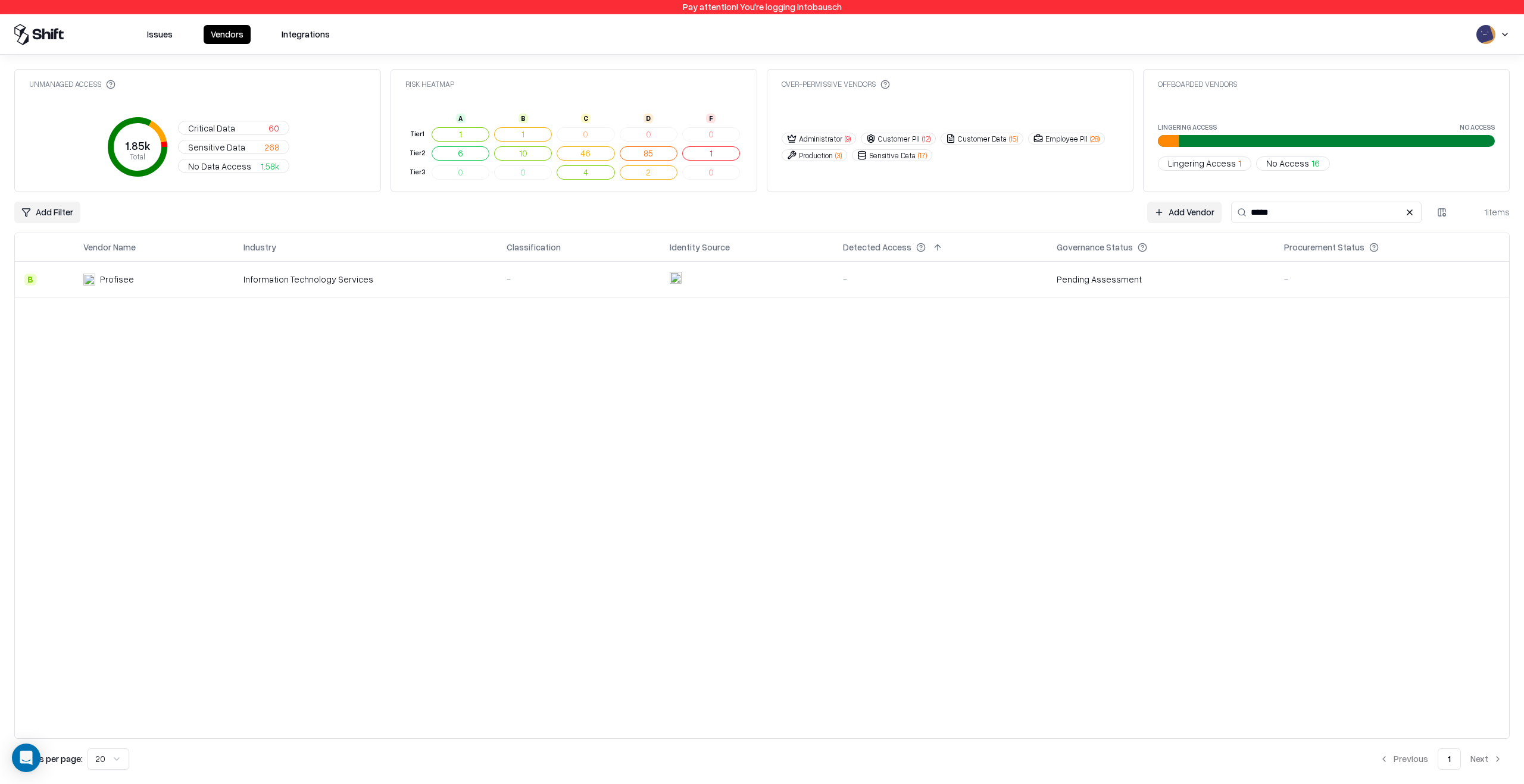
click at [1357, 213] on input "*****" at bounding box center [1326, 212] width 191 height 21
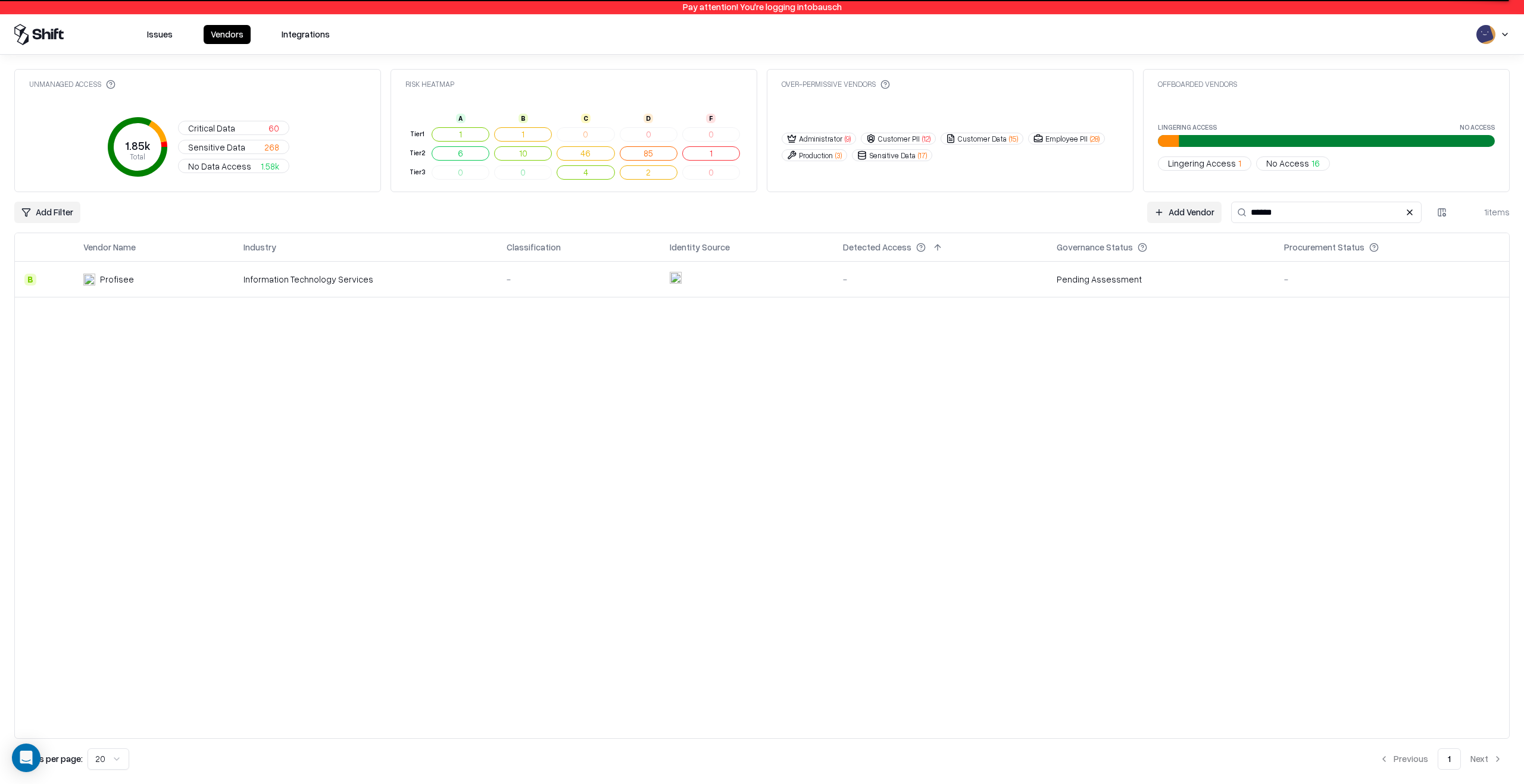
click at [1136, 471] on div "Vendor Name Industry Classification Identity Source Detected Access Governance …" at bounding box center [762, 486] width 1495 height 506
click at [1284, 216] on input "******" at bounding box center [1326, 212] width 191 height 21
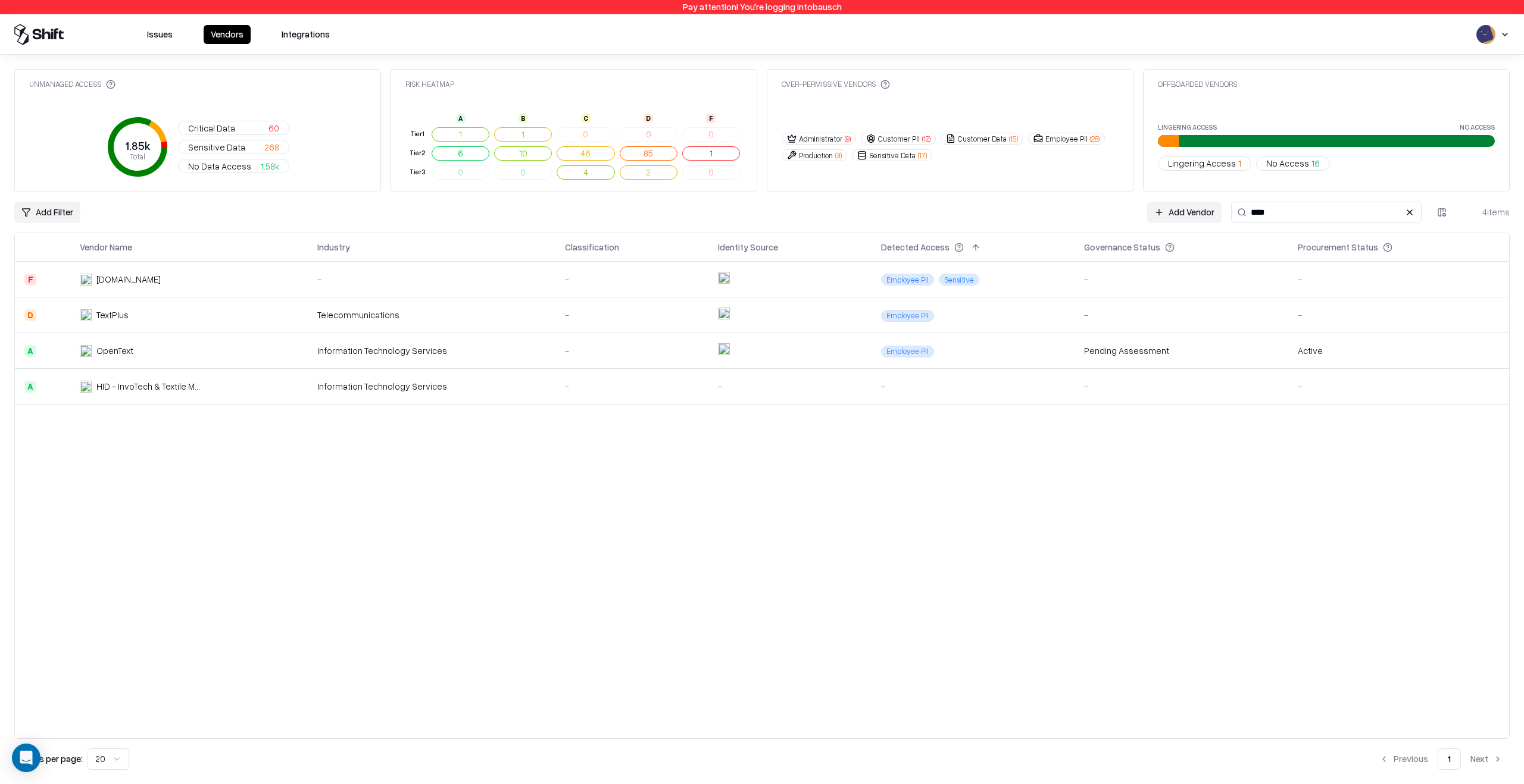
type input "****"
click at [197, 354] on div "OpenText" at bounding box center [141, 351] width 124 height 12
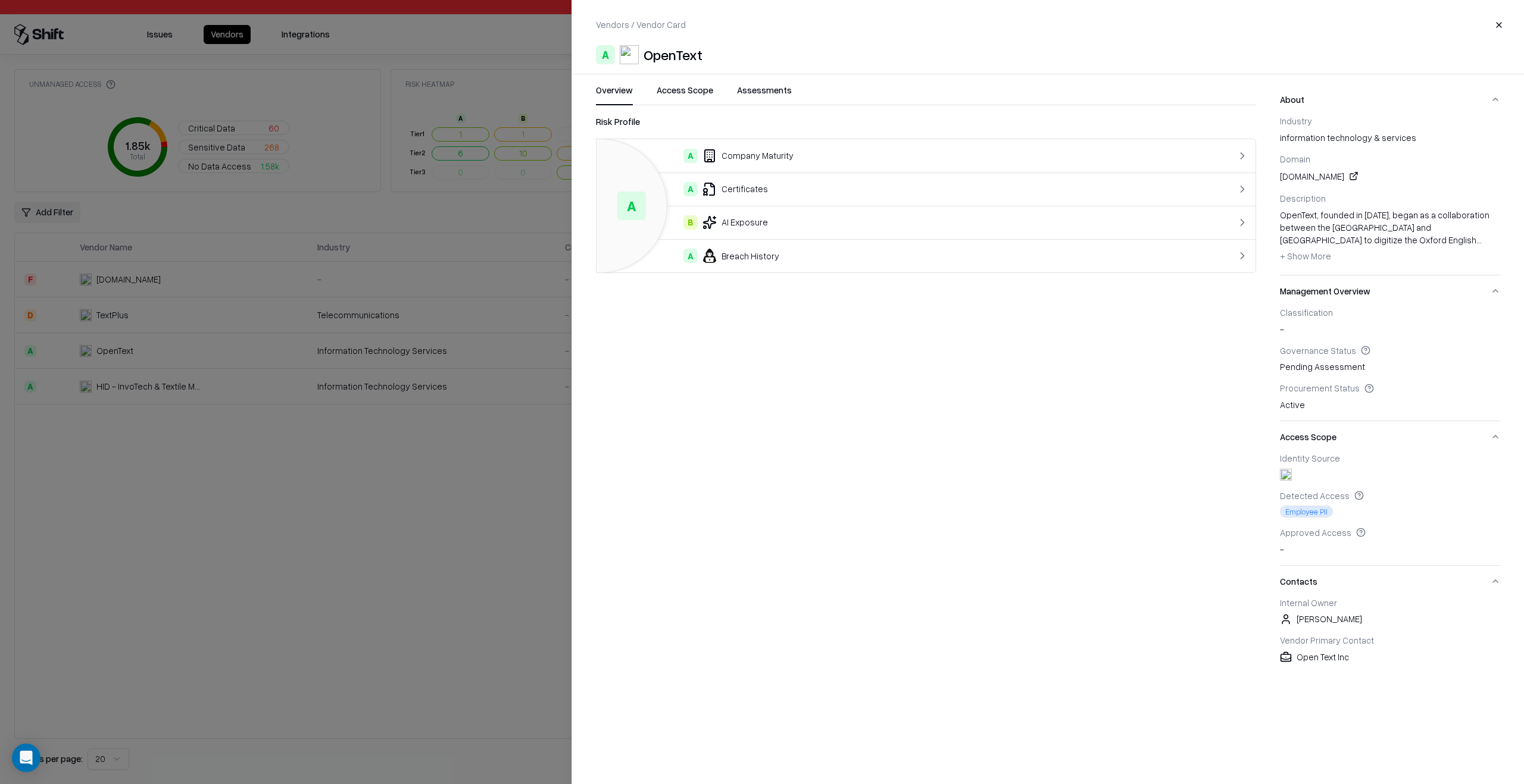
click at [684, 91] on button "Access Scope" at bounding box center [685, 94] width 57 height 21
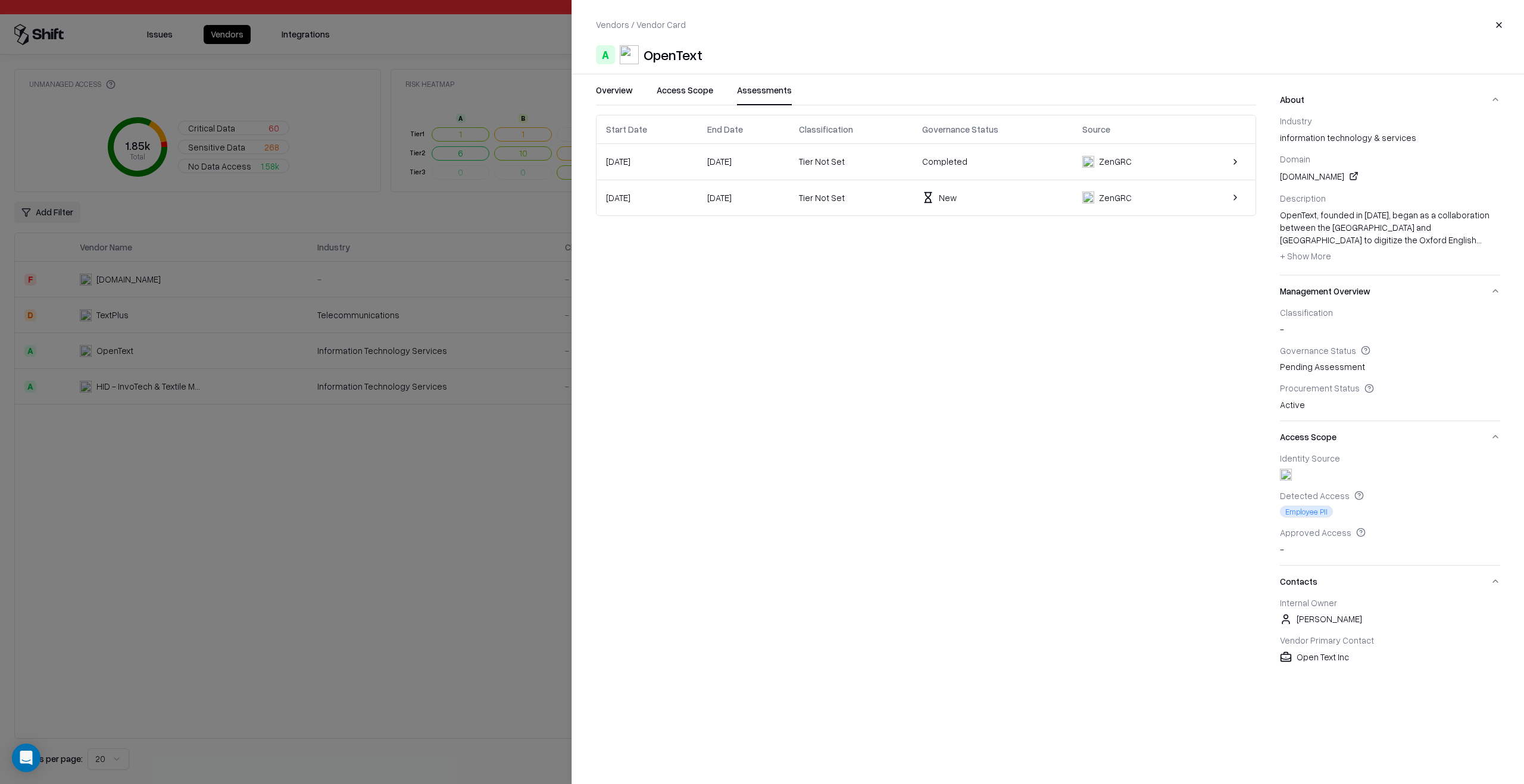
click at [770, 84] on button "Assessments" at bounding box center [764, 94] width 55 height 21
click at [1017, 156] on div "Completed" at bounding box center [993, 162] width 141 height 12
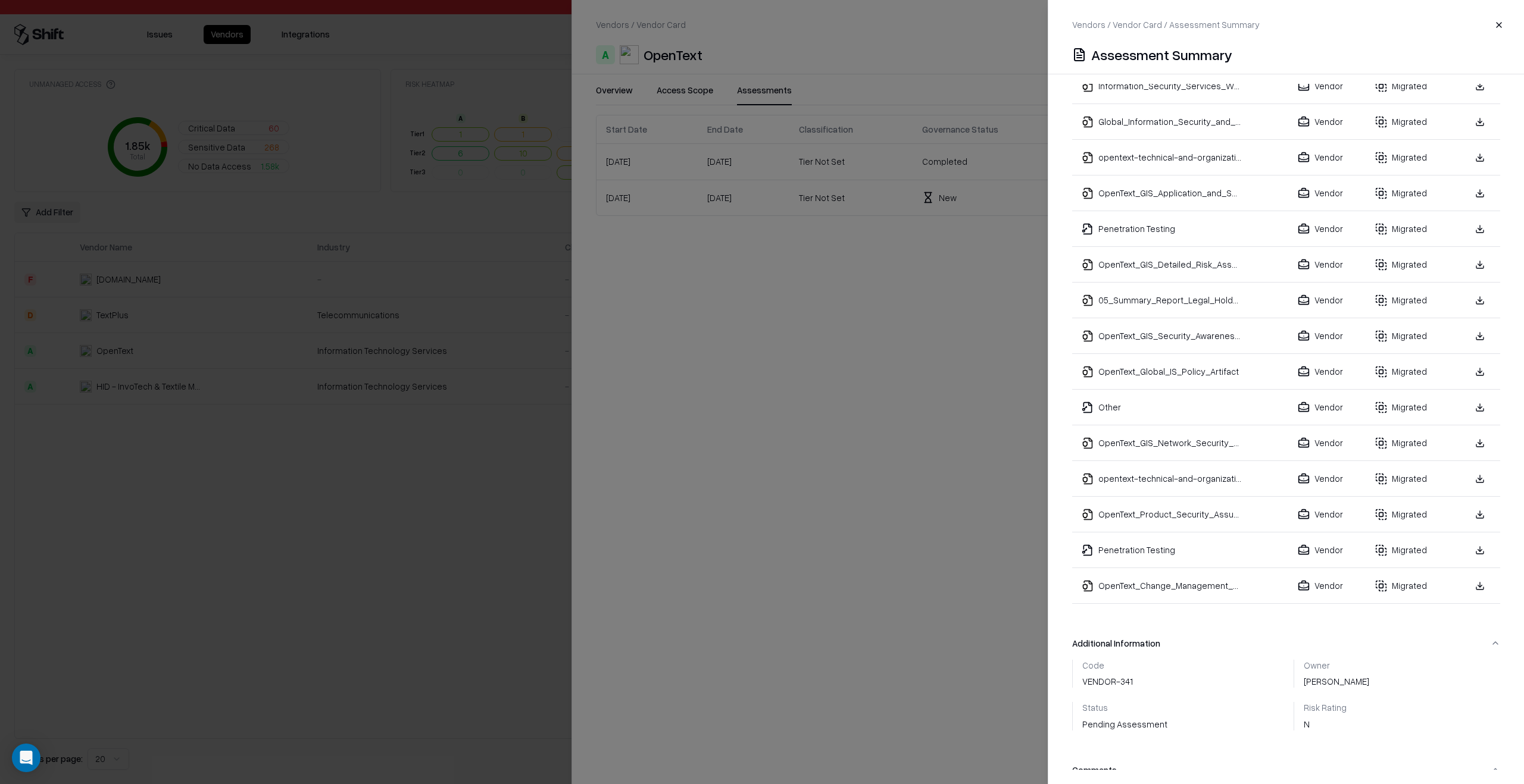
scroll to position [509, 0]
